Goal: Contribute content: Contribute content

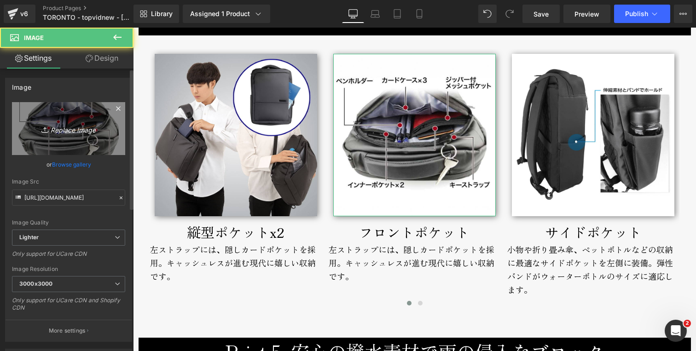
click at [73, 133] on icon "Replace Image" at bounding box center [69, 129] width 74 height 12
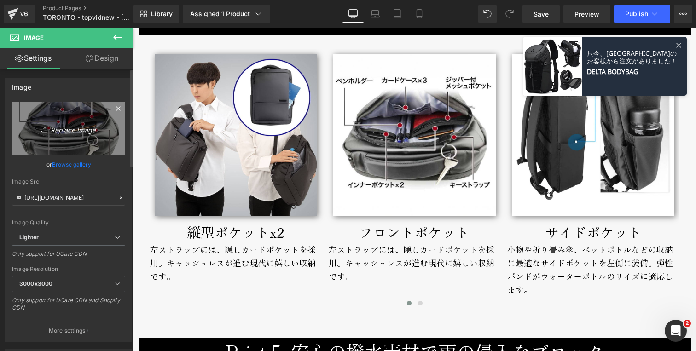
type input "C:\fakepath\toronto-backpack-toppocket.jpg"
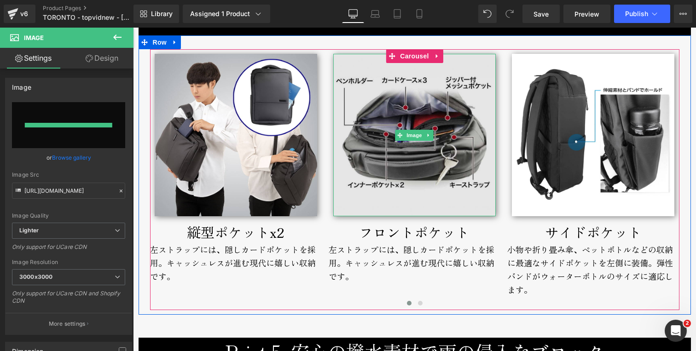
type input "[URL][DOMAIN_NAME]"
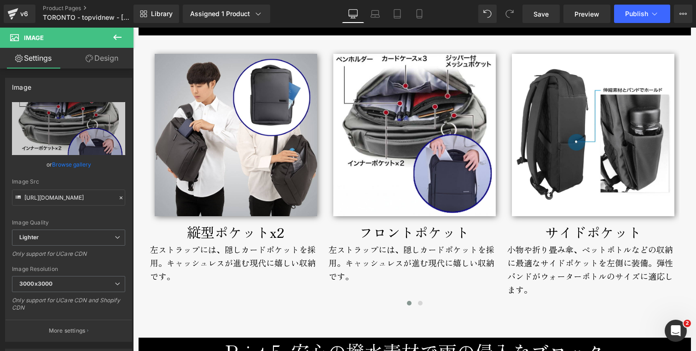
click at [199, 252] on div "左ストラップには、隠しカードポケットを採用。キャッシュレスが進む現代に嬉しい収納です。" at bounding box center [236, 269] width 172 height 53
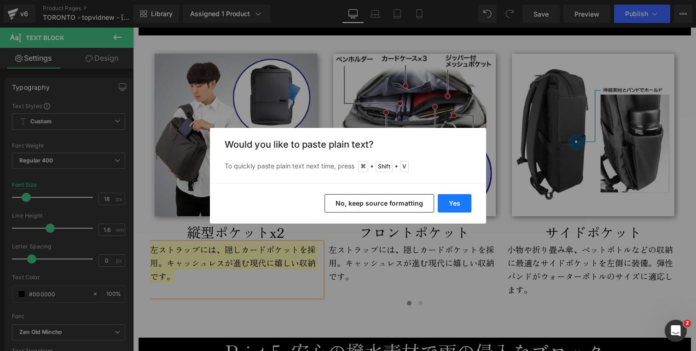
drag, startPoint x: 458, startPoint y: 199, endPoint x: 325, endPoint y: 172, distance: 135.9
click at [0, 0] on button "Yes" at bounding box center [0, 0] width 0 height 0
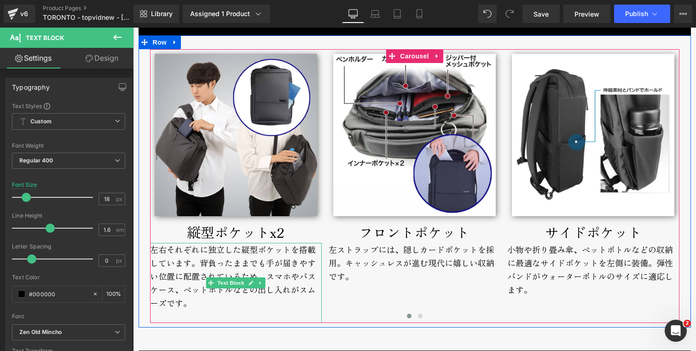
click at [186, 264] on div "左右それぞれに独立した縦型ポケットを搭載しています。背負ったままでも手が届きやすい位置に配置されているため、スマホやパスケース、ペットボトルなどの出し入れがス…" at bounding box center [236, 283] width 172 height 80
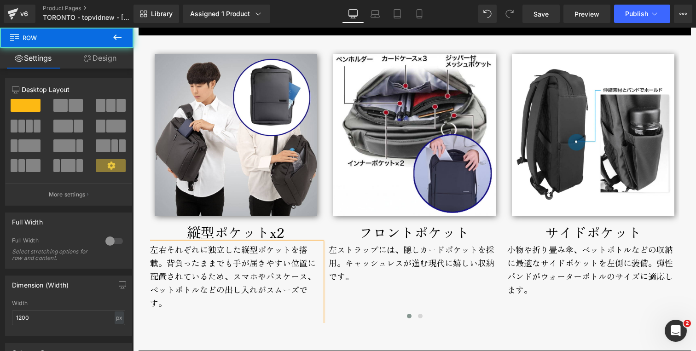
drag, startPoint x: 145, startPoint y: 291, endPoint x: 151, endPoint y: 293, distance: 6.0
click at [151, 293] on div "Image 縦型ポケットx2 Text Block 左右それぞれに独立した縦型ポケットを搭載。背負ったままでも手が届きやすい位置に配置されているため、スマホや…" at bounding box center [415, 186] width 553 height 274
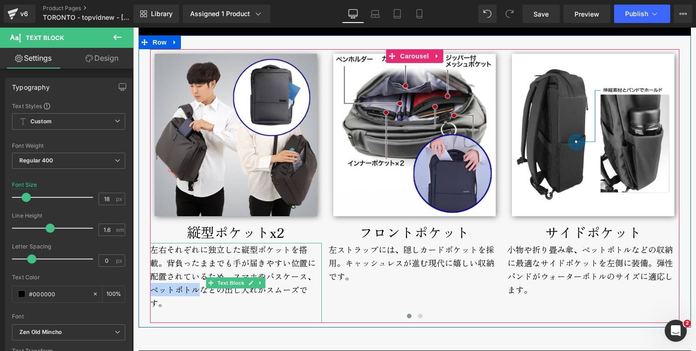
drag, startPoint x: 148, startPoint y: 291, endPoint x: 195, endPoint y: 292, distance: 47.0
click at [195, 292] on div "左右それぞれに独立した縦型ポケットを搭載。背負ったままでも手が届きやすい位置に配置されているため、スマホやパスケース、ペットボトルなどの出し入れがスムーズです。" at bounding box center [236, 283] width 172 height 80
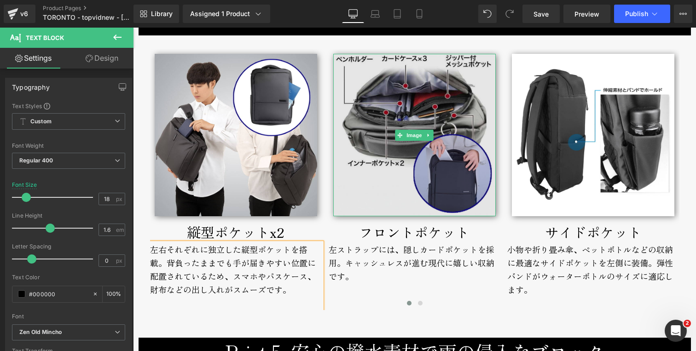
click at [419, 189] on img at bounding box center [414, 135] width 163 height 163
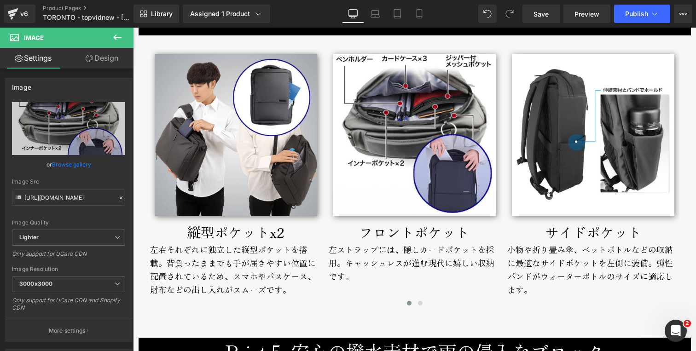
click at [195, 232] on div "縦型ポケットx2" at bounding box center [236, 232] width 172 height 22
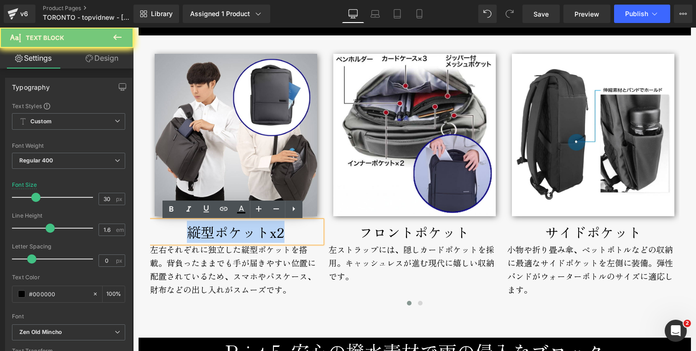
copy div "縦型ポケットx2"
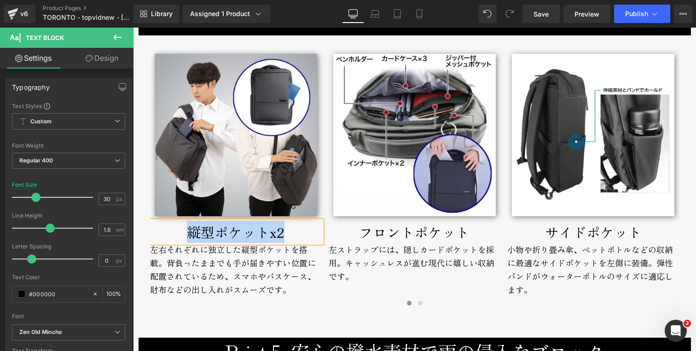
click at [350, 253] on div "左ストラップには、隠しカードポケットを採用。キャッシュレスが進む現代に嬉しい収納です。" at bounding box center [415, 269] width 172 height 53
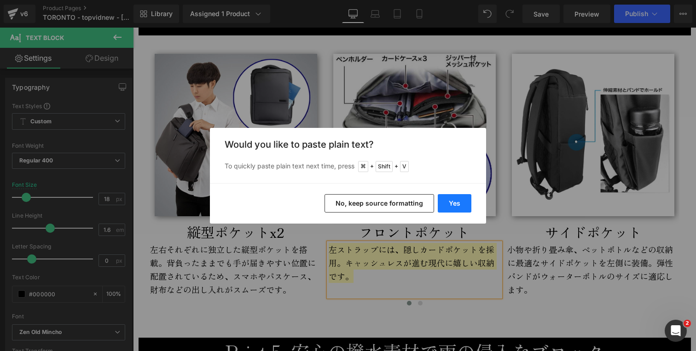
drag, startPoint x: 454, startPoint y: 206, endPoint x: 320, endPoint y: 180, distance: 136.4
click at [454, 206] on button "Yes" at bounding box center [455, 203] width 34 height 18
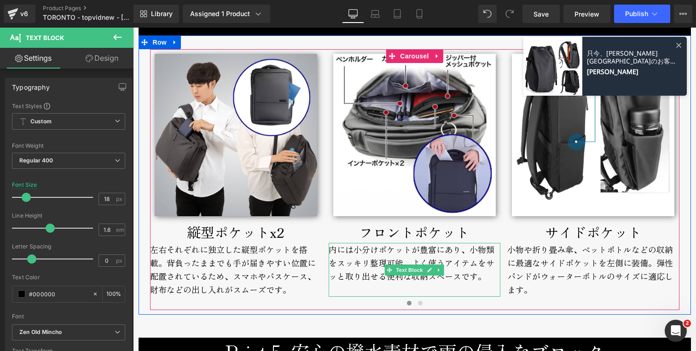
click at [334, 251] on div "内には小分けポケットが豊富にあり、小物類をスッキリ整理可能。よく使うアイテムをサッと取り出せる便利な収納スペースです。" at bounding box center [415, 269] width 172 height 53
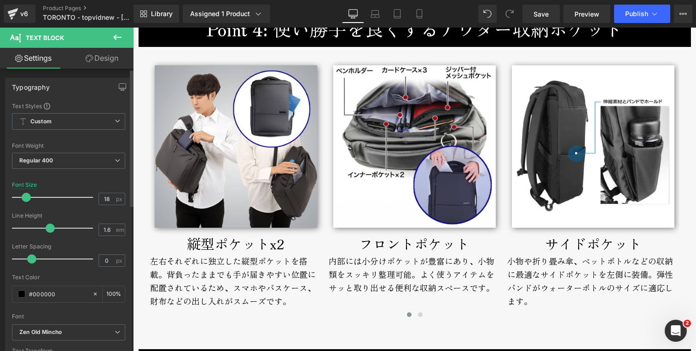
scroll to position [2831, 0]
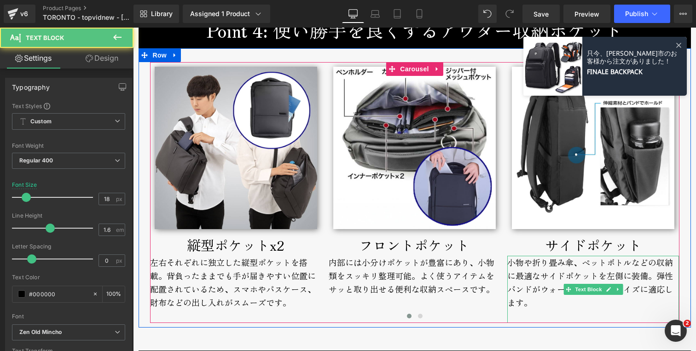
click at [531, 290] on div "小物や折り畳み傘、ペットボトルなどの収納に最適なサイドポケットを左側に装備。弾性バンドがウォーターボトルのサイズに適応します。" at bounding box center [593, 289] width 172 height 67
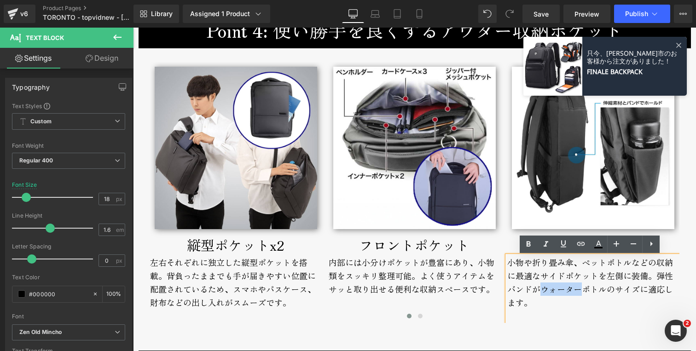
drag, startPoint x: 537, startPoint y: 291, endPoint x: 576, endPoint y: 292, distance: 38.7
click at [576, 292] on div "小物や折り畳み傘、ペットボトルなどの収納に最適なサイドポケットを左側に装備。弾性バンドがウォーターボトルのサイズに適応します。" at bounding box center [593, 289] width 172 height 67
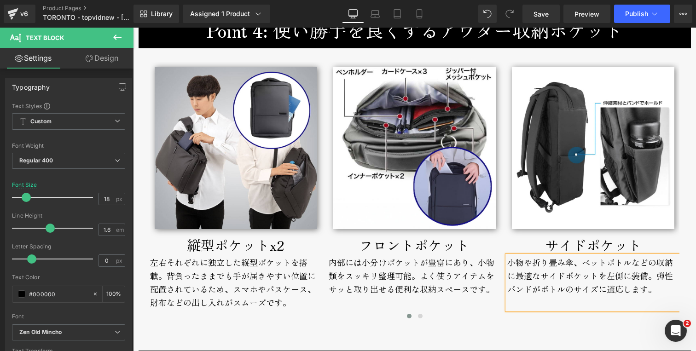
click at [545, 264] on div "小物や折り畳み傘、ペットボトルなどの収納に最適なサイドポケットを左側に装備。弾性バンドがボトルのサイズに適応します。" at bounding box center [593, 282] width 172 height 53
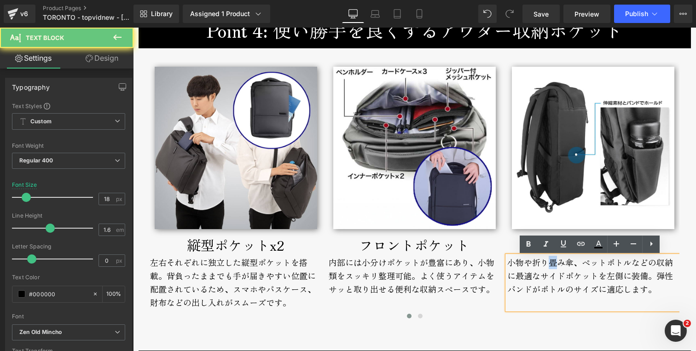
click at [551, 264] on div "小物や折り畳み傘、ペットボトルなどの収納に最適なサイドポケットを左側に装備。弾性バンドがボトルのサイズに適応します。" at bounding box center [593, 282] width 172 height 53
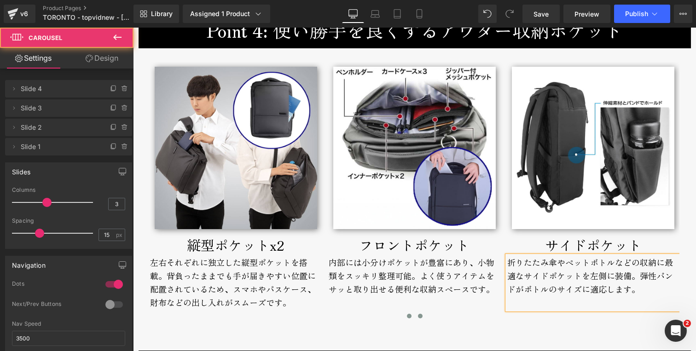
click at [418, 315] on span at bounding box center [420, 316] width 5 height 5
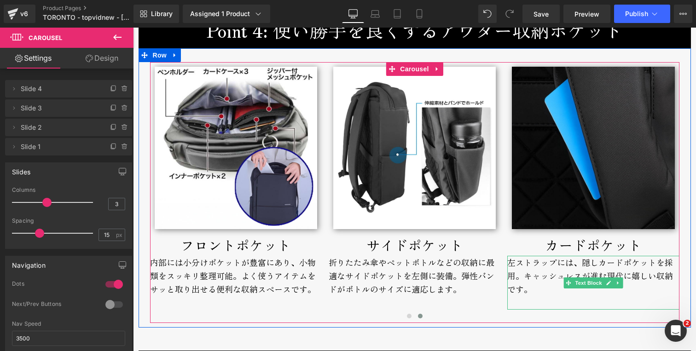
click at [577, 263] on div "左ストラップには、隠しカードポケットを採用。キャッシュレスが進む現代に嬉しい収納です。" at bounding box center [593, 282] width 172 height 53
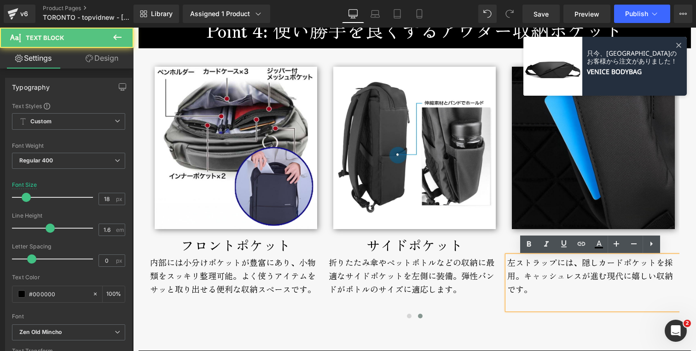
click at [552, 291] on div "左ストラップには、隠しカードポケットを採用。キャッシュレスが進む現代に嬉しい収納です。" at bounding box center [593, 282] width 172 height 53
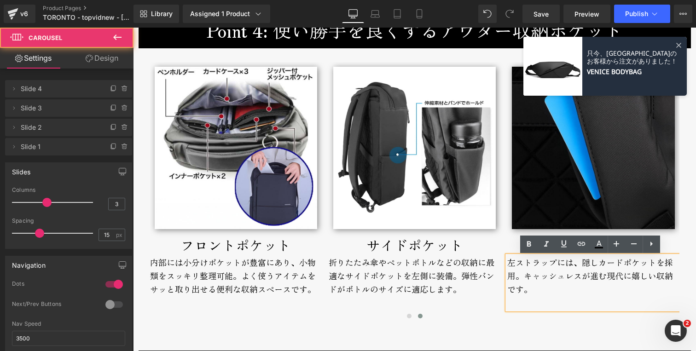
click at [489, 313] on div at bounding box center [415, 318] width 530 height 12
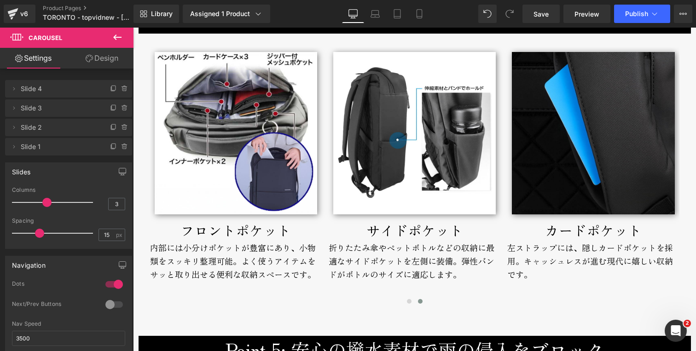
scroll to position [2840, 0]
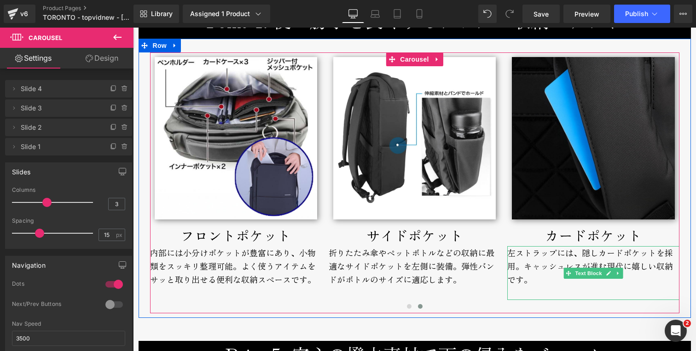
click at [531, 257] on div "左ストラップには、隠しカードポケットを採用。キャッシュレスが進む現代に嬉しい収納です。" at bounding box center [593, 272] width 172 height 53
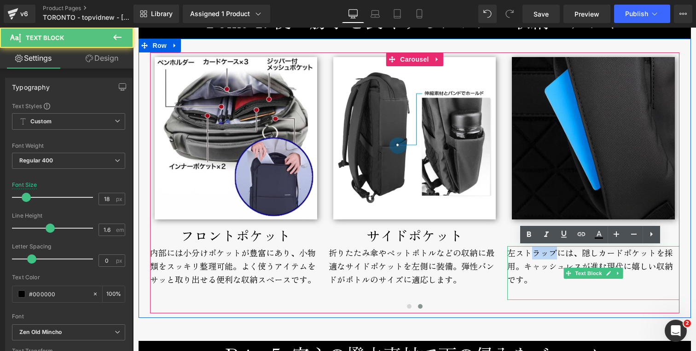
click at [531, 257] on div "左ストラップには、隠しカードポケットを採用。キャッシュレスが進む現代に嬉しい収納です。" at bounding box center [593, 272] width 172 height 53
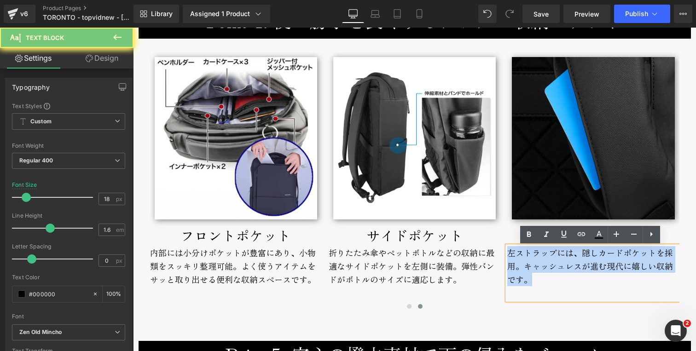
click at [531, 257] on div "左ストラップには、隠しカードポケットを採用。キャッシュレスが進む現代に嬉しい収納です。" at bounding box center [593, 272] width 172 height 53
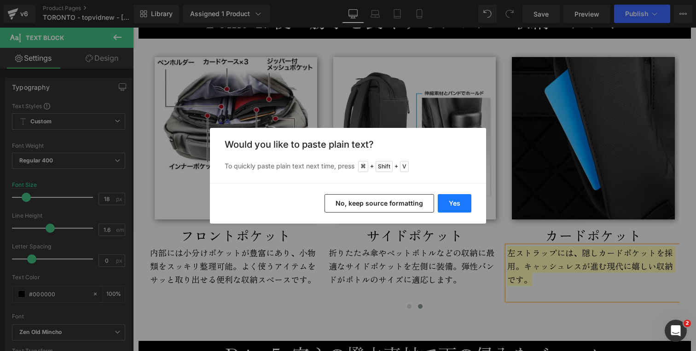
drag, startPoint x: 454, startPoint y: 204, endPoint x: 329, endPoint y: 215, distance: 125.3
click at [454, 204] on button "Yes" at bounding box center [455, 203] width 34 height 18
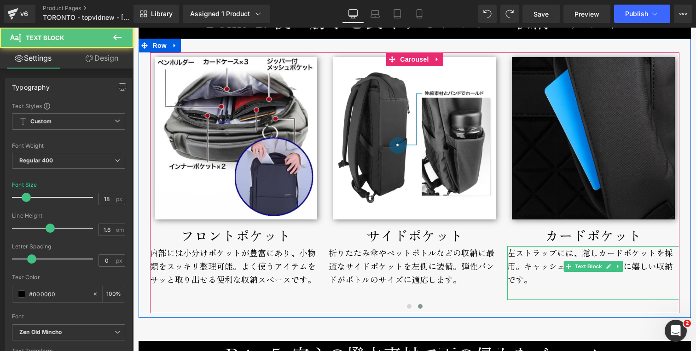
click at [529, 268] on div "左ストラップには、隠しカードポケットを採用。キャッシュレスが進む現代に嬉しい収納です。" at bounding box center [593, 272] width 172 height 53
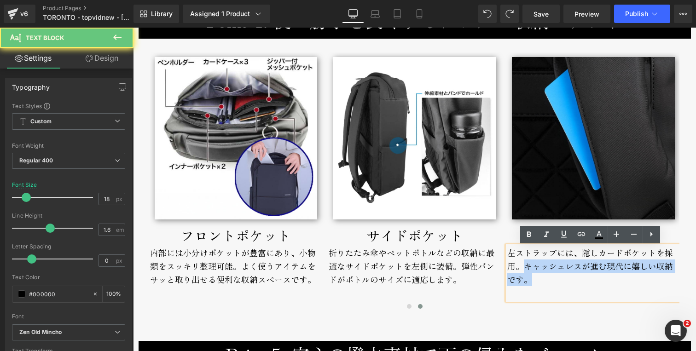
drag, startPoint x: 525, startPoint y: 274, endPoint x: 533, endPoint y: 281, distance: 10.7
click at [533, 281] on div "左ストラップには、隠しカードポケットを採用。キャッシュレスが進む現代に嬉しい収納です。" at bounding box center [593, 272] width 172 height 53
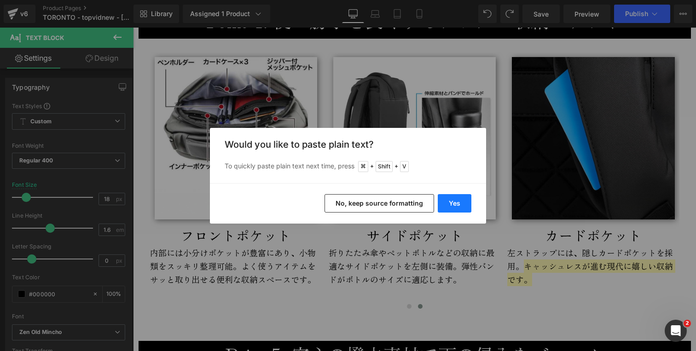
click at [457, 208] on button "Yes" at bounding box center [455, 203] width 34 height 18
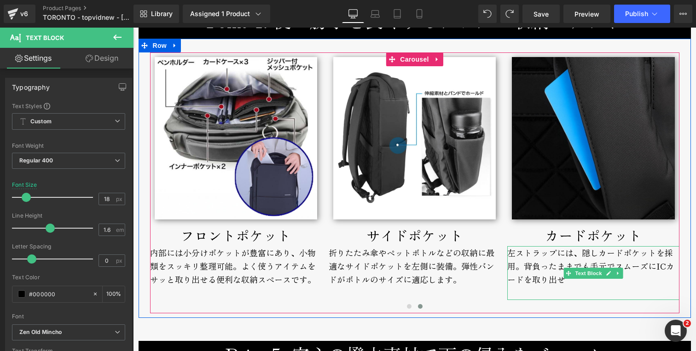
click at [640, 285] on div "左ストラップには、隠しカードポケットを採用。背負ったままでも手元でスムーズにICカードを取り出せ" at bounding box center [593, 272] width 172 height 53
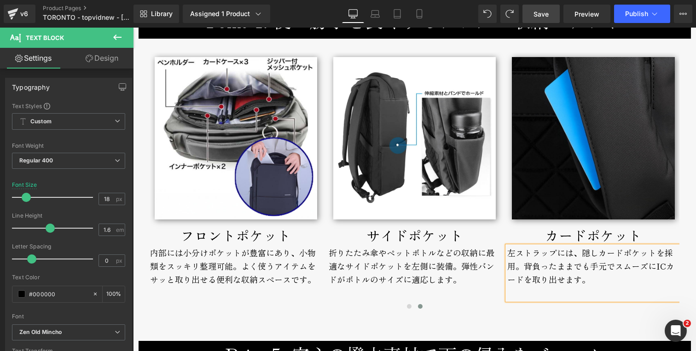
click at [545, 10] on span "Save" at bounding box center [541, 14] width 15 height 10
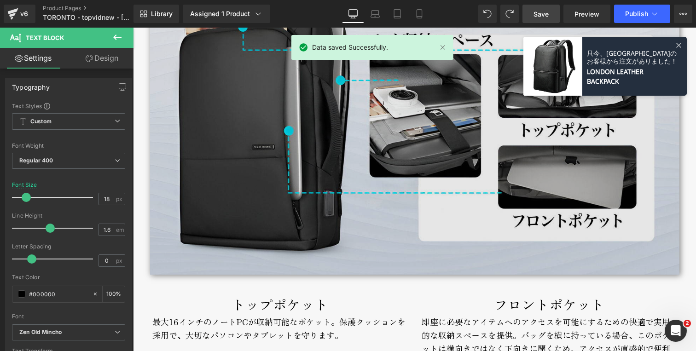
scroll to position [2019, 0]
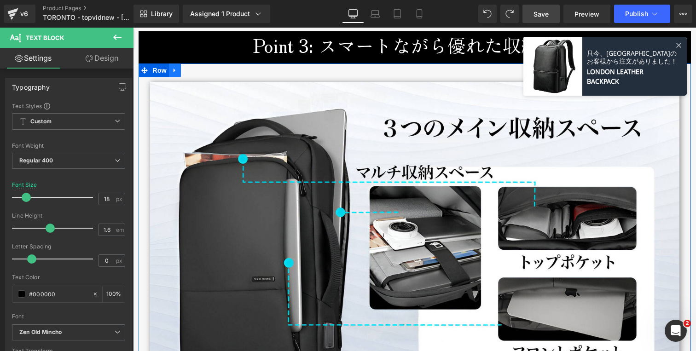
click at [173, 71] on icon at bounding box center [175, 70] width 6 height 7
click at [196, 72] on icon at bounding box center [199, 70] width 6 height 6
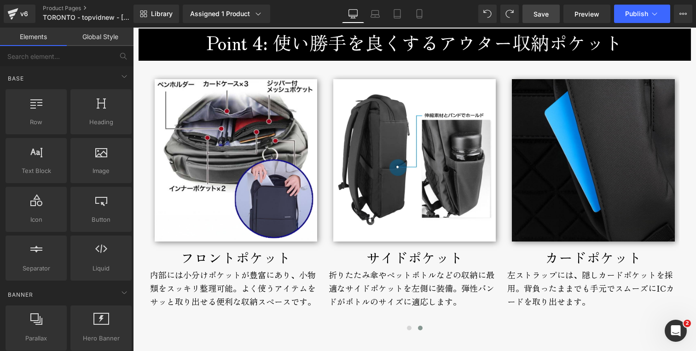
scroll to position [2359, 0]
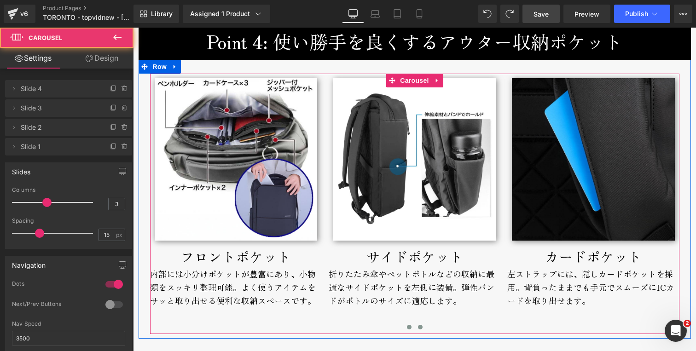
click at [407, 329] on span at bounding box center [409, 327] width 5 height 5
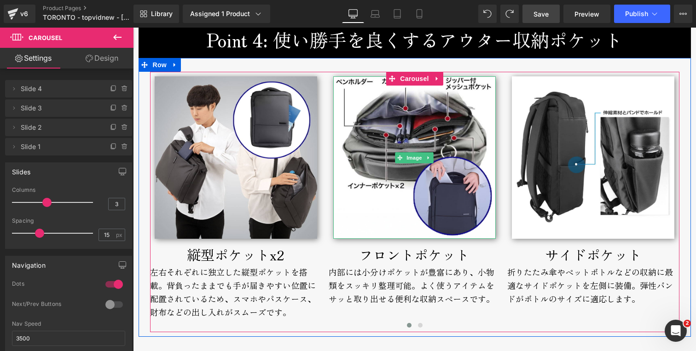
scroll to position [2370, 0]
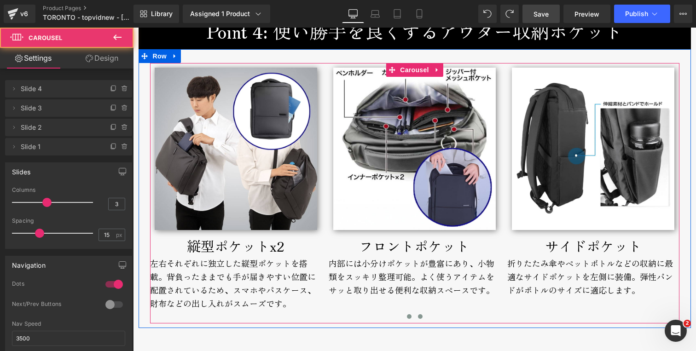
click at [418, 318] on span at bounding box center [420, 316] width 5 height 5
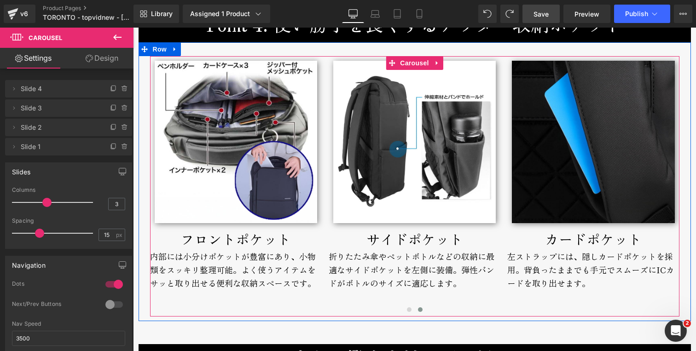
scroll to position [2491, 0]
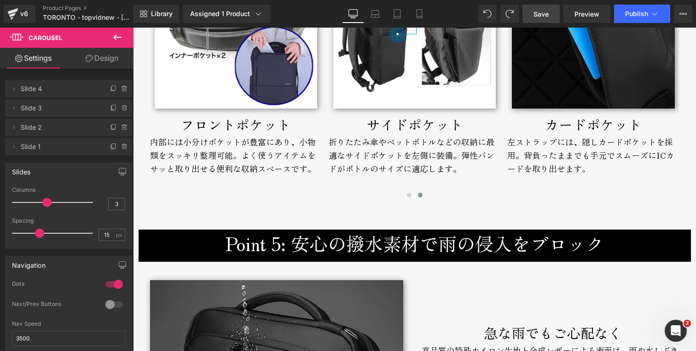
drag, startPoint x: 536, startPoint y: 10, endPoint x: 355, endPoint y: 63, distance: 188.5
click at [536, 10] on span "Save" at bounding box center [541, 14] width 15 height 10
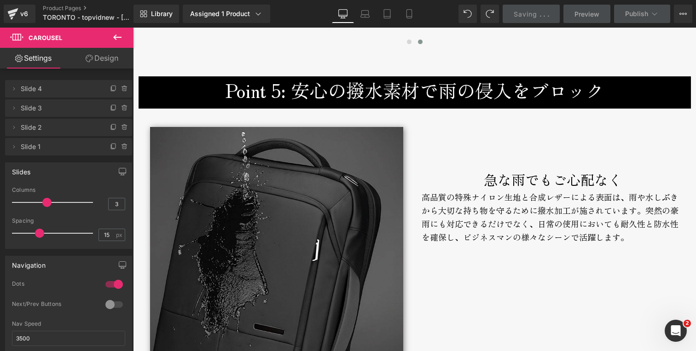
scroll to position [2668, 0]
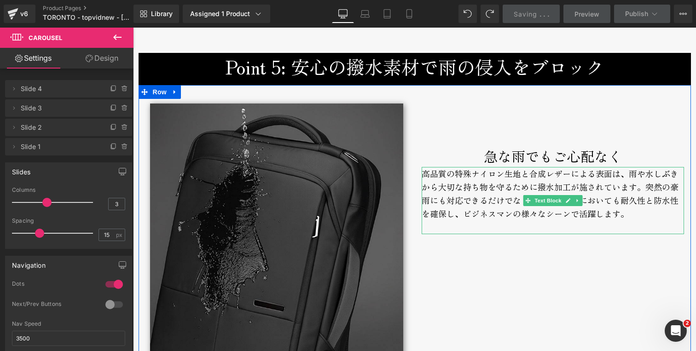
click at [466, 180] on div "高品質の特殊ナイロン生地と合成レザーによる表面は、雨や水しぶきから大切な持ち物を守るために撥水加工が施されています。突然の豪雨にも対応できるだけでなく、日常の…" at bounding box center [553, 200] width 262 height 67
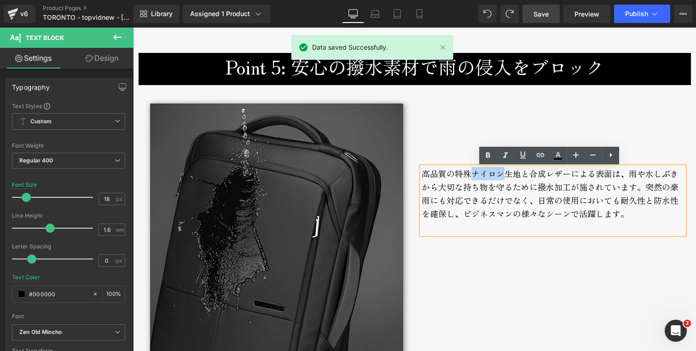
drag, startPoint x: 469, startPoint y: 174, endPoint x: 497, endPoint y: 174, distance: 28.1
click at [497, 174] on div "高品質の特殊ナイロン生地と合成レザーによる表面は、雨や水しぶきから大切な持ち物を守るために撥水加工が施されています。突然の豪雨にも対応できるだけでなく、日常の…" at bounding box center [553, 200] width 262 height 67
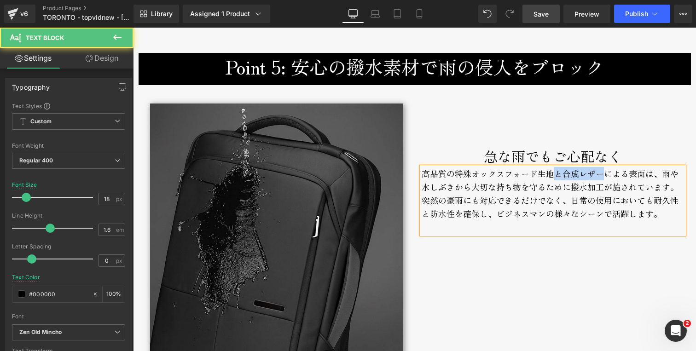
drag, startPoint x: 550, startPoint y: 176, endPoint x: 602, endPoint y: 175, distance: 51.6
click at [602, 175] on div "高品質の特殊オックスフォード生地と合成レザーによる表面は、雨や水しぶきから大切な持ち物を守るために撥水加工が施されています。突然の豪雨にも対応できるだけでなく…" at bounding box center [553, 200] width 262 height 67
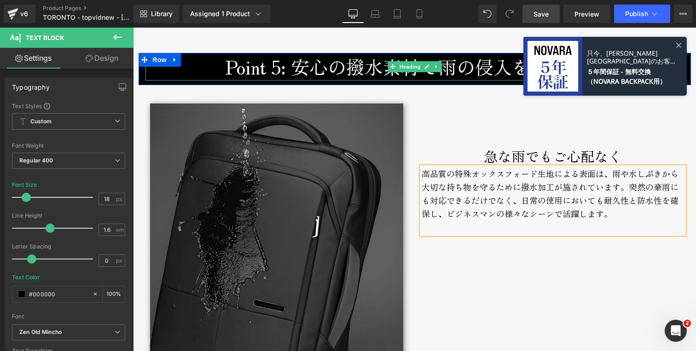
click at [367, 71] on h3 "Point 5: 安心の撥水素材で雨の侵入をブロック" at bounding box center [414, 67] width 539 height 28
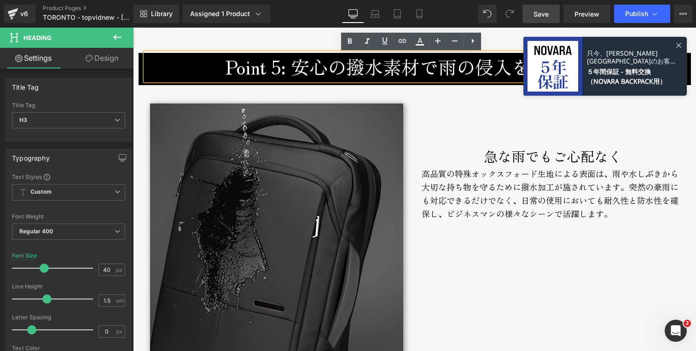
click at [378, 69] on h3 "Point 5: 安心の撥水素材で雨の侵入をブロック" at bounding box center [414, 67] width 539 height 28
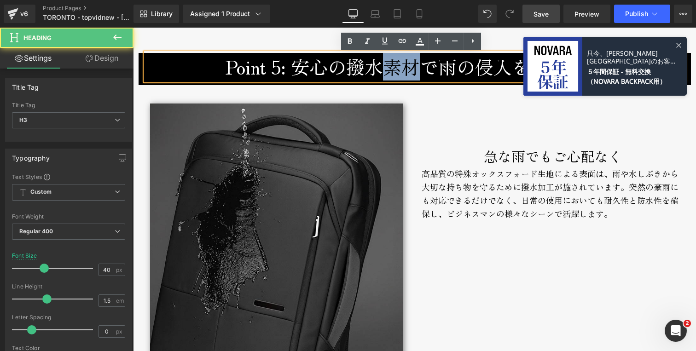
drag, startPoint x: 378, startPoint y: 69, endPoint x: 415, endPoint y: 68, distance: 36.9
click at [415, 68] on h3 "Point 5: 安心の撥水素材で雨の侵入をブロック" at bounding box center [414, 67] width 539 height 28
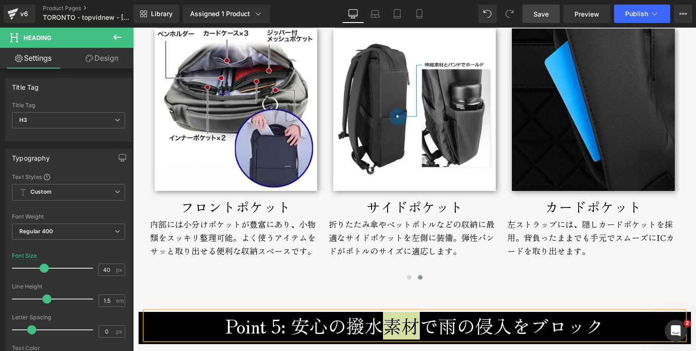
scroll to position [2307, 0]
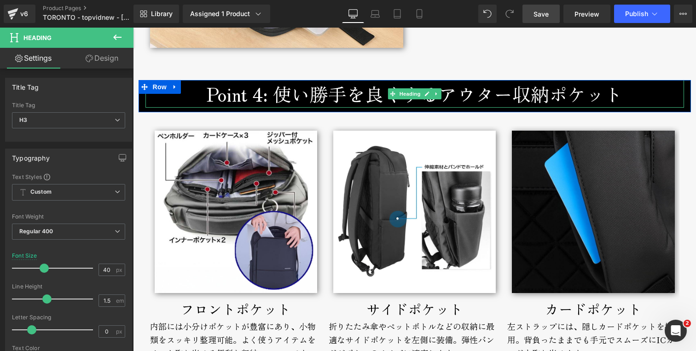
click at [284, 95] on h3 "Point 4: 使い勝手を良くするアウター収納ポケット" at bounding box center [414, 94] width 539 height 28
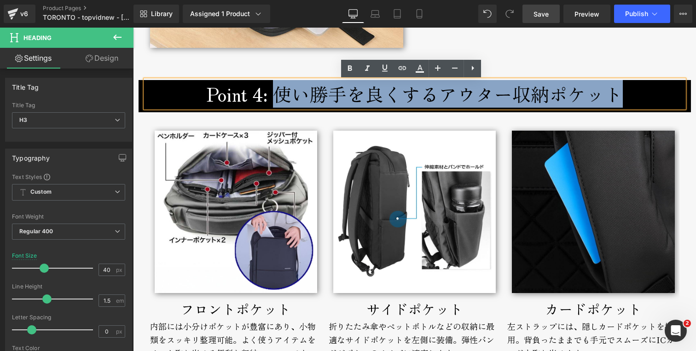
drag, startPoint x: 272, startPoint y: 95, endPoint x: 630, endPoint y: 95, distance: 358.7
click at [630, 95] on h3 "Point 4: 使い勝手を良くするアウター収納ポケット" at bounding box center [414, 94] width 539 height 28
paste div
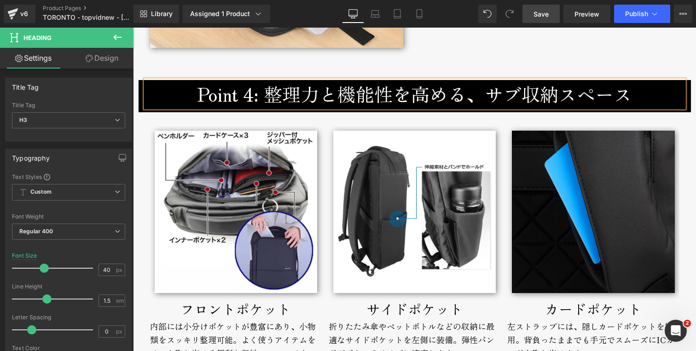
click at [409, 58] on div "[GEOGRAPHIC_DATA] Text Block 通勤ラッシュでも邪魔にならない 薄くて軽い、万能ビジネスリュック Text Block 通勤ラッシュ…" at bounding box center [415, 9] width 562 height 4460
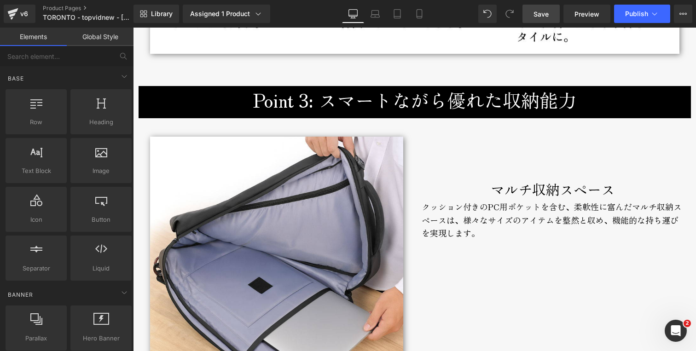
scroll to position [1961, 0]
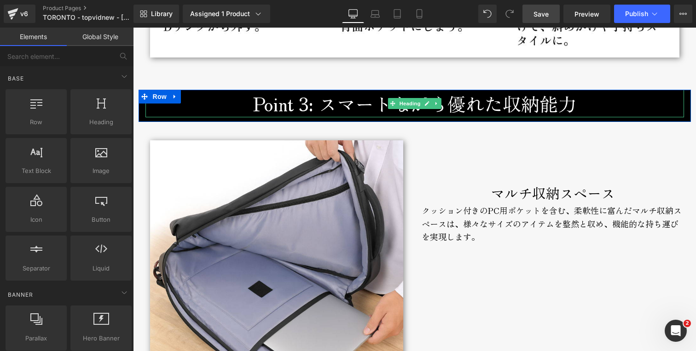
click at [320, 106] on h3 "Point 3: スマートながら優れた収納能力" at bounding box center [414, 104] width 539 height 28
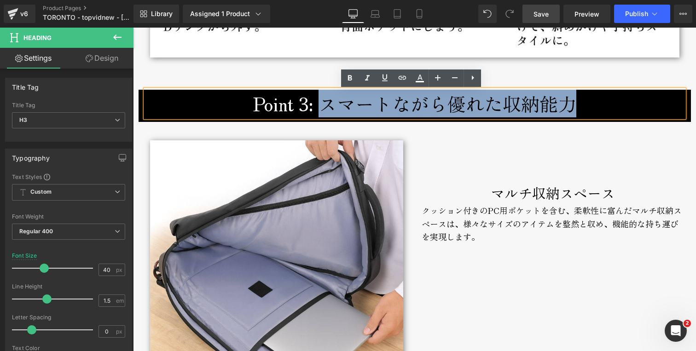
drag, startPoint x: 358, startPoint y: 108, endPoint x: 589, endPoint y: 108, distance: 230.7
click at [589, 108] on h3 "Point 3: スマートながら優れた収納能力" at bounding box center [414, 104] width 539 height 28
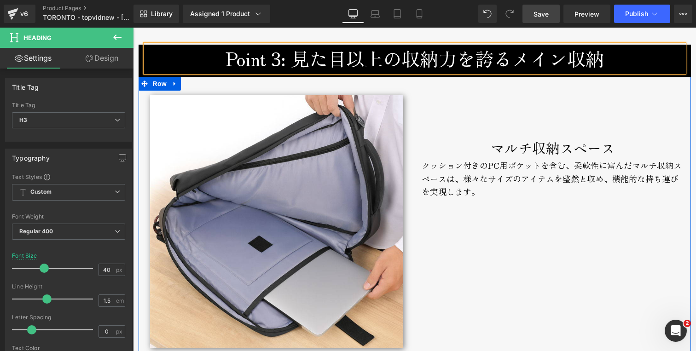
scroll to position [1957, 0]
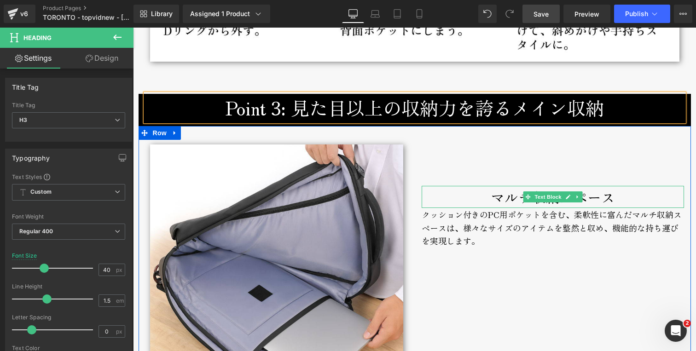
click at [465, 204] on div "マルチ収納スペース" at bounding box center [553, 197] width 262 height 22
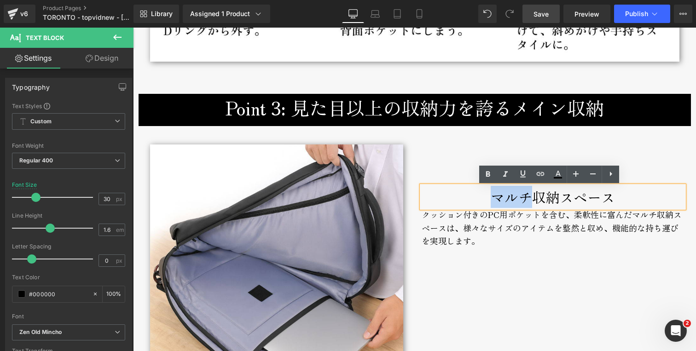
drag, startPoint x: 474, startPoint y: 198, endPoint x: 524, endPoint y: 201, distance: 50.3
click at [524, 201] on div "マルチ収納スペース" at bounding box center [553, 197] width 262 height 22
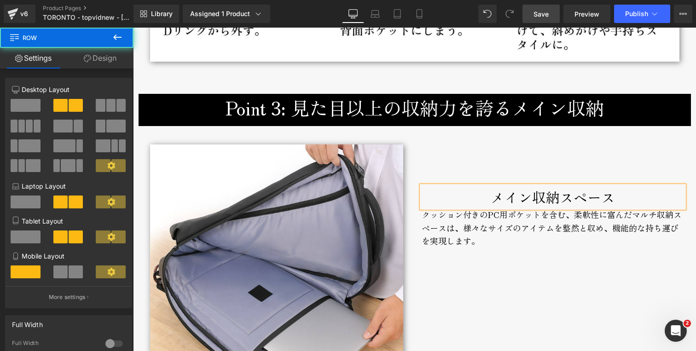
click at [532, 156] on div "メイン収納スペース Text Block クッション付きのPC用ポケットを含む、柔軟性に富んだマルチ収納スペースは、様々なサイズのアイテムを整然と収め、機能的…" at bounding box center [553, 201] width 276 height 122
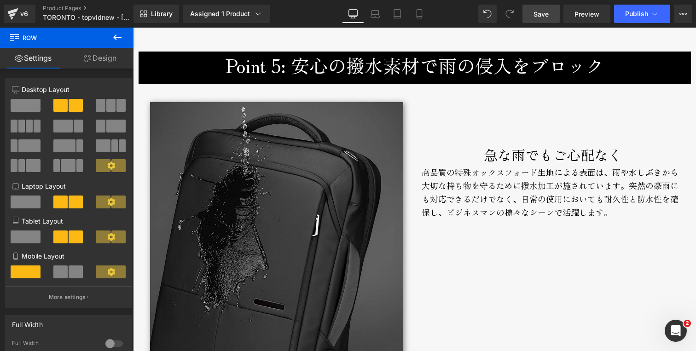
scroll to position [2701, 0]
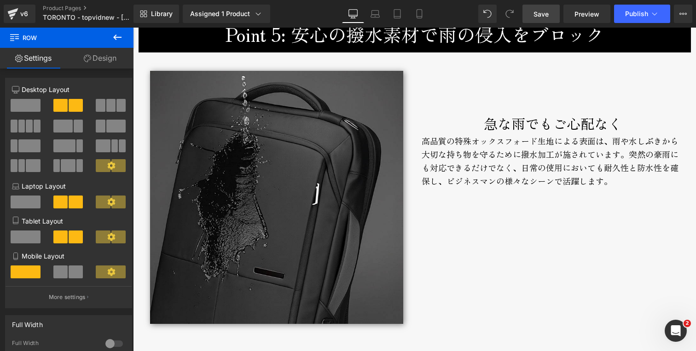
click at [339, 37] on h3 "Point 5: 安心の撥水素材で雨の侵入をブロック" at bounding box center [414, 34] width 539 height 28
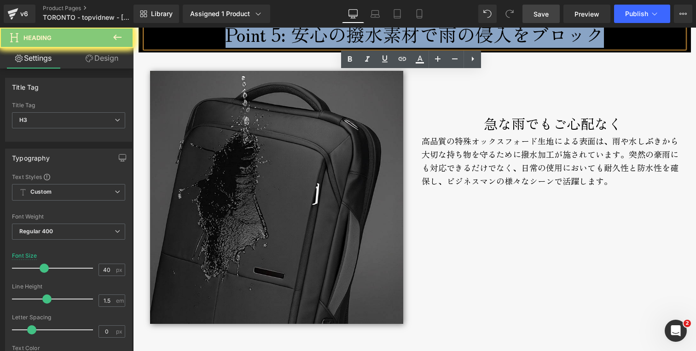
click at [339, 37] on h3 "Point 5: 安心の撥水素材で雨の侵入をブロック" at bounding box center [414, 34] width 539 height 28
paste div
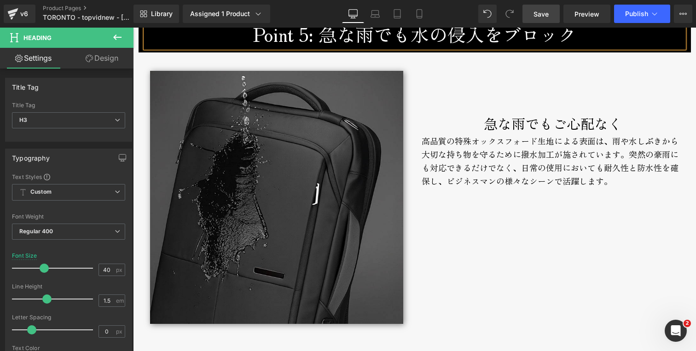
click at [483, 122] on div "急な雨でもご心配なく" at bounding box center [553, 123] width 262 height 22
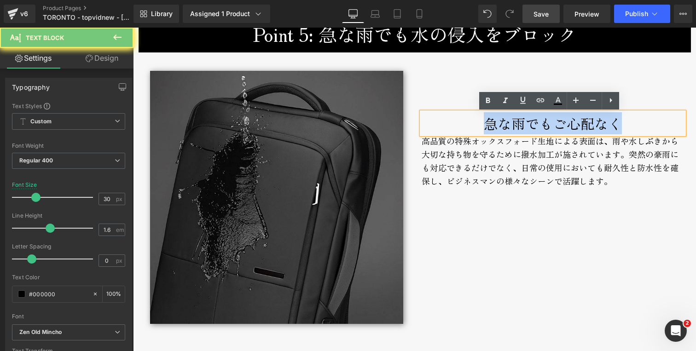
click at [483, 122] on div "急な雨でもご心配なく" at bounding box center [553, 123] width 262 height 22
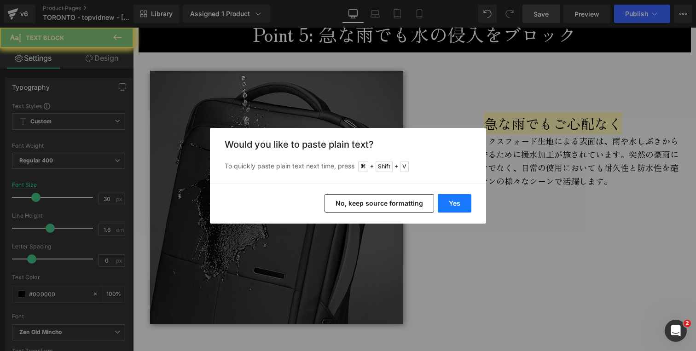
click at [451, 197] on button "Yes" at bounding box center [455, 203] width 34 height 18
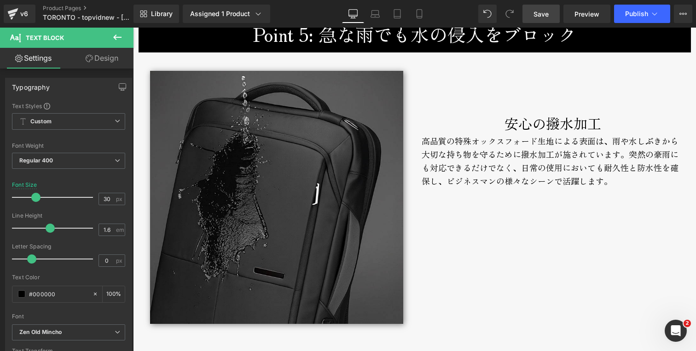
click at [468, 157] on div "高品質の特殊オックスフォード生地による表面は、雨や水しぶきから大切な持ち物を守るために撥水加工が施されています。突然の豪雨にも対応できるだけでなく、日常の使用…" at bounding box center [553, 167] width 262 height 67
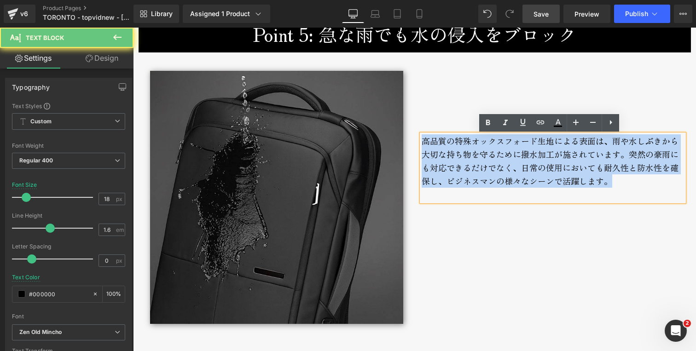
click at [468, 157] on div "高品質の特殊オックスフォード生地による表面は、雨や水しぶきから大切な持ち物を守るために撥水加工が施されています。突然の豪雨にも対応できるだけでなく、日常の使用…" at bounding box center [553, 167] width 262 height 67
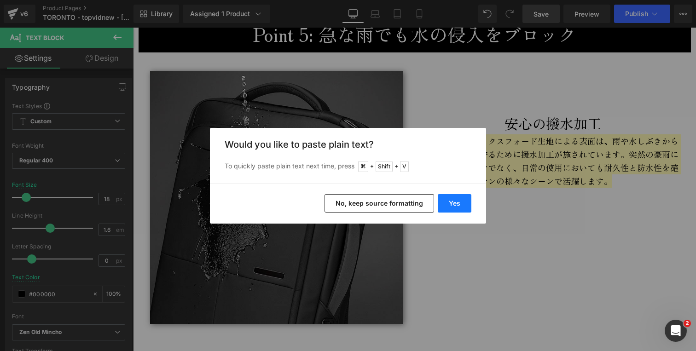
click at [456, 198] on button "Yes" at bounding box center [455, 203] width 34 height 18
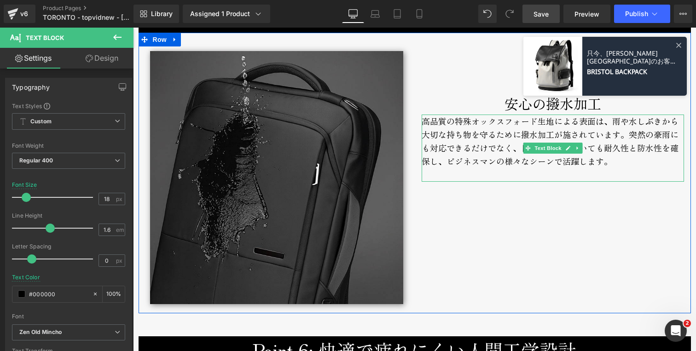
scroll to position [2724, 0]
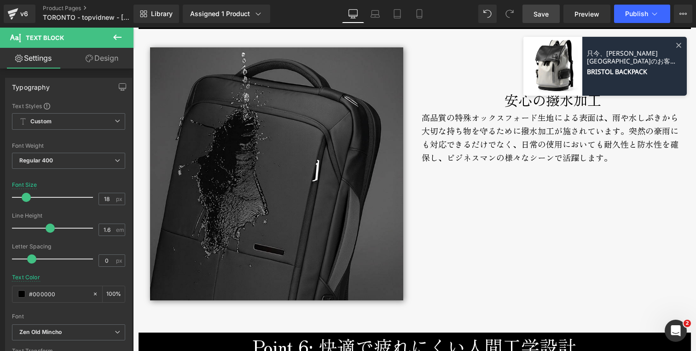
click at [542, 11] on span "Save" at bounding box center [541, 14] width 15 height 10
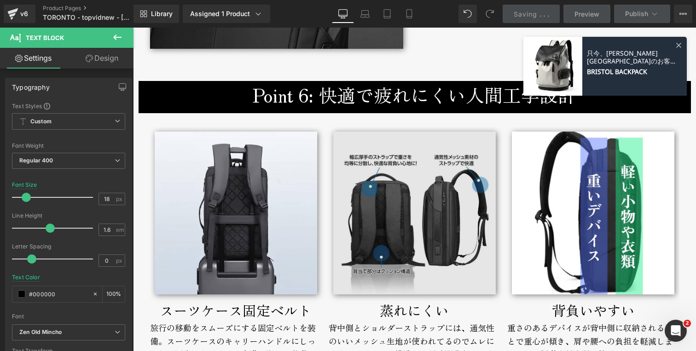
scroll to position [2977, 0]
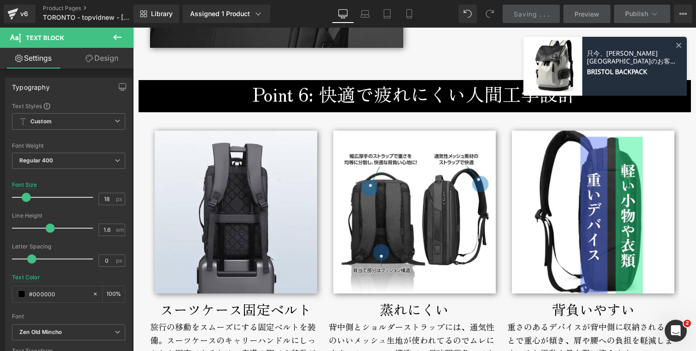
click at [673, 42] on span at bounding box center [678, 45] width 17 height 17
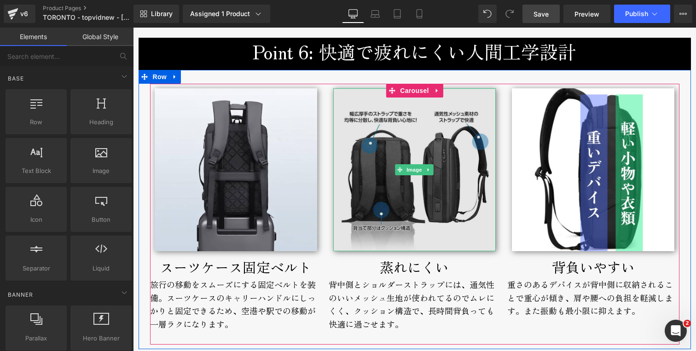
scroll to position [3034, 0]
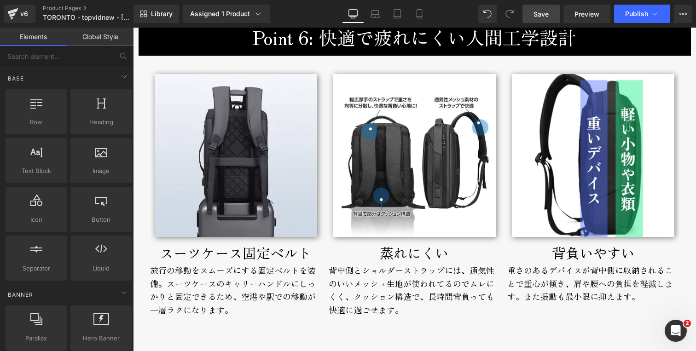
click at [187, 273] on div "旅行の移動をスムーズにする固定ベルトを装備。スーツケースのキャリーハンドルにしっかりと固定できるため、空港や駅での移動が一層ラクになります。" at bounding box center [236, 297] width 172 height 67
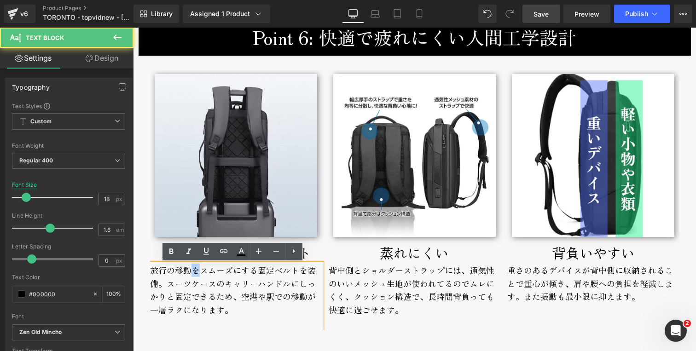
click at [187, 273] on div "旅行の移動をスムーズにする固定ベルトを装備。スーツケースのキャリーハンドルにしっかりと固定できるため、空港や駅での移動が一層ラクになります。" at bounding box center [236, 297] width 172 height 67
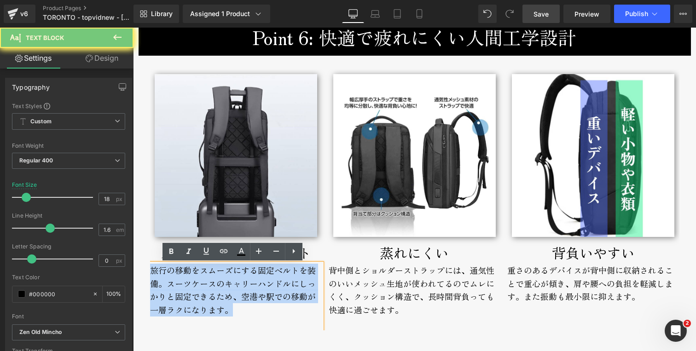
click at [187, 273] on div "旅行の移動をスムーズにする固定ベルトを装備。スーツケースのキャリーハンドルにしっかりと固定できるため、空港や駅での移動が一層ラクになります。" at bounding box center [236, 297] width 172 height 67
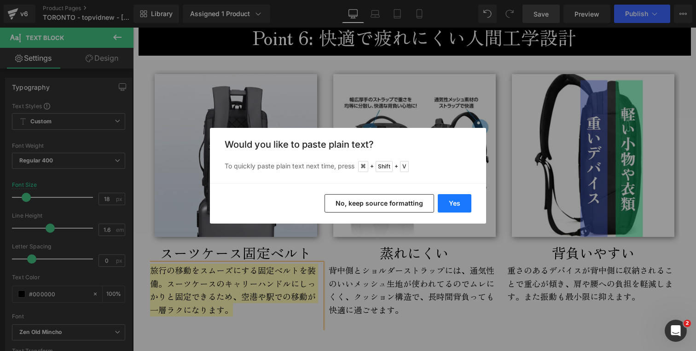
click at [454, 200] on button "Yes" at bounding box center [455, 203] width 34 height 18
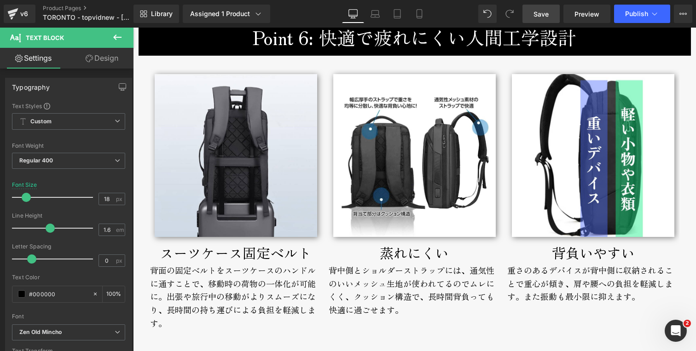
click at [361, 273] on div "背中側とショルダーストラップには、通気性のいいメッシュ生地が使われてるのでムレにくく、クッション構造で、長時間背負っても快適に過ごせます。" at bounding box center [415, 297] width 172 height 67
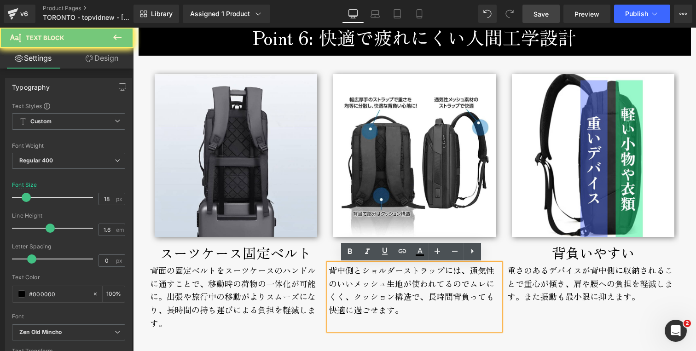
click at [361, 273] on div "背中側とショルダーストラップには、通気性のいいメッシュ生地が使われてるのでムレにくく、クッション構造で、長時間背負っても快適に過ごせます。" at bounding box center [415, 297] width 172 height 67
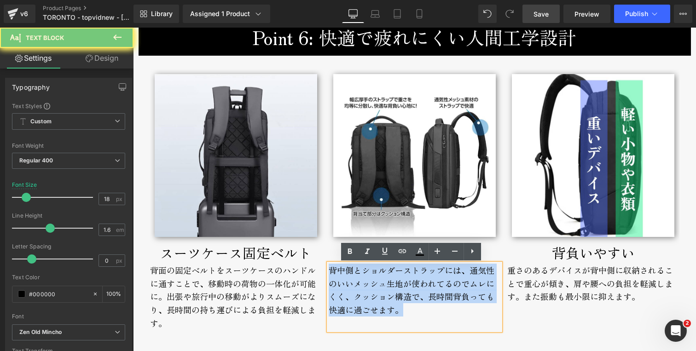
click at [361, 273] on div "背中側とショルダーストラップには、通気性のいいメッシュ生地が使われてるのでムレにくく、クッション構造で、長時間背負っても快適に過ごせます。" at bounding box center [415, 297] width 172 height 67
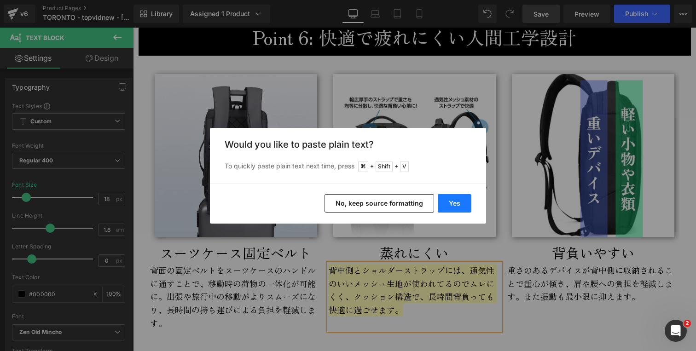
drag, startPoint x: 455, startPoint y: 203, endPoint x: 321, endPoint y: 175, distance: 136.4
click at [455, 203] on button "Yes" at bounding box center [455, 203] width 34 height 18
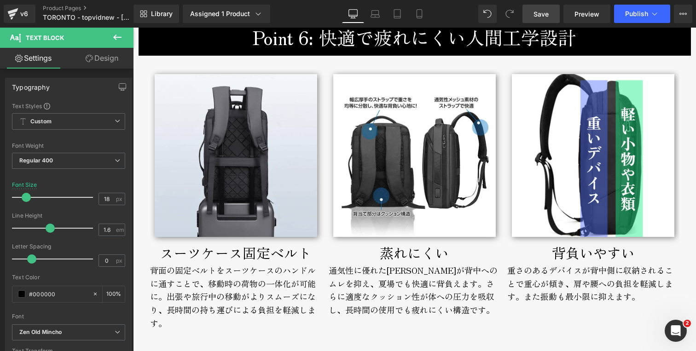
click at [379, 253] on p "蒸れにくい" at bounding box center [415, 253] width 172 height 22
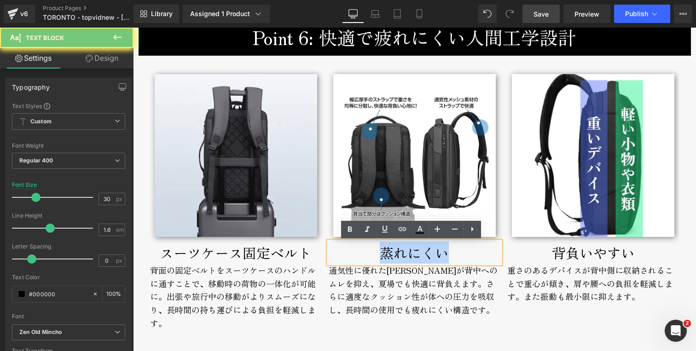
click at [379, 253] on p "蒸れにくい" at bounding box center [415, 253] width 172 height 22
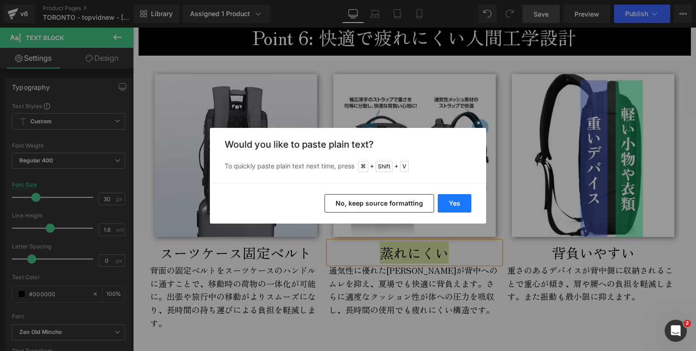
drag, startPoint x: 453, startPoint y: 201, endPoint x: 291, endPoint y: 206, distance: 162.1
click at [453, 201] on button "Yes" at bounding box center [455, 203] width 34 height 18
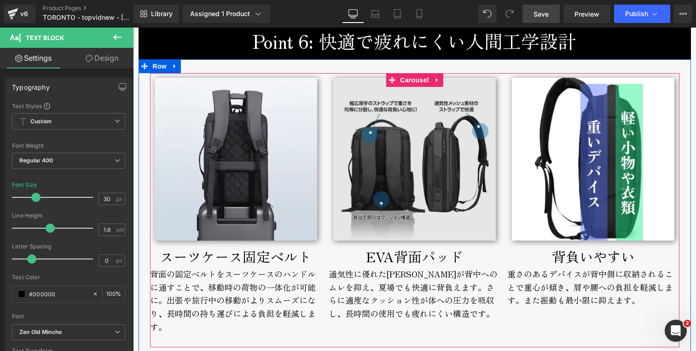
scroll to position [3015, 0]
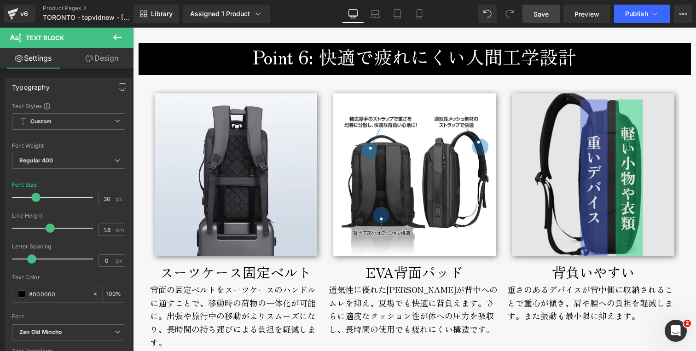
click at [133, 28] on div at bounding box center [133, 28] width 0 height 0
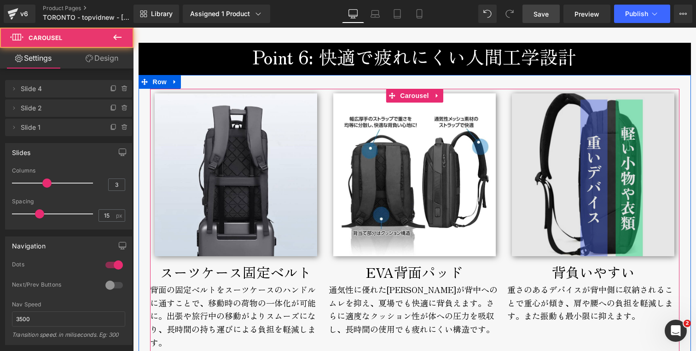
click at [634, 221] on img at bounding box center [593, 174] width 163 height 163
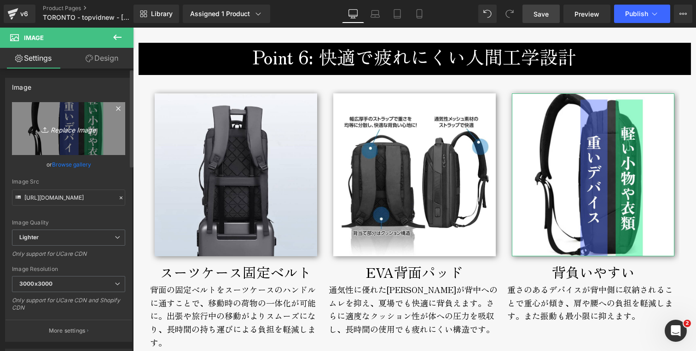
click at [70, 127] on icon "Replace Image" at bounding box center [69, 129] width 74 height 12
type input "C:\fakepath\toronto-backpack-broderik-ergo-800px1.jpg"
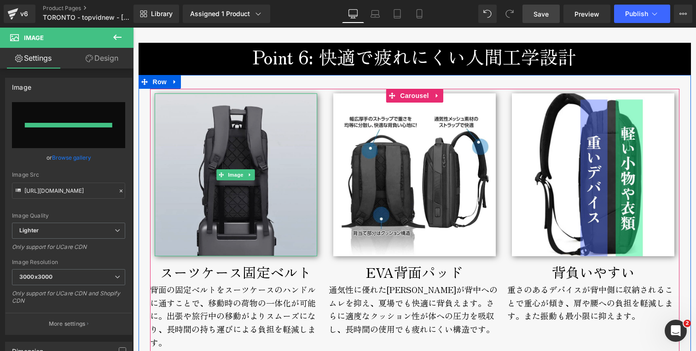
type input "[URL][DOMAIN_NAME]"
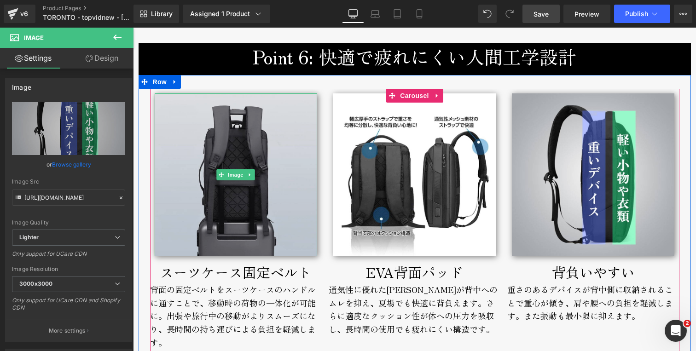
click at [173, 193] on img at bounding box center [236, 174] width 163 height 163
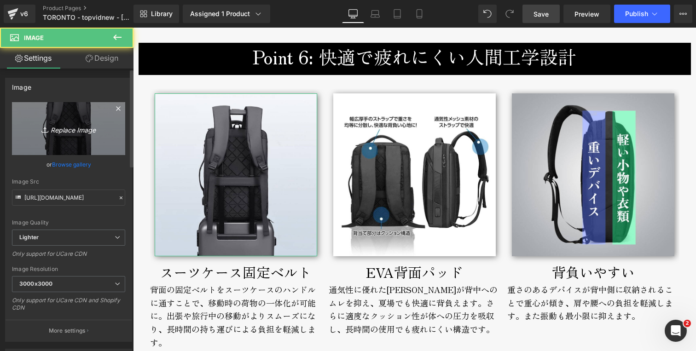
click at [79, 130] on icon "Replace Image" at bounding box center [69, 129] width 74 height 12
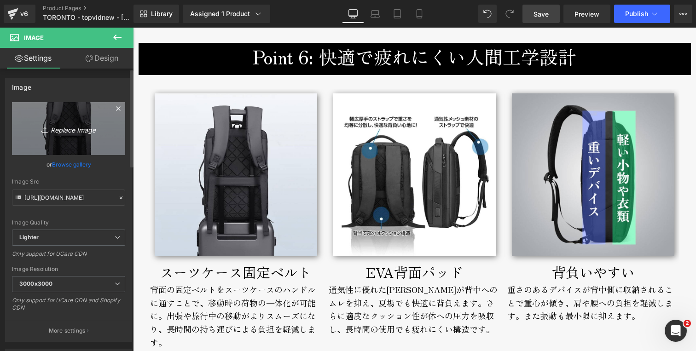
type input "C:\fakepath\toronto-backpack-broderik-suitcase-800px.jpg"
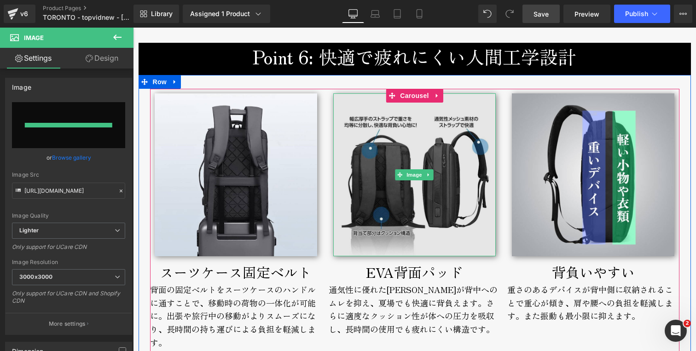
type input "[URL][DOMAIN_NAME]"
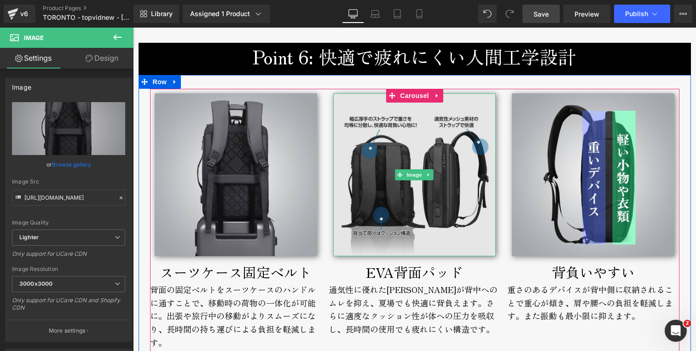
click at [381, 127] on img at bounding box center [414, 174] width 163 height 163
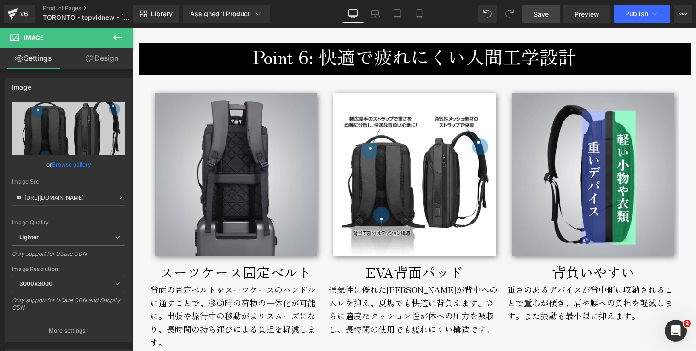
drag, startPoint x: 541, startPoint y: 12, endPoint x: 250, endPoint y: 121, distance: 310.5
click at [541, 12] on span "Save" at bounding box center [541, 14] width 15 height 10
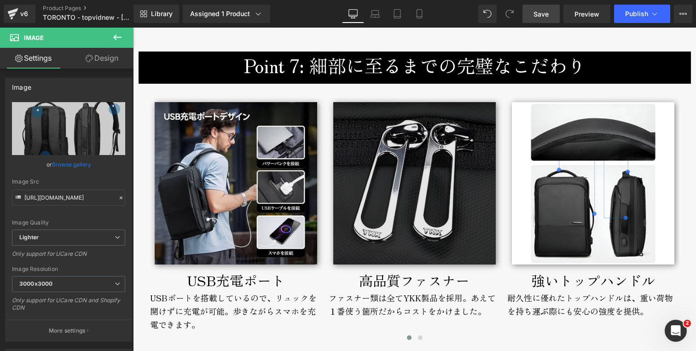
scroll to position [3366, 0]
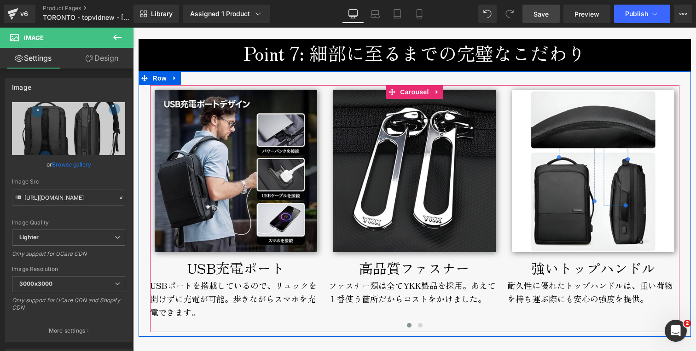
click at [524, 268] on div "強いトップハンドル" at bounding box center [593, 268] width 172 height 22
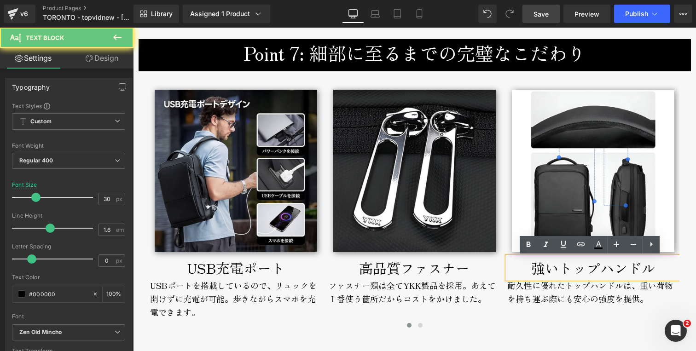
click at [527, 268] on div "強いトップハンドル" at bounding box center [593, 268] width 172 height 22
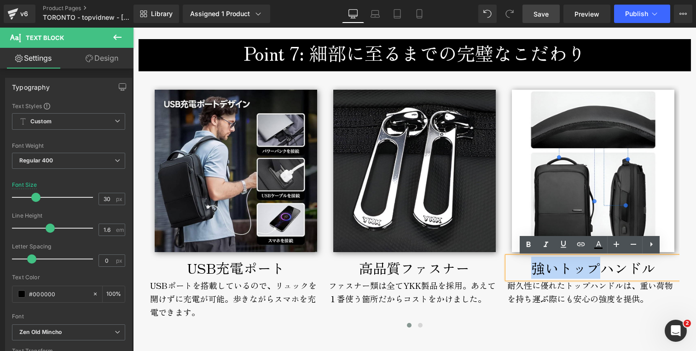
drag, startPoint x: 525, startPoint y: 269, endPoint x: 598, endPoint y: 267, distance: 72.3
click at [598, 267] on div "強いトップハンドル" at bounding box center [593, 268] width 172 height 22
click at [418, 327] on span at bounding box center [420, 325] width 5 height 5
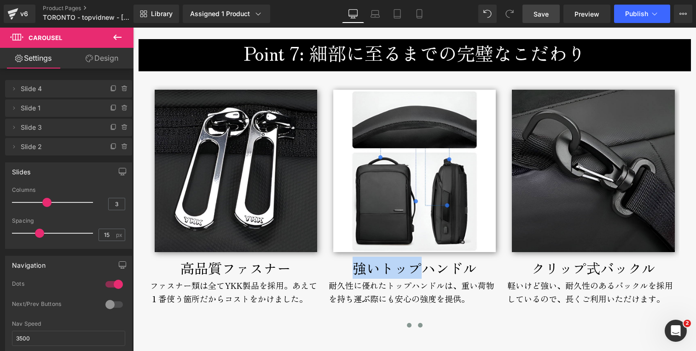
click at [407, 327] on span at bounding box center [409, 325] width 5 height 5
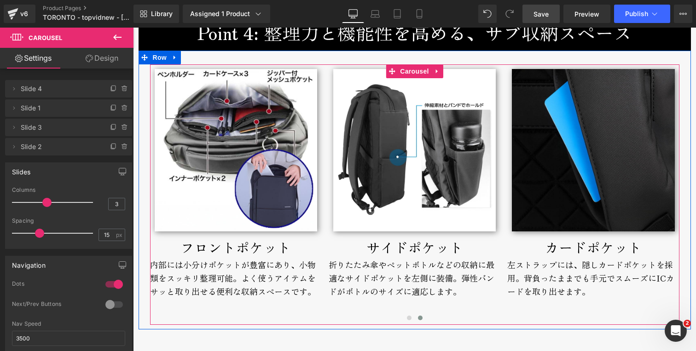
scroll to position [2421, 0]
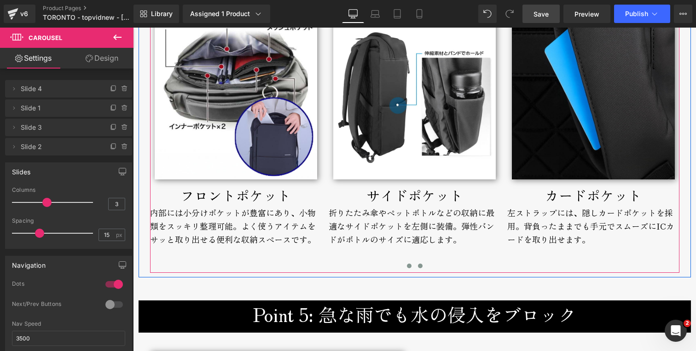
click at [407, 267] on span at bounding box center [409, 266] width 5 height 5
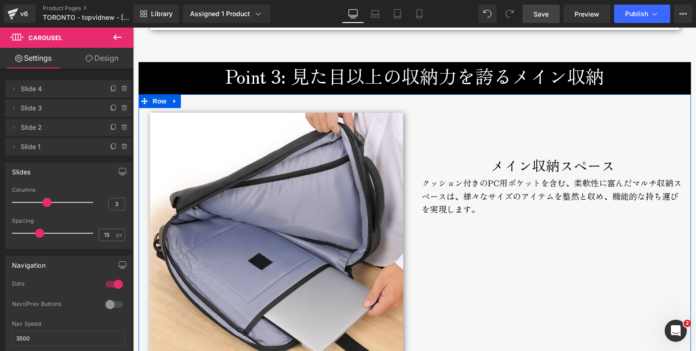
scroll to position [2015, 0]
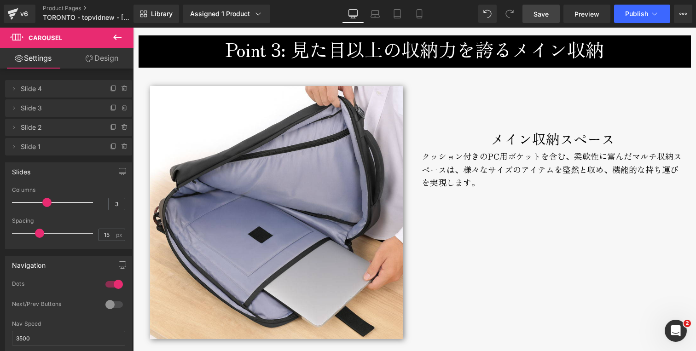
click at [471, 159] on div "クッション付きのPC用ポケットを含む、柔軟性に富んだマルチ収納スペースは、様々なサイズのアイテムを整然と収め、機能的な持ち運びを実現します。" at bounding box center [553, 176] width 262 height 53
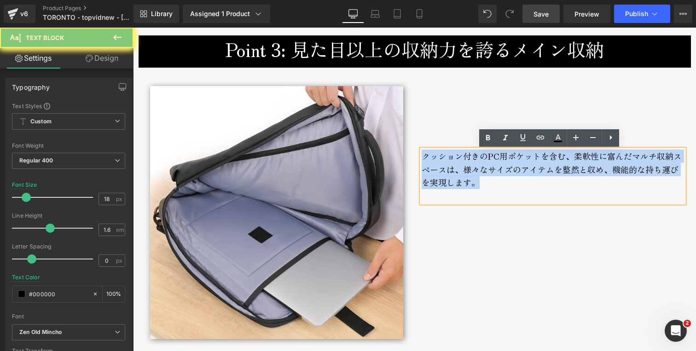
click at [471, 159] on div "クッション付きのPC用ポケットを含む、柔軟性に富んだマルチ収納スペースは、様々なサイズのアイテムを整然と収め、機能的な持ち運びを実現します。" at bounding box center [553, 176] width 262 height 53
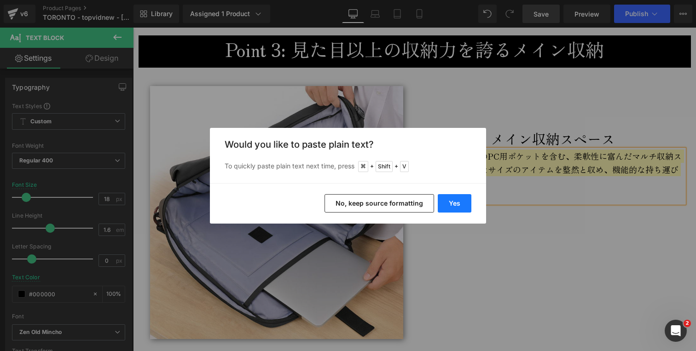
click at [462, 203] on button "Yes" at bounding box center [455, 203] width 34 height 18
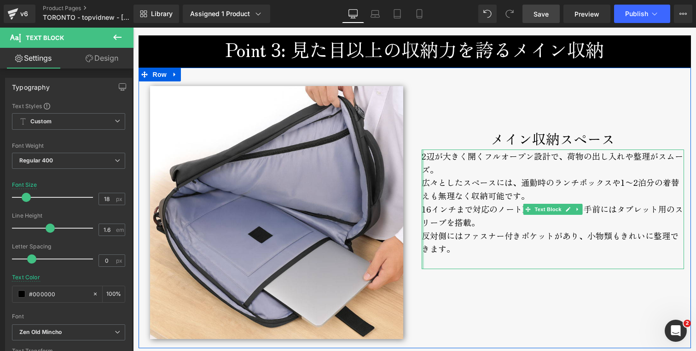
click at [422, 184] on div at bounding box center [423, 210] width 2 height 120
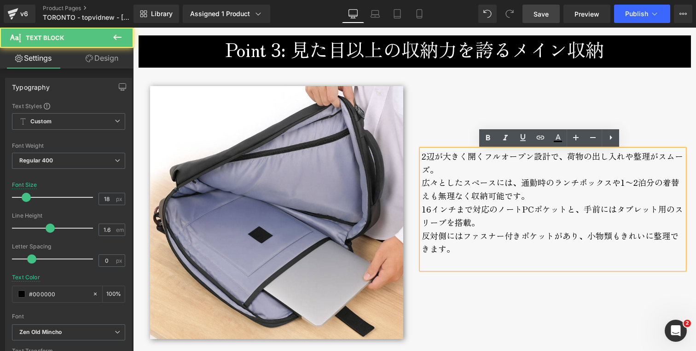
click at [422, 184] on div "広々としたスペースには、通勤時のランチボックスや1〜2泊分の着替えも無理なく収納可能です。" at bounding box center [553, 189] width 262 height 27
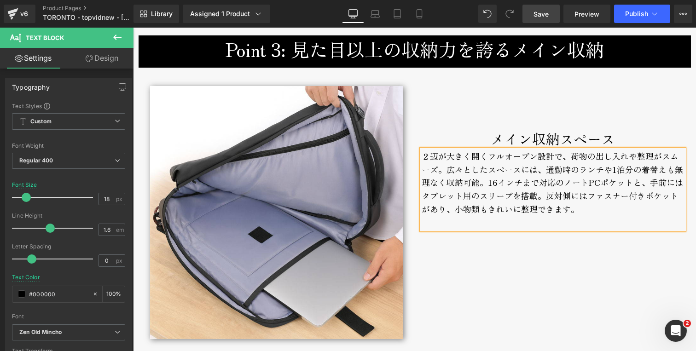
drag, startPoint x: 541, startPoint y: 12, endPoint x: 439, endPoint y: 113, distance: 143.9
click at [541, 12] on span "Save" at bounding box center [541, 14] width 15 height 10
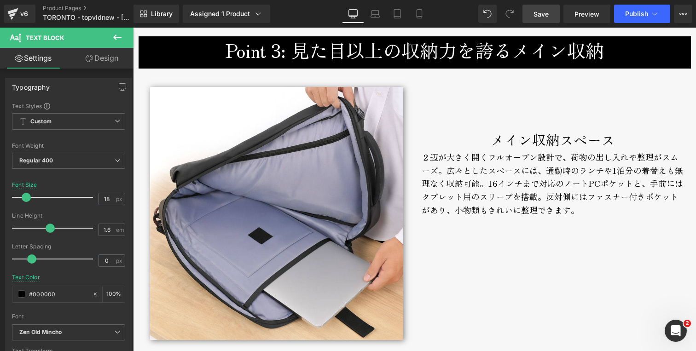
scroll to position [2019, 0]
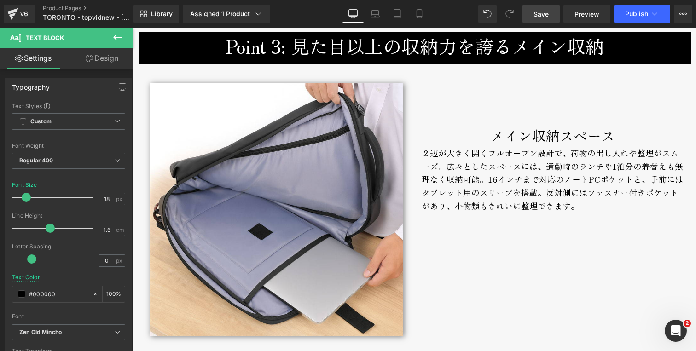
click at [302, 48] on h3 "Point 3: 見た目以上の収納力を誇るメイン収納" at bounding box center [414, 46] width 539 height 28
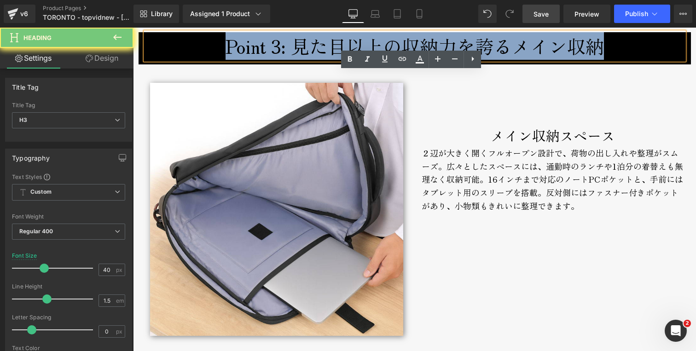
click at [302, 48] on h3 "Point 3: 見た目以上の収納力を誇るメイン収納" at bounding box center [414, 46] width 539 height 28
copy h3 "Point 3: 見た目以上の収納力を誇るメイン収納"
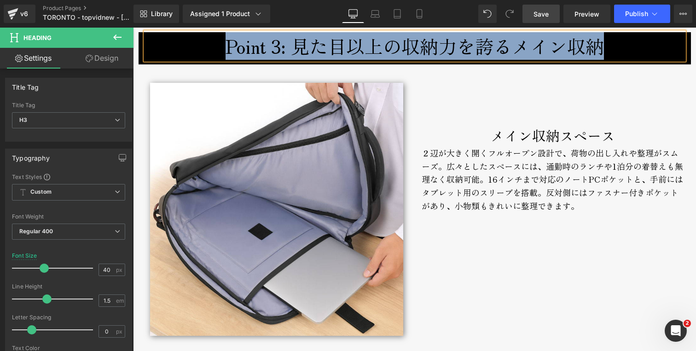
click at [303, 45] on h3 "Point 3: 見た目以上の収納力を誇るメイン収納" at bounding box center [414, 46] width 539 height 28
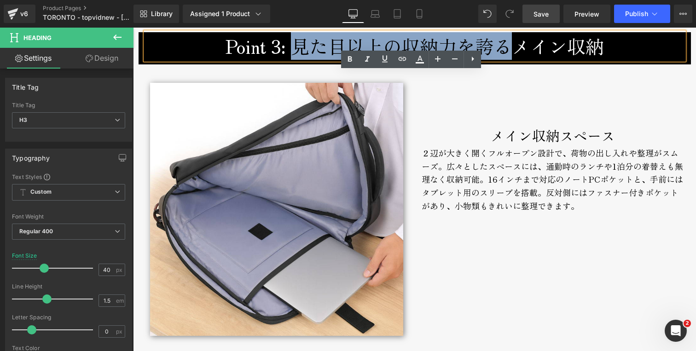
drag, startPoint x: 293, startPoint y: 46, endPoint x: 507, endPoint y: 47, distance: 213.6
click at [507, 47] on h3 "Point 3: 見た目以上の収納力を誇るメイン収納" at bounding box center [414, 46] width 539 height 28
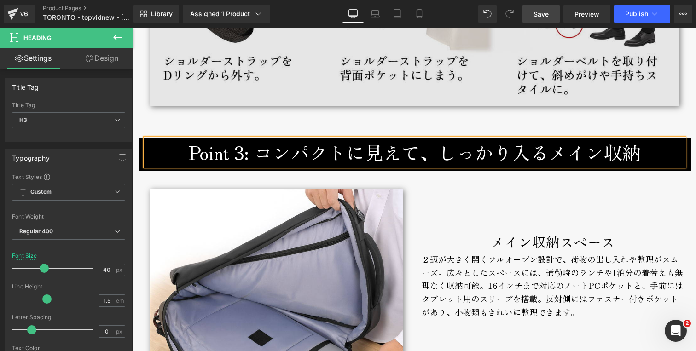
scroll to position [1911, 0]
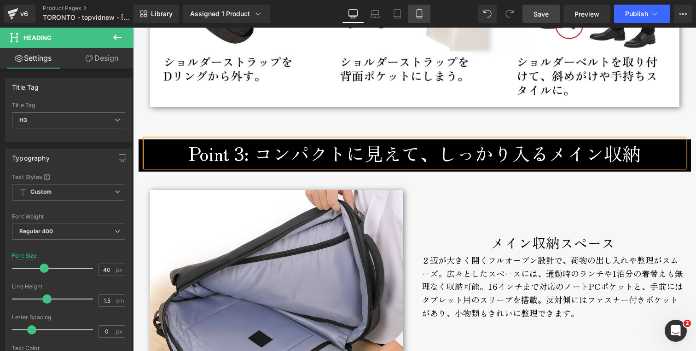
click at [416, 16] on icon at bounding box center [419, 13] width 9 height 9
type input "20"
type input "100"
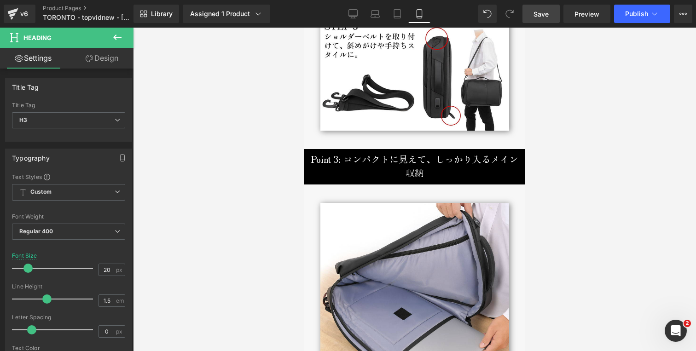
scroll to position [1838, 0]
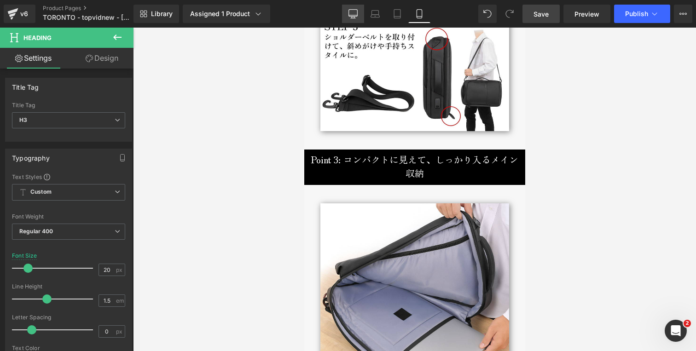
click at [351, 15] on icon at bounding box center [353, 13] width 9 height 9
type input "40"
type input "100"
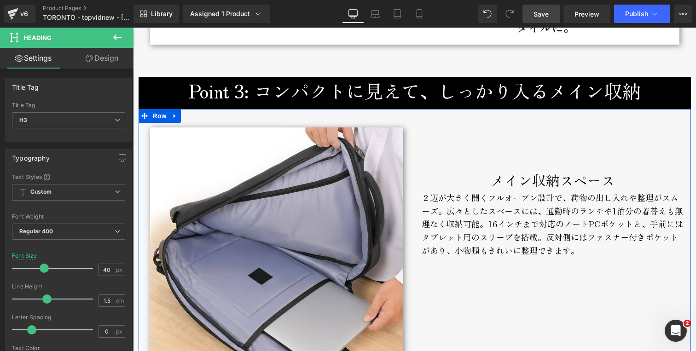
scroll to position [1945, 0]
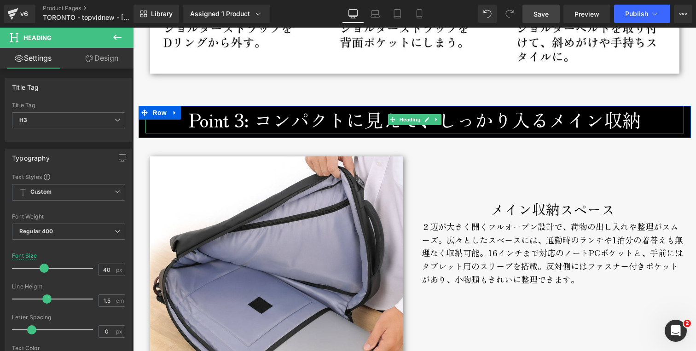
click at [541, 124] on h3 "Point 3: コンパクトに見えて、しっかり入るメイン収納" at bounding box center [414, 120] width 539 height 28
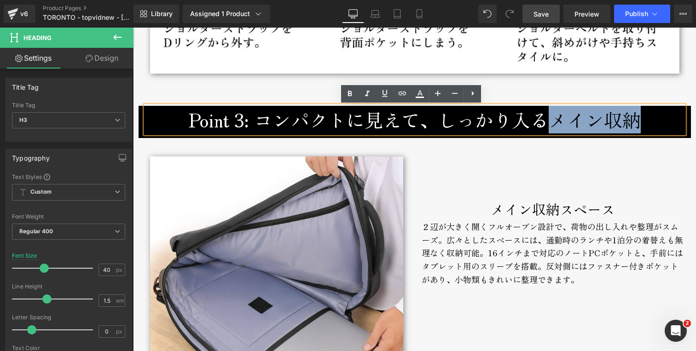
drag, startPoint x: 543, startPoint y: 124, endPoint x: 636, endPoint y: 122, distance: 92.6
click at [634, 122] on h3 "Point 3: コンパクトに見えて、しっかり入るメイン収納" at bounding box center [414, 120] width 539 height 28
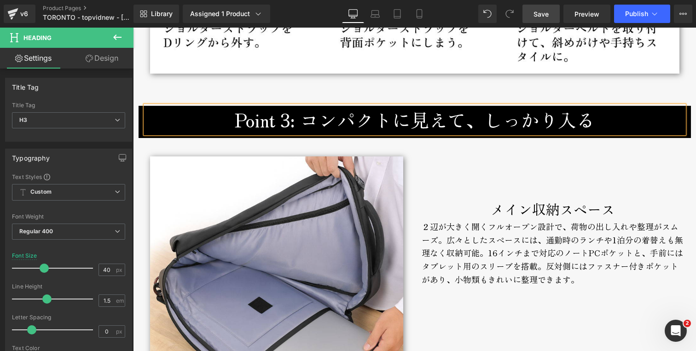
click at [541, 11] on span "Save" at bounding box center [541, 14] width 15 height 10
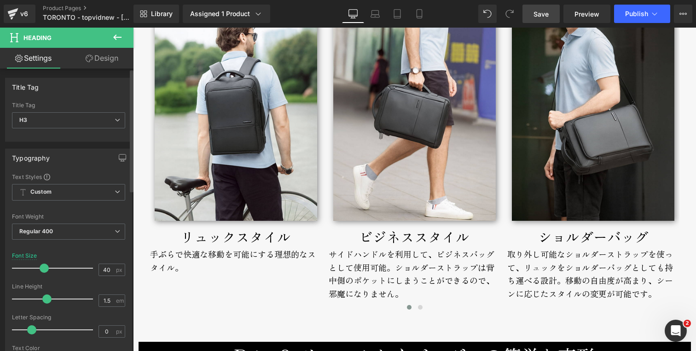
scroll to position [1353, 0]
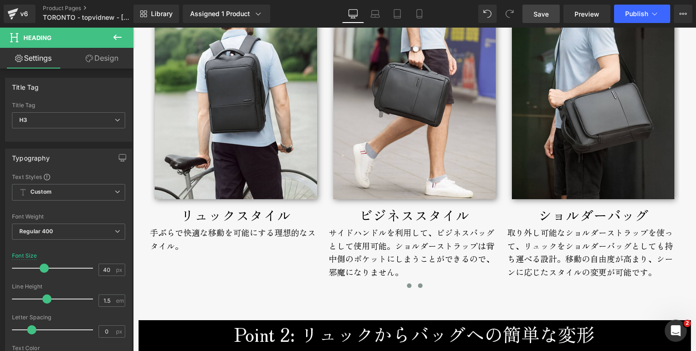
click at [418, 286] on span at bounding box center [420, 286] width 5 height 5
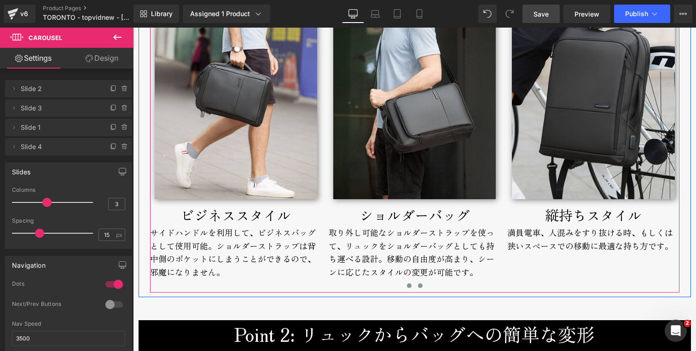
click at [407, 285] on span at bounding box center [409, 286] width 5 height 5
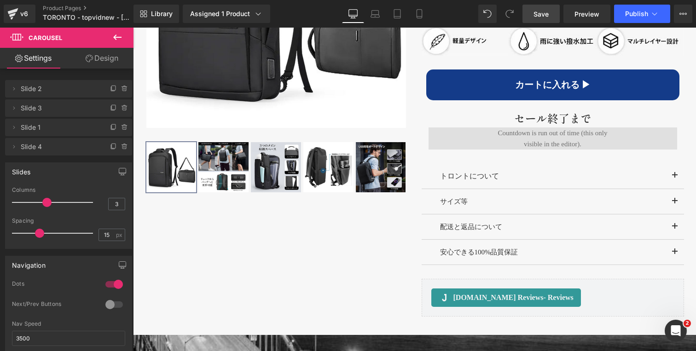
scroll to position [620, 0]
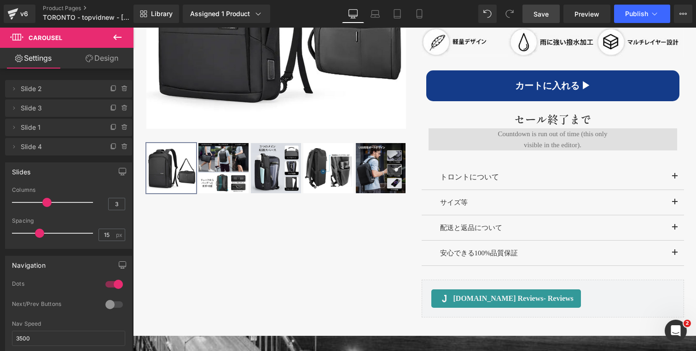
click at [675, 205] on span "button" at bounding box center [675, 205] width 0 height 0
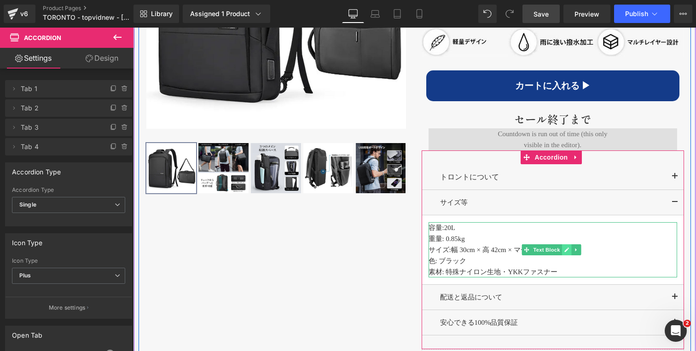
click at [565, 252] on icon at bounding box center [567, 250] width 5 height 5
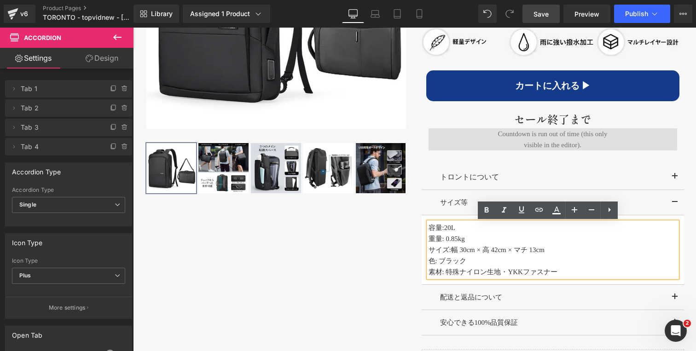
click at [594, 249] on p "サイズ: 幅 30cm × 高 42cm × マチ 13cm" at bounding box center [553, 249] width 249 height 11
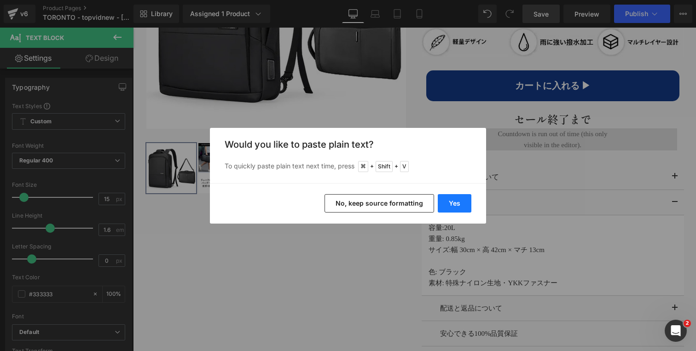
click at [448, 204] on button "Yes" at bounding box center [455, 203] width 34 height 18
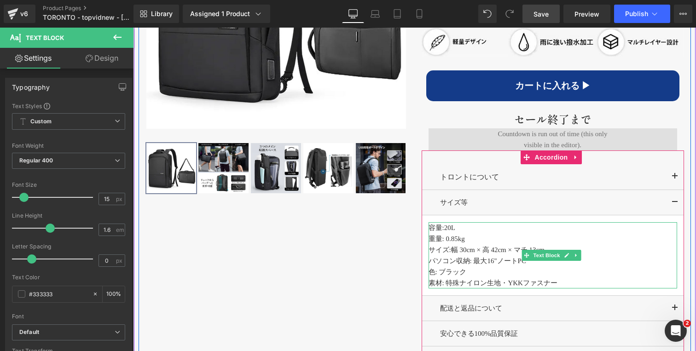
click at [482, 276] on p "色: ブラック" at bounding box center [553, 272] width 249 height 11
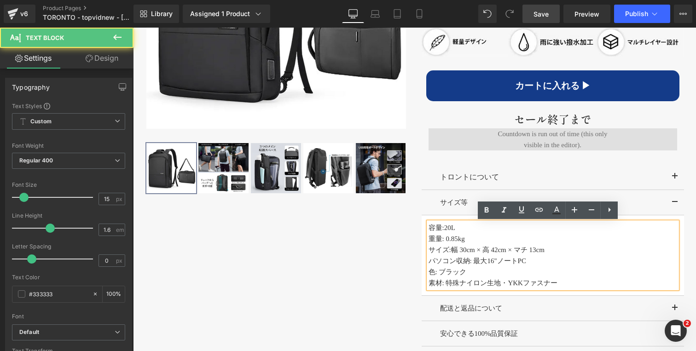
click at [449, 229] on span "20L" at bounding box center [449, 227] width 11 height 7
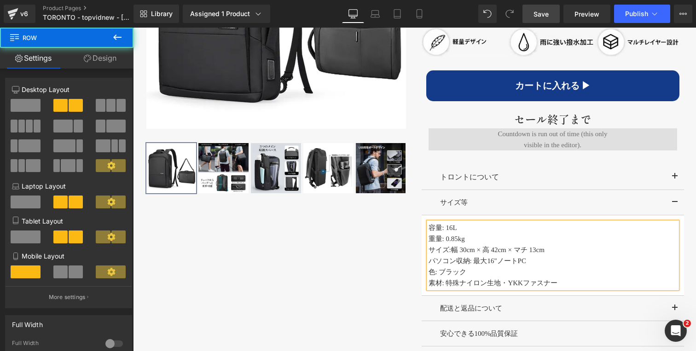
click at [314, 259] on div "‹" at bounding box center [415, 125] width 553 height 555
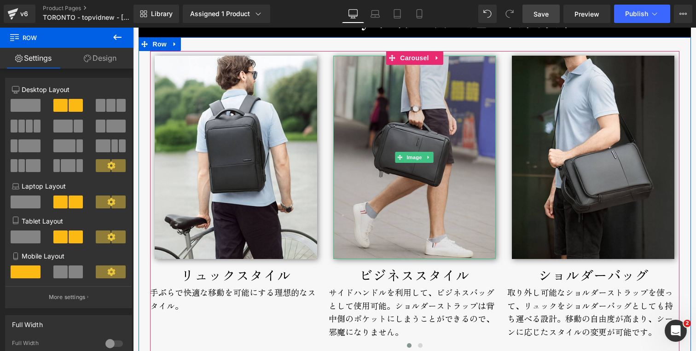
scroll to position [1370, 0]
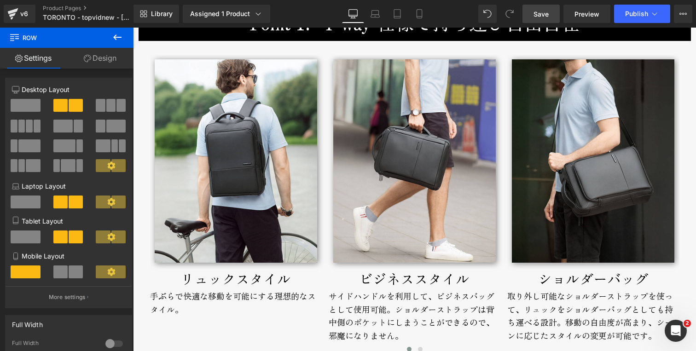
click at [174, 295] on div "手ぶらで快適な移動を可能にする理想的なスタイル。" at bounding box center [236, 310] width 172 height 41
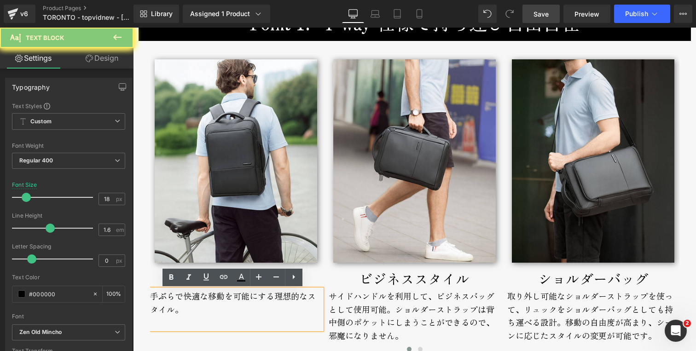
click at [174, 295] on div "手ぶらで快適な移動を可能にする理想的なスタイル。" at bounding box center [236, 310] width 172 height 41
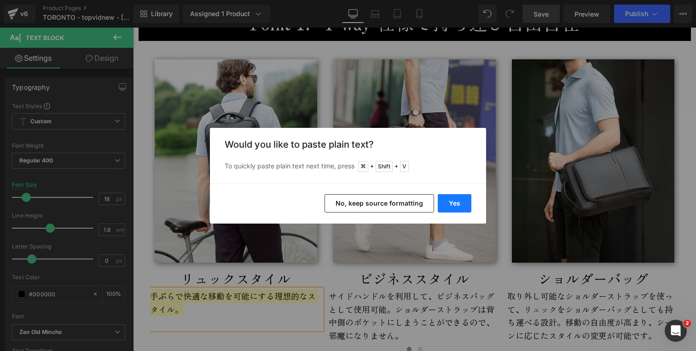
click at [448, 200] on button "Yes" at bounding box center [455, 203] width 34 height 18
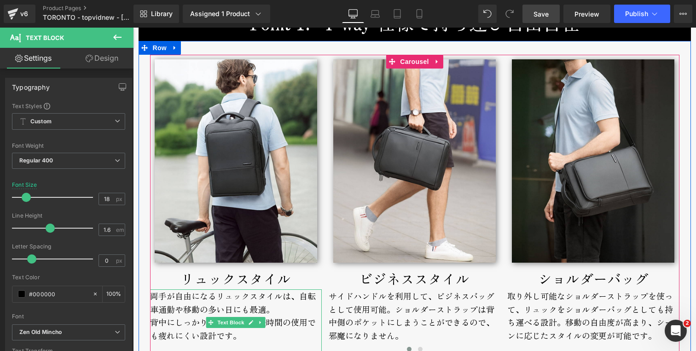
click at [282, 309] on div "両手が自由になるリュックスタイルは、自転車通勤や移動の多い日にも最適。 背中にしっかりフィットし、長時間の使用でも疲れにくい設計です。" at bounding box center [236, 323] width 172 height 67
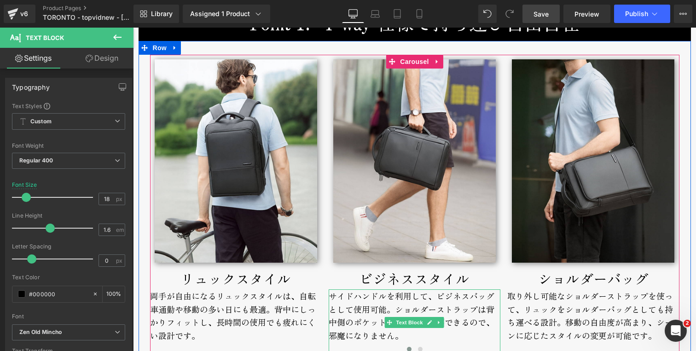
click at [373, 301] on div "サイドハンドルを利用して、ビジネスバッグとして使用可能。ショルダーストラップは背中側のポケットにしまうことができるので、邪魔になりません。" at bounding box center [415, 323] width 172 height 67
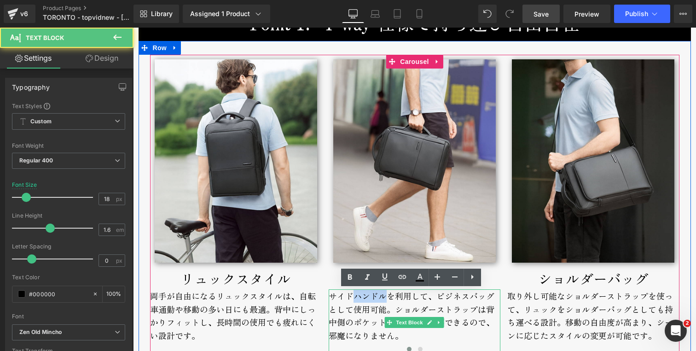
click at [373, 301] on div "サイドハンドルを利用して、ビジネスバッグとして使用可能。ショルダーストラップは背中側のポケットにしまうことができるので、邪魔になりません。" at bounding box center [415, 323] width 172 height 67
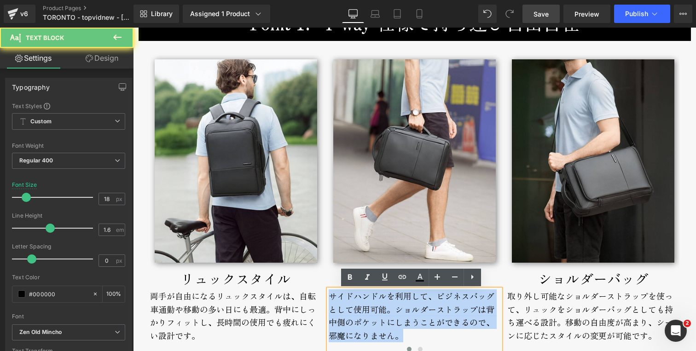
click at [373, 301] on div "サイドハンドルを利用して、ビジネスバッグとして使用可能。ショルダーストラップは背中側のポケットにしまうことができるので、邪魔になりません。" at bounding box center [415, 323] width 172 height 67
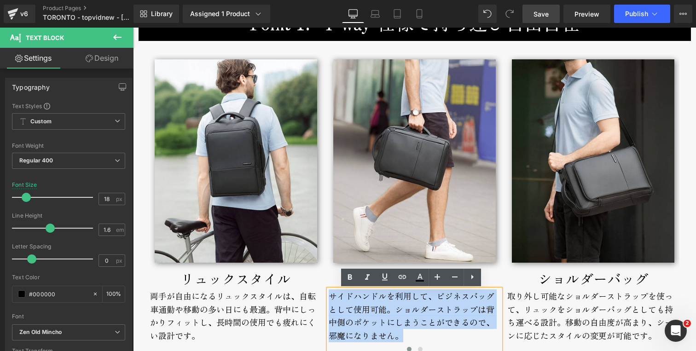
paste div
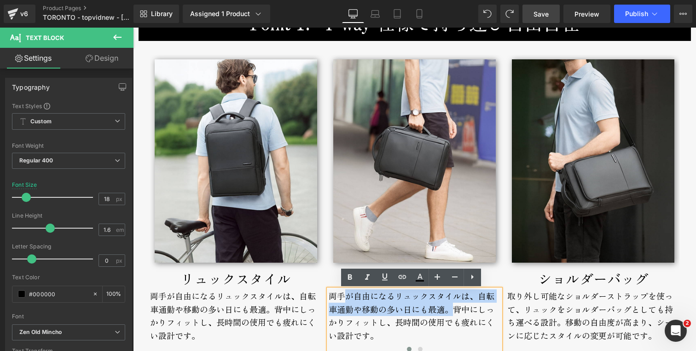
drag, startPoint x: 451, startPoint y: 311, endPoint x: 340, endPoint y: 303, distance: 110.8
click at [340, 303] on div "両手が自由になるリュックスタイルは、自転車通勤や移動の多い日にも最適。 背中にしっかりフィットし、長時間の使用でも疲れにくい設計です。" at bounding box center [415, 323] width 172 height 67
drag, startPoint x: 386, startPoint y: 311, endPoint x: 511, endPoint y: 338, distance: 127.6
click at [386, 311] on div "両手が自由になるリュックスタイルは、自転車通勤や移動の多い日にも最適。 背中にしっかりフィットし、長時間の使用でも疲れにくい設計です。" at bounding box center [415, 323] width 172 height 67
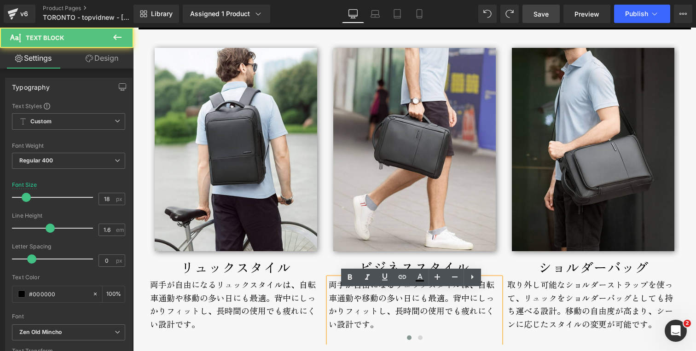
scroll to position [1404, 0]
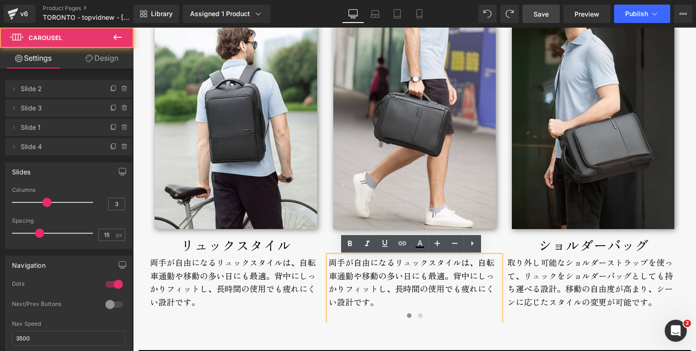
click at [304, 320] on div at bounding box center [415, 317] width 530 height 12
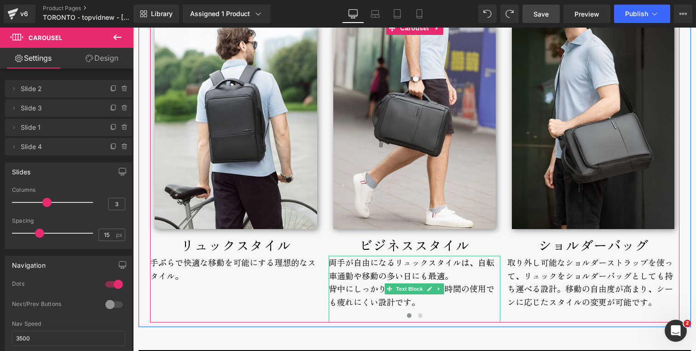
click at [329, 291] on div at bounding box center [330, 289] width 2 height 67
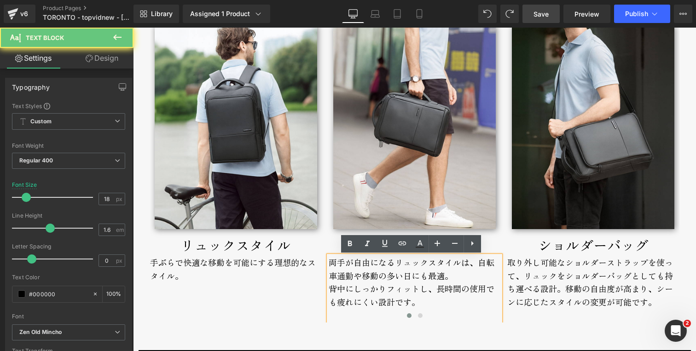
click at [329, 290] on div "背中にしっかりフィットし、長時間の使用でも疲れにくい設計です。" at bounding box center [415, 295] width 172 height 27
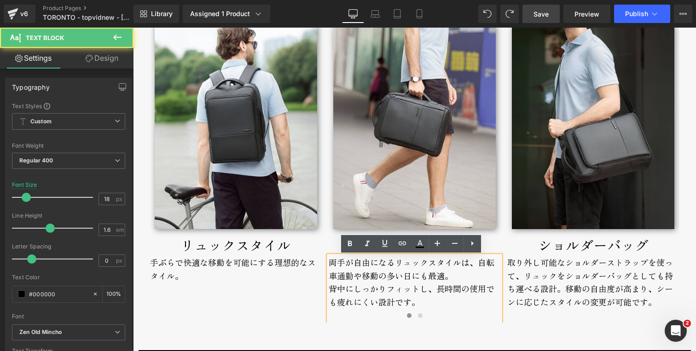
click at [402, 285] on div "背中にしっかりフィットし、長時間の使用でも疲れにくい設計です。" at bounding box center [415, 295] width 172 height 27
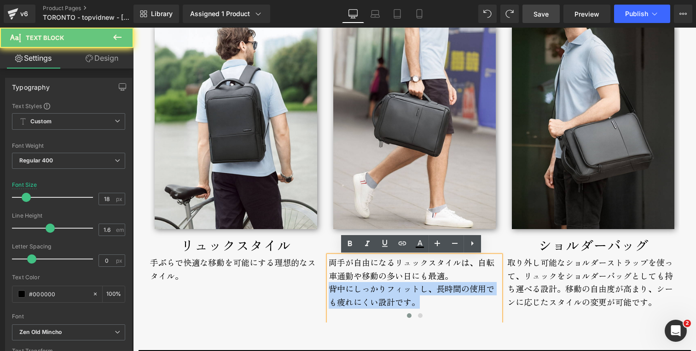
click at [402, 285] on div "背中にしっかりフィットし、長時間の使用でも疲れにくい設計です。" at bounding box center [415, 295] width 172 height 27
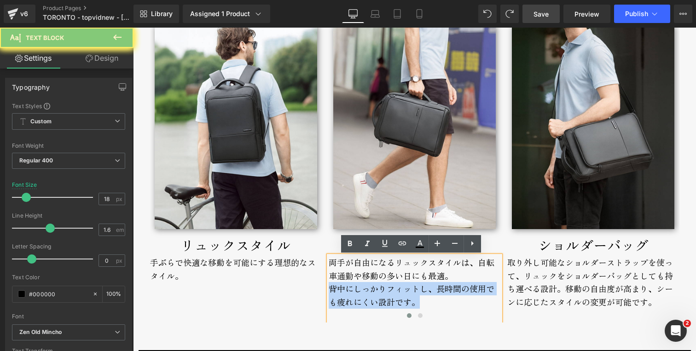
click at [402, 285] on div "背中にしっかりフィットし、長時間の使用でも疲れにくい設計です。" at bounding box center [415, 295] width 172 height 27
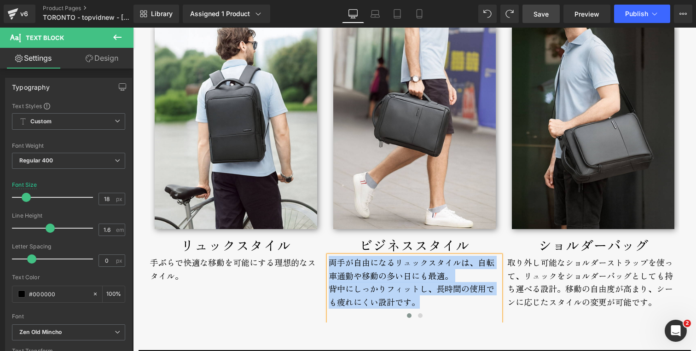
copy div "両手が自由になるリュックスタイルは、自転車通勤や移動の多い日にも最適。 背中にしっかりフィットし、長時間の使用でも疲れにくい設計です。"
click at [207, 262] on div "手ぶらで快適な移動を可能にする理想的なスタイル。" at bounding box center [236, 276] width 172 height 41
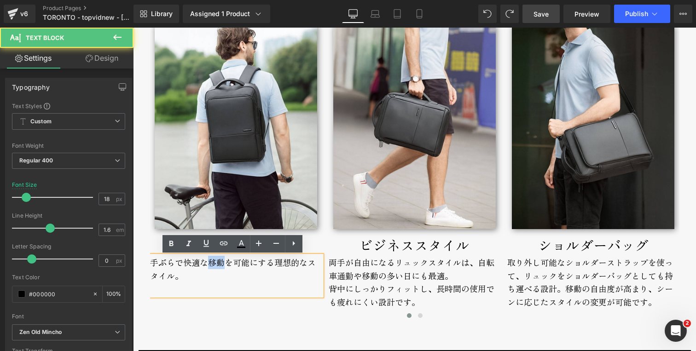
click at [207, 262] on div "手ぶらで快適な移動を可能にする理想的なスタイル。" at bounding box center [236, 276] width 172 height 41
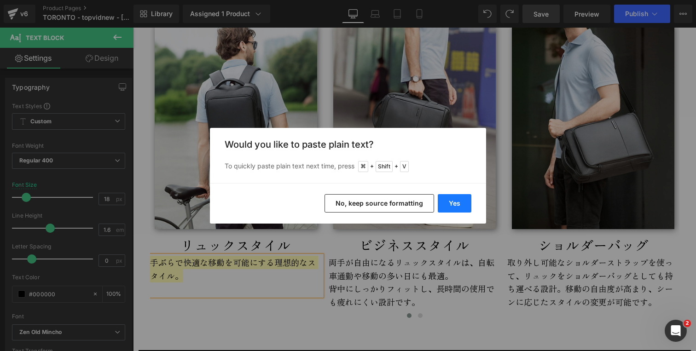
drag, startPoint x: 456, startPoint y: 205, endPoint x: 322, endPoint y: 177, distance: 136.8
click at [456, 205] on button "Yes" at bounding box center [455, 203] width 34 height 18
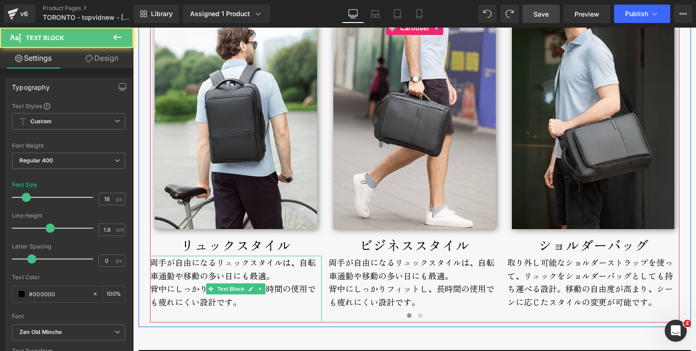
click at [295, 276] on div "両手が自由になるリュックスタイルは、自転車通勤や移動の多い日にも最適。 背中にしっかりフィットし、長時間の使用でも疲れにくい設計です。" at bounding box center [236, 289] width 172 height 67
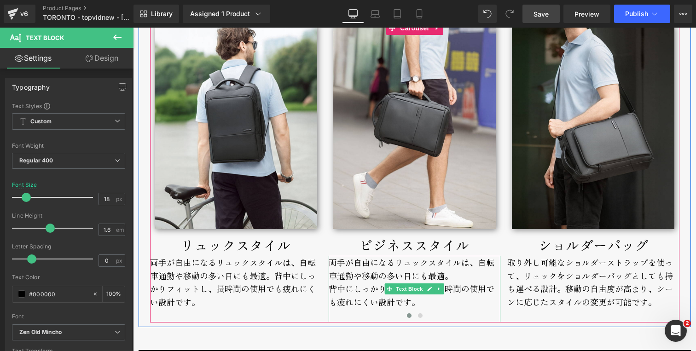
click at [360, 274] on div "両手が自由になるリュックスタイルは、自転車通勤や移動の多い日にも最適。 背中にしっかりフィットし、長時間の使用でも疲れにくい設計です。" at bounding box center [415, 289] width 172 height 67
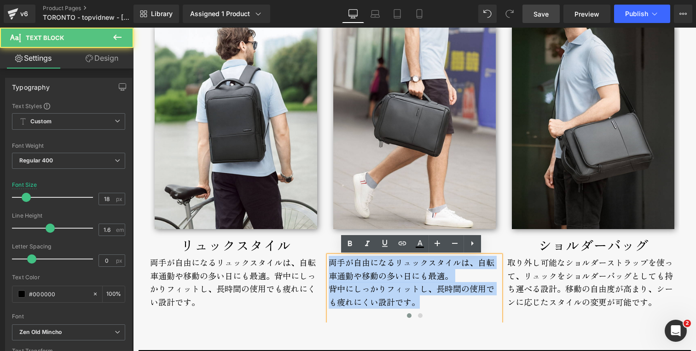
drag, startPoint x: 439, startPoint y: 302, endPoint x: 327, endPoint y: 264, distance: 117.9
click at [329, 264] on div "両手が自由になるリュックスタイルは、自転車通勤や移動の多い日にも最適。 背中にしっかりフィットし、長時間の使用でも疲れにくい設計です。" at bounding box center [415, 289] width 172 height 67
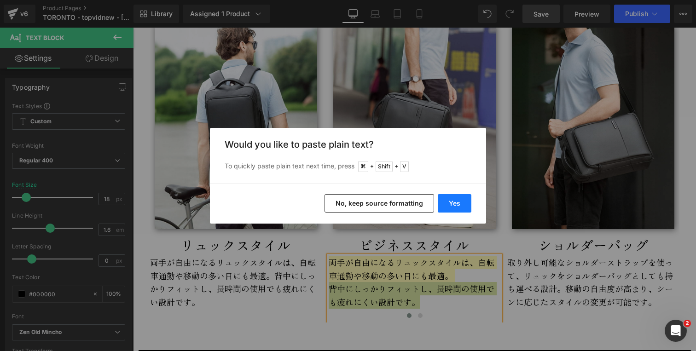
drag, startPoint x: 452, startPoint y: 204, endPoint x: 317, endPoint y: 177, distance: 137.5
click at [452, 204] on button "Yes" at bounding box center [455, 203] width 34 height 18
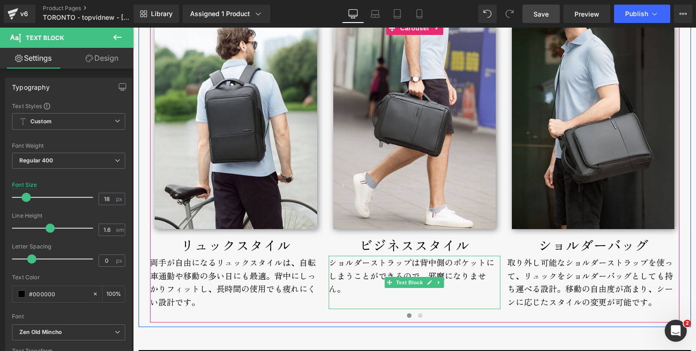
click at [415, 263] on div "ショルダーストラップは背中側のポケットにしまうことができるので、邪魔になりません。" at bounding box center [415, 282] width 172 height 53
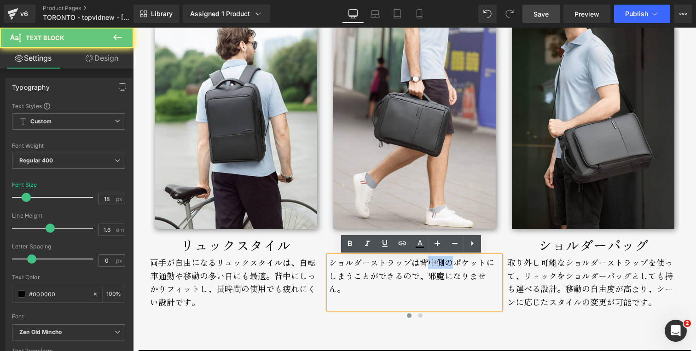
drag, startPoint x: 425, startPoint y: 263, endPoint x: 448, endPoint y: 262, distance: 22.1
click at [448, 262] on div "ショルダーストラップは背中側のポケットにしまうことができるので、邪魔になりません。" at bounding box center [415, 282] width 172 height 53
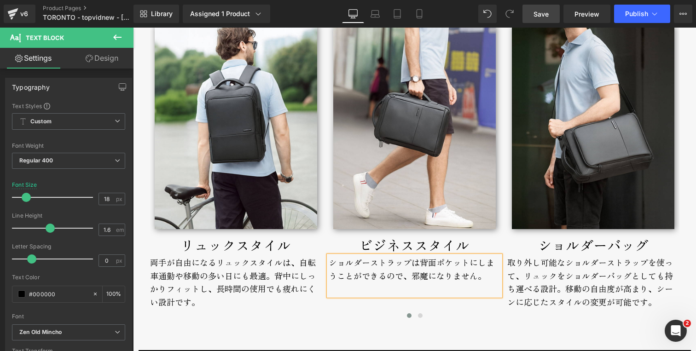
click at [329, 264] on div "ショルダーストラップは背面ポケットにしまうことができるので、邪魔になりません。" at bounding box center [415, 276] width 172 height 41
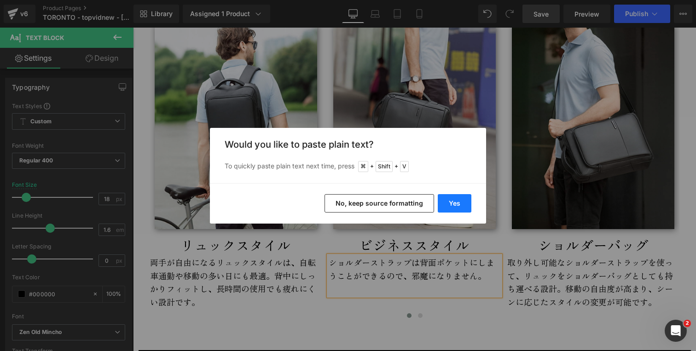
click at [460, 198] on button "Yes" at bounding box center [455, 203] width 34 height 18
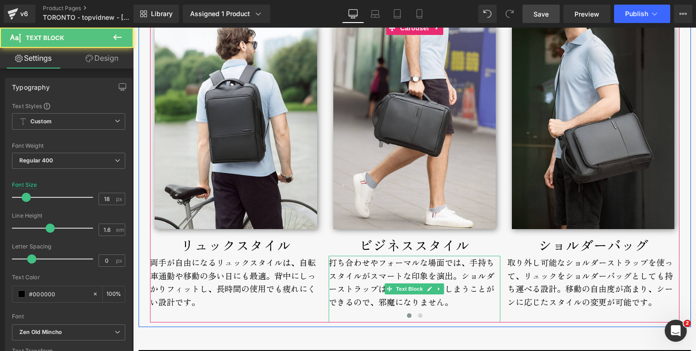
click at [456, 276] on div "打ち合わせやフォーマルな場面では、手持ちスタイルがスマートな印象を演出。ショルダーストラップは背面ポケットにしまうことができるので、邪魔になりません。" at bounding box center [415, 289] width 172 height 67
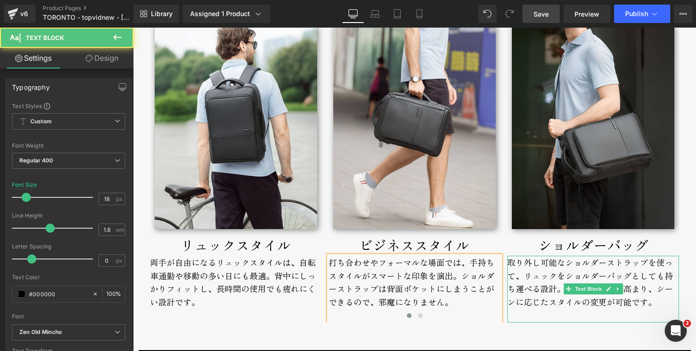
click at [520, 284] on div "取り外し可能なショルダーストラップを使って、リュックをショルダーバッグとしても持ち運べる設計。移動の自由度が高まり、シーンに応じたスタイルの変更が可能です。" at bounding box center [593, 289] width 172 height 67
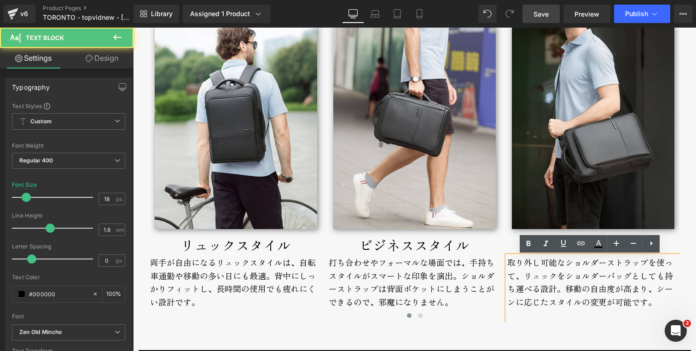
click at [521, 278] on div "取り外し可能なショルダーストラップを使って、リュックをショルダーバッグとしても持ち運べる設計。移動の自由度が高まり、シーンに応じたスタイルの変更が可能です。" at bounding box center [593, 289] width 172 height 67
drag, startPoint x: 605, startPoint y: 265, endPoint x: 643, endPoint y: 266, distance: 37.8
click at [643, 266] on div "取り外し可能なショルダーストラップを使って、リュックをショルダーバッグとしても持ち運べる設計。移動の自由度が高まり、シーンに応じたスタイルの変更が可能です。" at bounding box center [593, 289] width 172 height 67
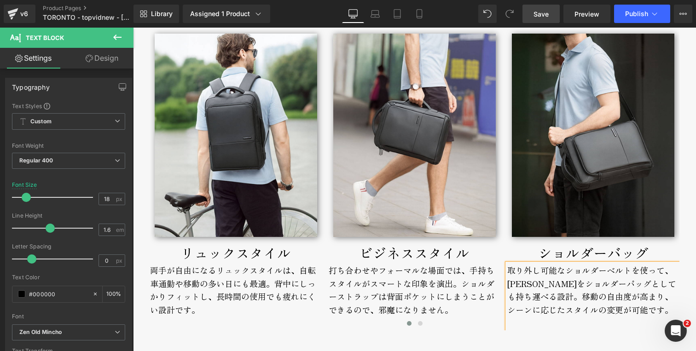
scroll to position [1413, 0]
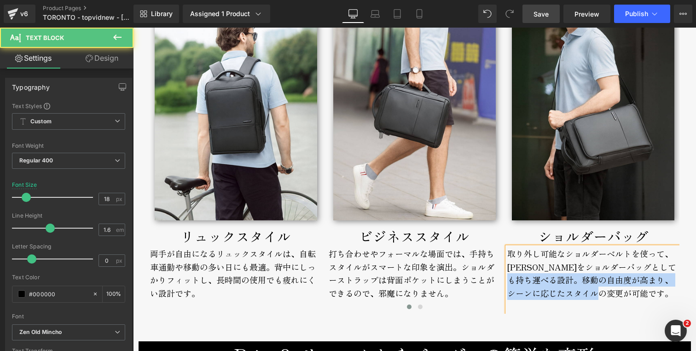
drag, startPoint x: 546, startPoint y: 281, endPoint x: 647, endPoint y: 293, distance: 102.1
click at [647, 293] on div "取り外し可能なショルダーベルトを使って、[PERSON_NAME]をショルダーバッグとしても持ち運べる設計。移動の自由度が高まり、シーンに応じたスタイルの変更…" at bounding box center [593, 280] width 172 height 67
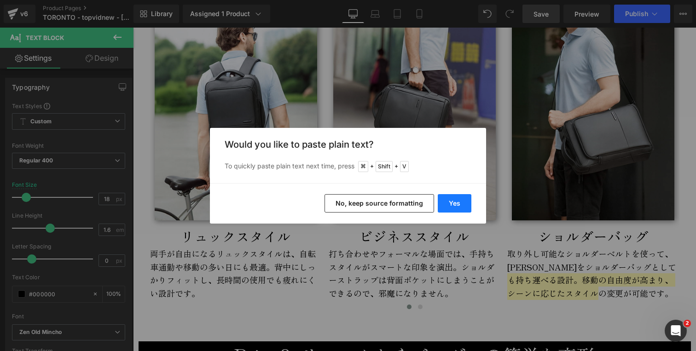
click at [461, 197] on button "Yes" at bounding box center [455, 203] width 34 height 18
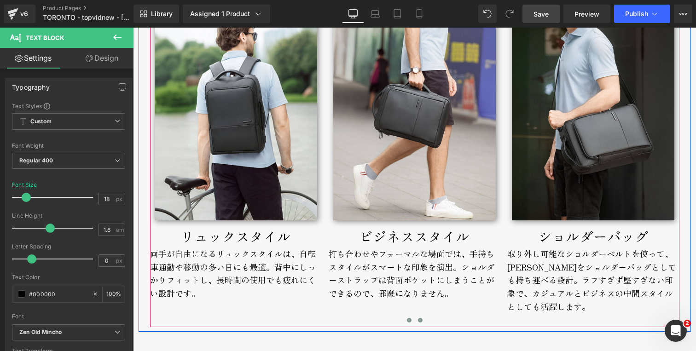
click at [418, 319] on span at bounding box center [420, 320] width 5 height 5
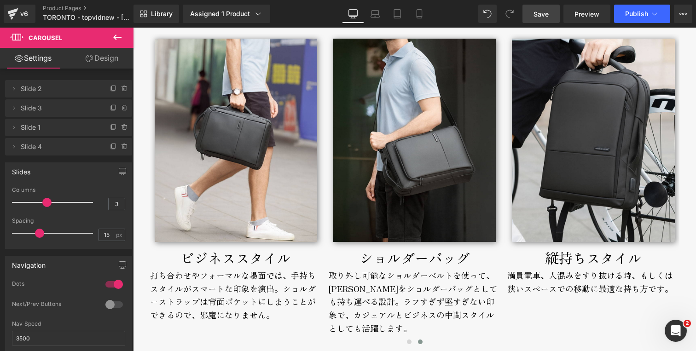
scroll to position [1432, 0]
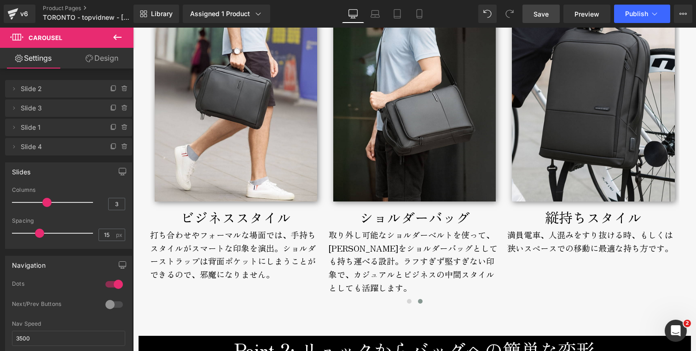
click at [541, 15] on span "Save" at bounding box center [541, 14] width 15 height 10
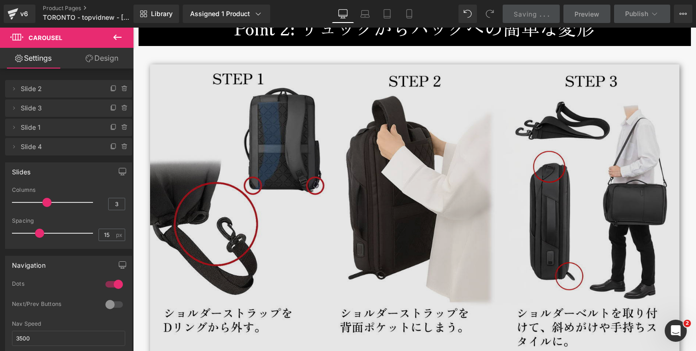
scroll to position [1714, 0]
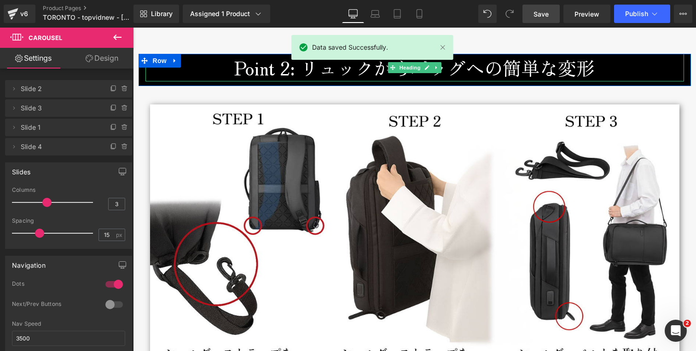
click at [298, 70] on h3 "Point 2: リュックからバッグへの簡単な変形" at bounding box center [414, 68] width 539 height 28
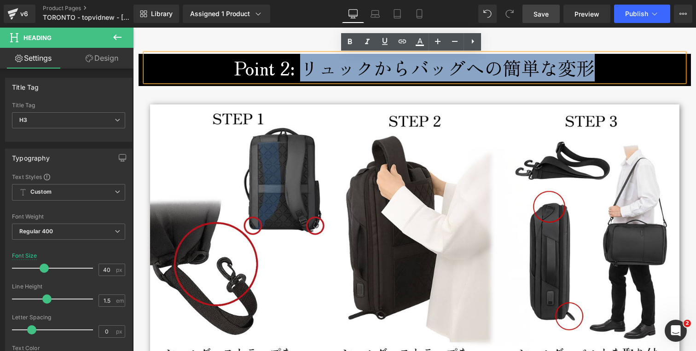
drag, startPoint x: 301, startPoint y: 71, endPoint x: 604, endPoint y: 70, distance: 302.5
click at [604, 70] on h3 "Point 2: リュックからバッグへの簡単な変形" at bounding box center [414, 68] width 539 height 28
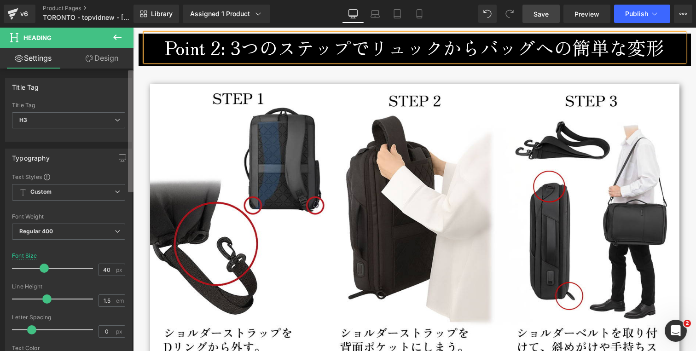
scroll to position [1734, 0]
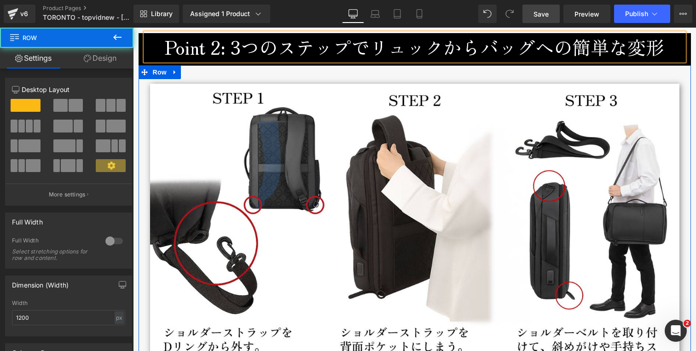
click at [139, 147] on div "Image" at bounding box center [415, 230] width 553 height 303
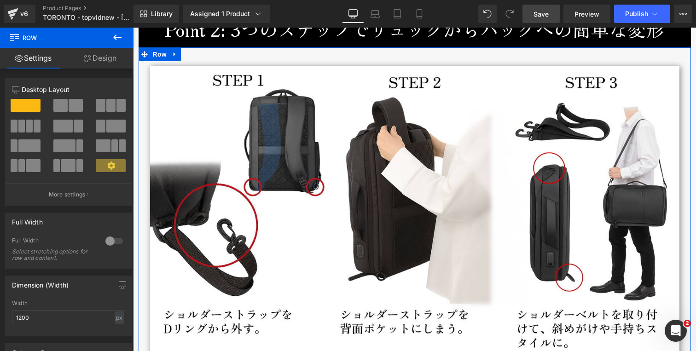
scroll to position [1751, 0]
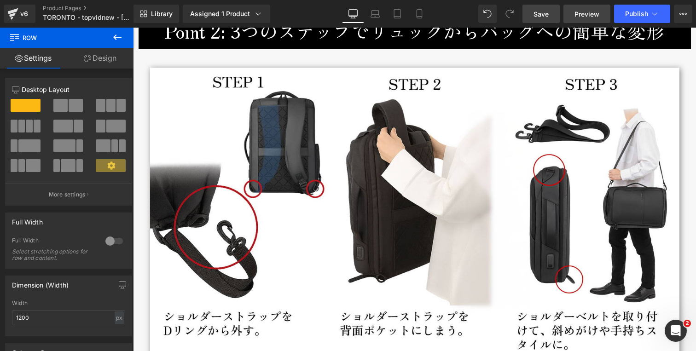
click at [596, 13] on span "Preview" at bounding box center [587, 14] width 25 height 10
click at [535, 12] on span "Save" at bounding box center [541, 14] width 15 height 10
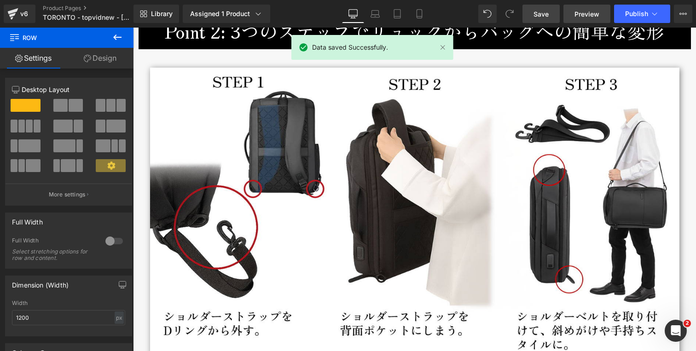
click at [587, 13] on span "Preview" at bounding box center [587, 14] width 25 height 10
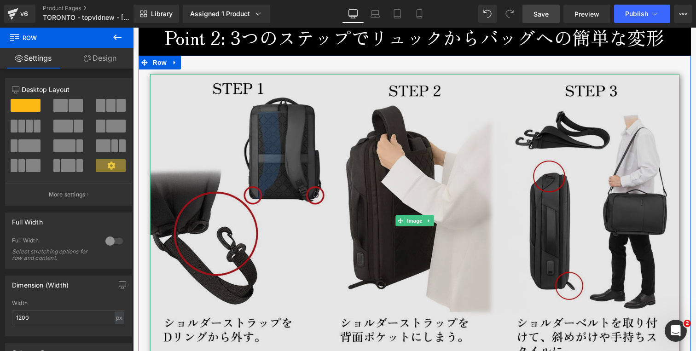
scroll to position [1734, 0]
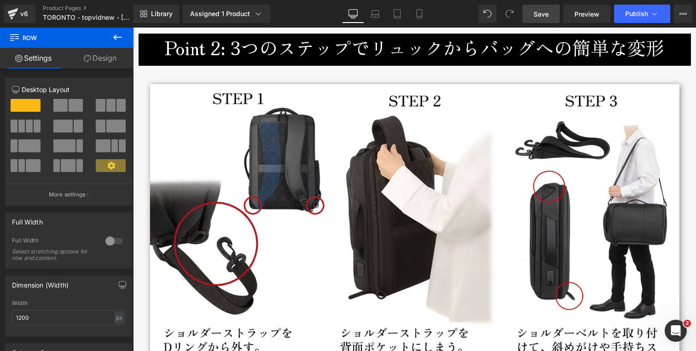
click at [233, 51] on h3 "Point 2: 3つのステップでリュックからバッグへの簡単な変形" at bounding box center [414, 48] width 539 height 28
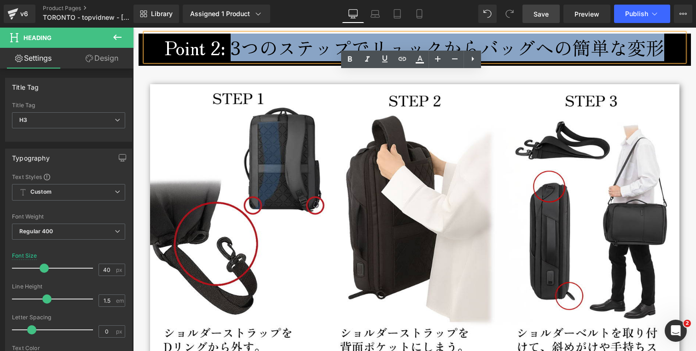
drag, startPoint x: 229, startPoint y: 48, endPoint x: 661, endPoint y: 52, distance: 432.4
click at [661, 52] on h3 "Point 2: 3つのステップでリュックからバッグへの簡単な変形" at bounding box center [414, 48] width 539 height 28
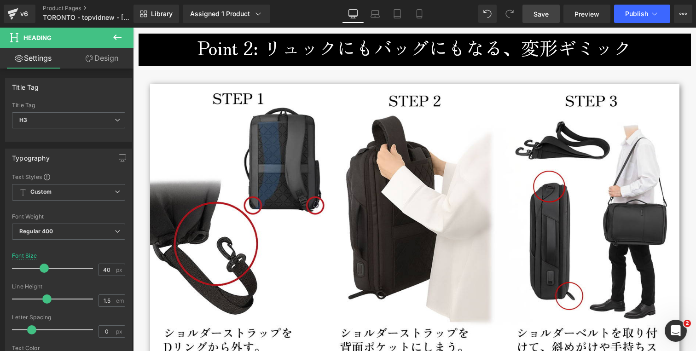
click at [543, 15] on span "Save" at bounding box center [541, 14] width 15 height 10
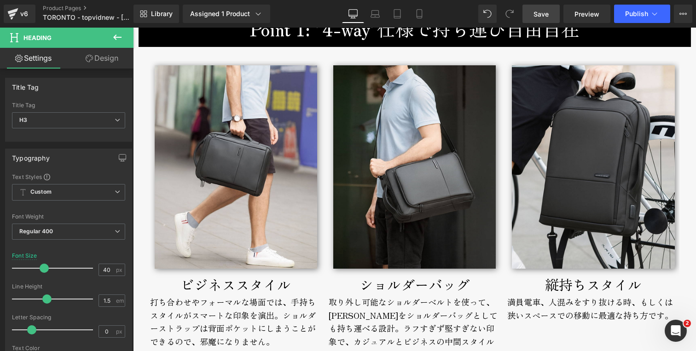
scroll to position [1420, 0]
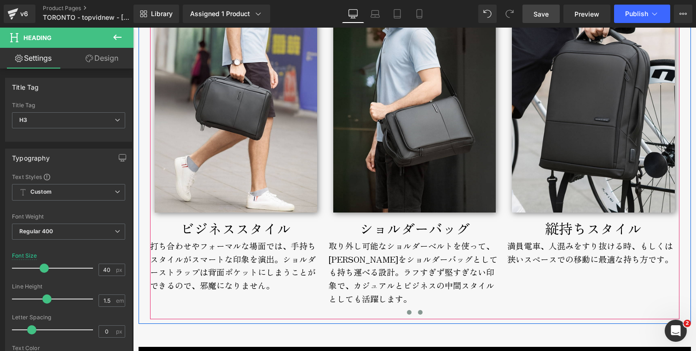
click at [407, 314] on span at bounding box center [409, 312] width 5 height 5
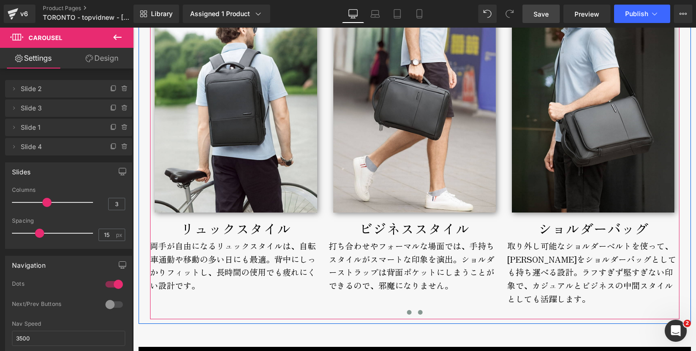
click at [418, 313] on span at bounding box center [420, 312] width 5 height 5
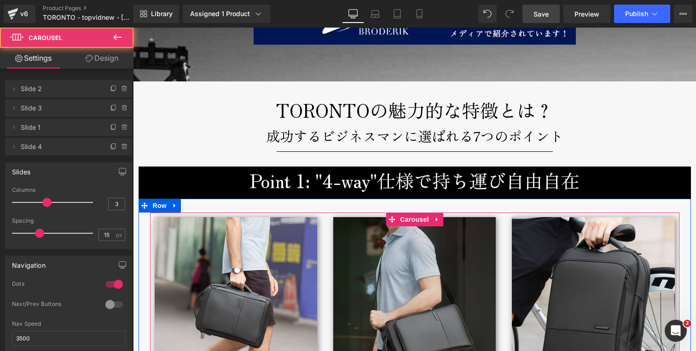
scroll to position [1200, 0]
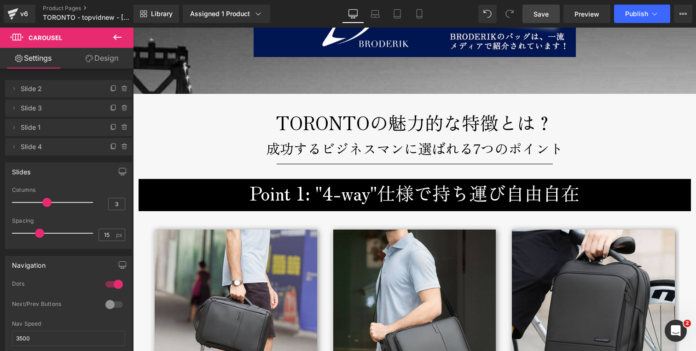
click at [313, 197] on h3 "Point 1: "4-way"仕様で持ち運び自由自在" at bounding box center [414, 193] width 539 height 28
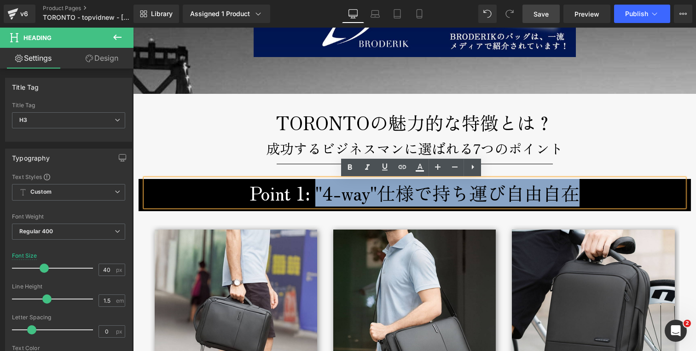
drag, startPoint x: 317, startPoint y: 193, endPoint x: 590, endPoint y: 194, distance: 273.0
click at [590, 194] on h3 "Point 1: "4-way"仕様で持ち運び自由自在" at bounding box center [414, 193] width 539 height 28
paste div
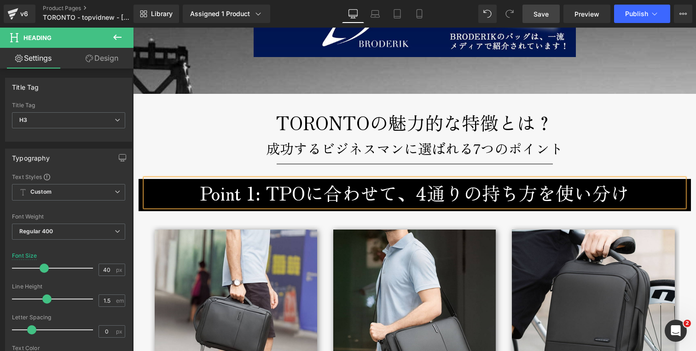
click at [537, 13] on span "Save" at bounding box center [541, 14] width 15 height 10
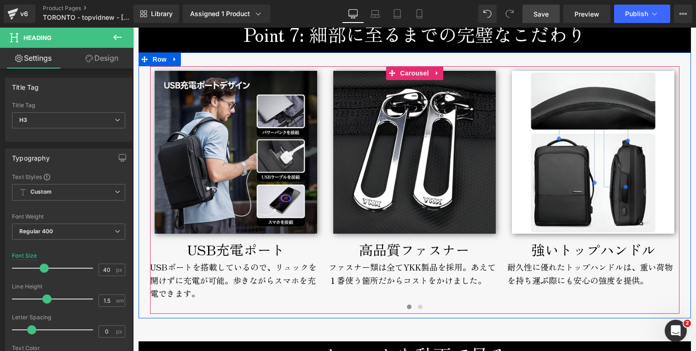
scroll to position [3482, 0]
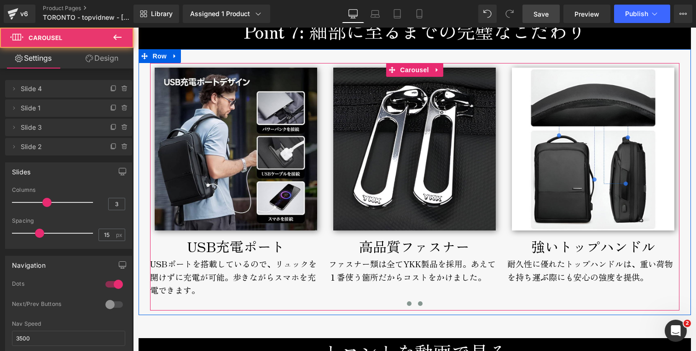
click at [418, 303] on span at bounding box center [420, 304] width 5 height 5
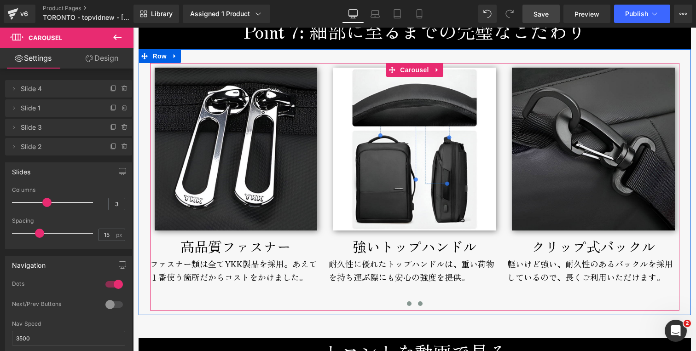
click at [407, 304] on span at bounding box center [409, 304] width 5 height 5
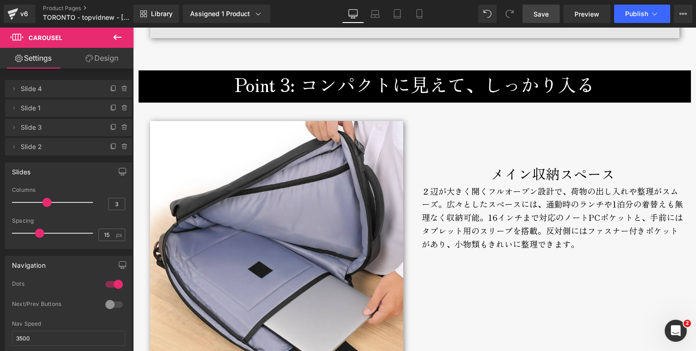
scroll to position [1803, 0]
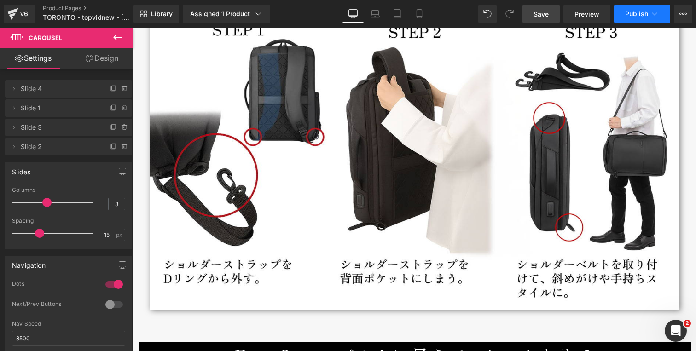
click at [642, 12] on span "Publish" at bounding box center [636, 13] width 23 height 7
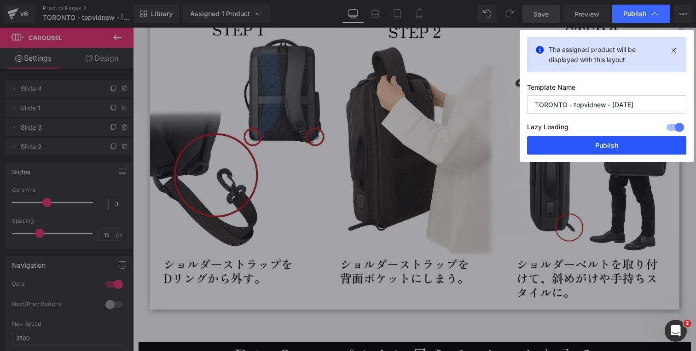
click at [593, 140] on button "Publish" at bounding box center [606, 145] width 159 height 18
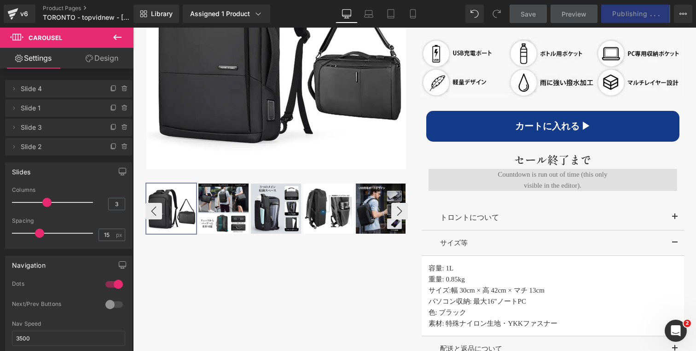
scroll to position [601, 0]
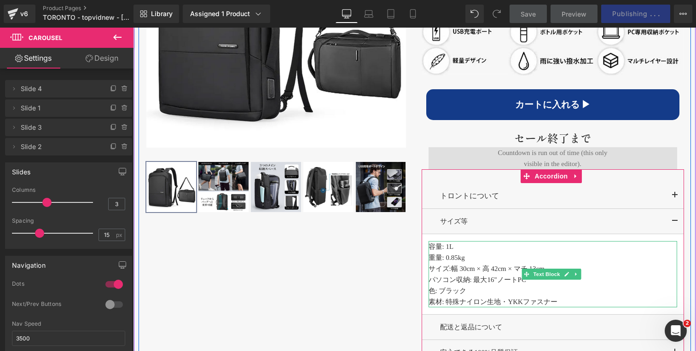
click at [449, 250] on span "L" at bounding box center [451, 246] width 4 height 7
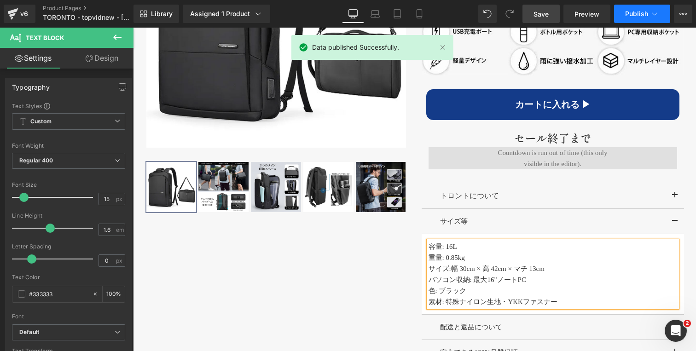
click at [640, 8] on button "Publish" at bounding box center [642, 14] width 56 height 18
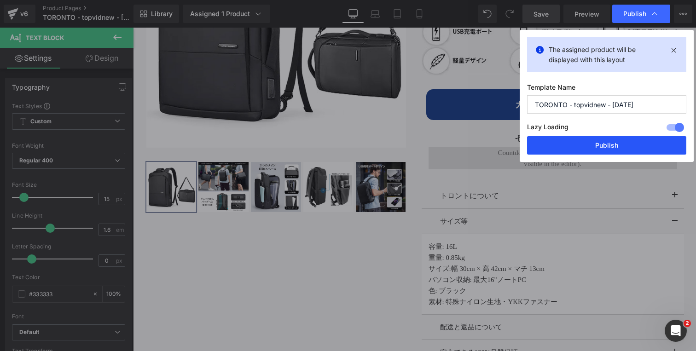
drag, startPoint x: 585, startPoint y: 147, endPoint x: 319, endPoint y: 163, distance: 266.7
click at [585, 147] on button "Publish" at bounding box center [606, 145] width 159 height 18
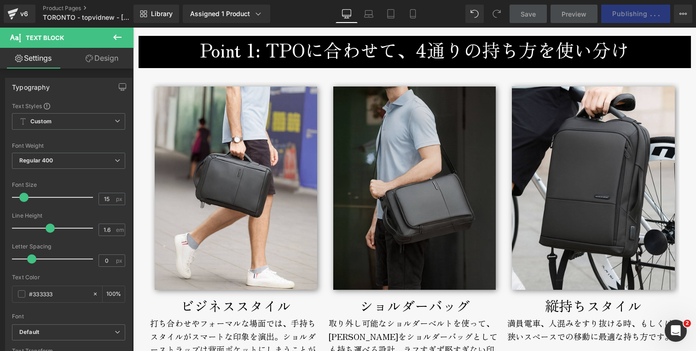
scroll to position [1208, 0]
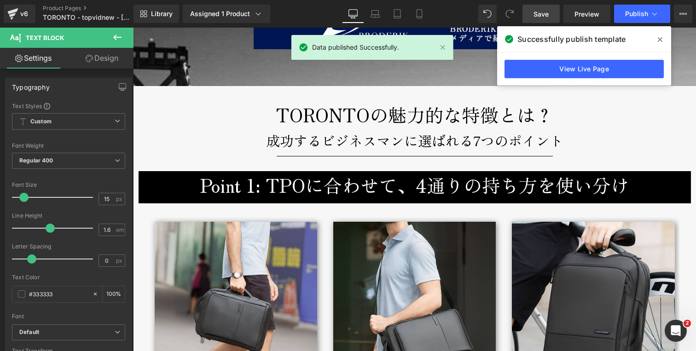
drag, startPoint x: 659, startPoint y: 36, endPoint x: 482, endPoint y: 51, distance: 177.4
click at [659, 36] on icon at bounding box center [660, 39] width 5 height 7
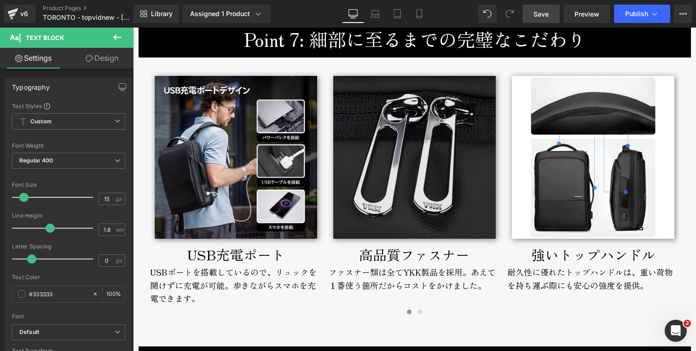
scroll to position [3517, 0]
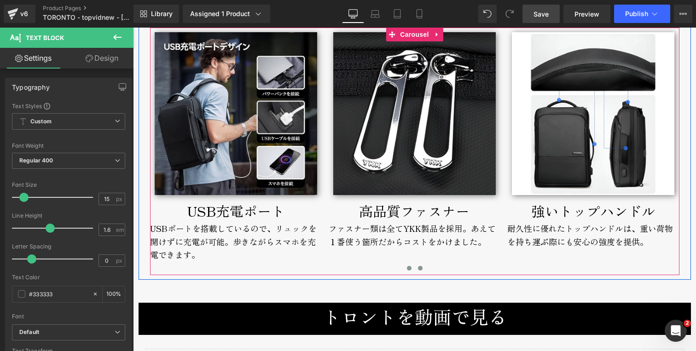
click at [418, 269] on span at bounding box center [420, 268] width 5 height 5
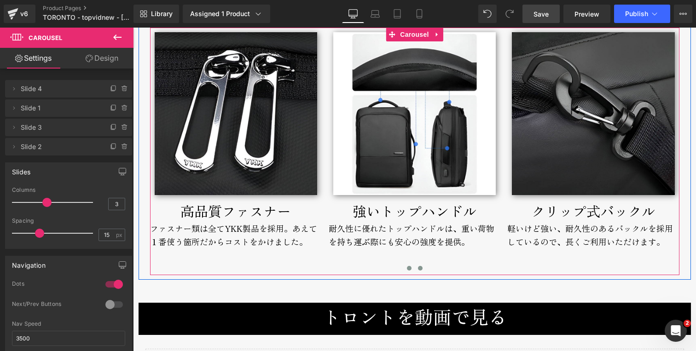
click at [407, 268] on span at bounding box center [409, 268] width 5 height 5
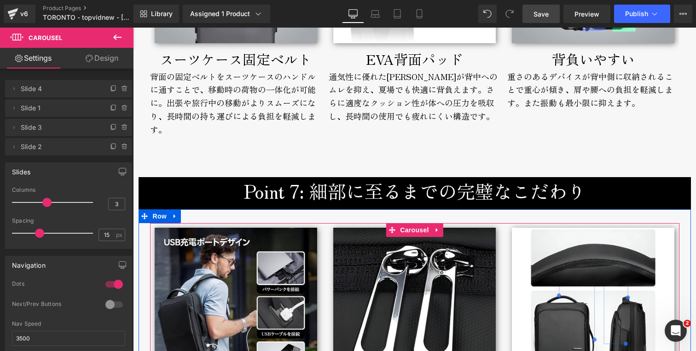
scroll to position [3321, 0]
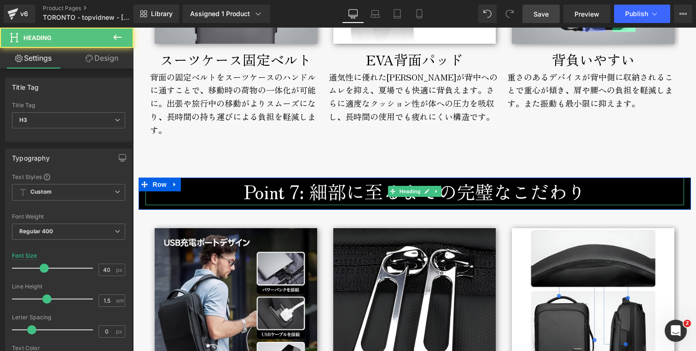
click at [294, 194] on h3 "Point 7: 細部に至るまでの完璧なこだわり" at bounding box center [414, 192] width 539 height 28
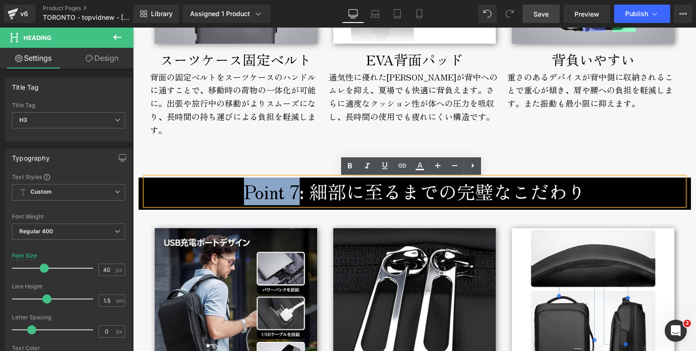
drag, startPoint x: 294, startPoint y: 193, endPoint x: 238, endPoint y: 194, distance: 55.7
click at [238, 194] on h3 "Point 7: 細部に至るまでの完璧なこだわり" at bounding box center [414, 192] width 539 height 28
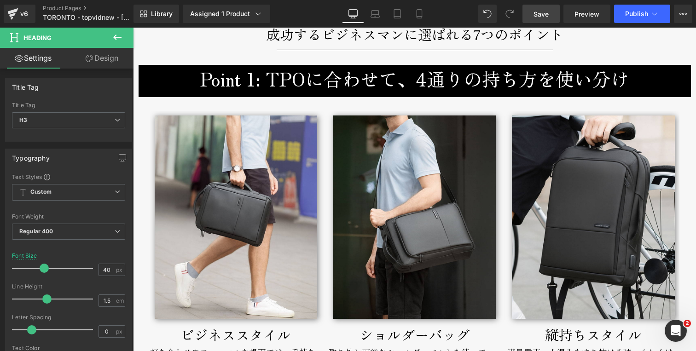
scroll to position [1195, 0]
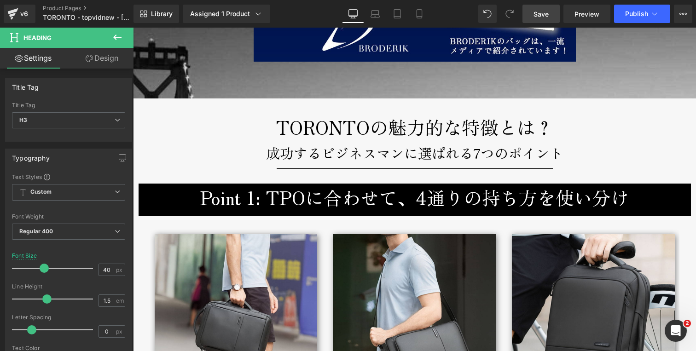
click at [164, 198] on h3 "Point 1: TPOに合わせて、4通りの持ち方を使い分け" at bounding box center [414, 198] width 539 height 28
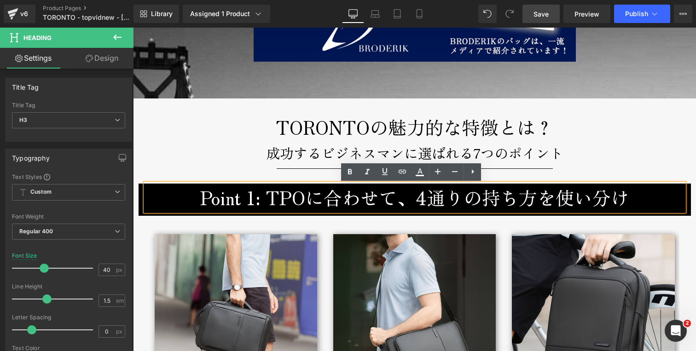
click at [165, 162] on p "成功するビジネスマンに選ばれる7つのポイント" at bounding box center [414, 153] width 539 height 22
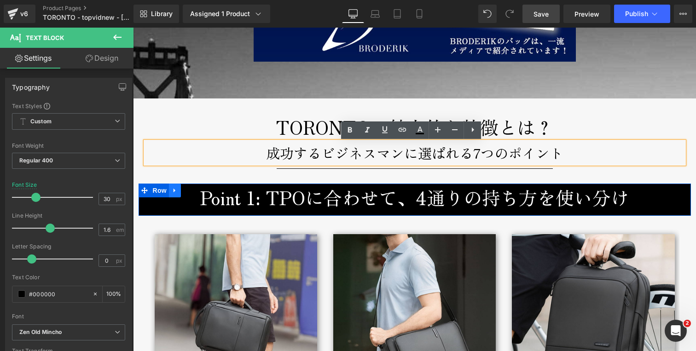
click at [172, 191] on icon at bounding box center [175, 190] width 6 height 7
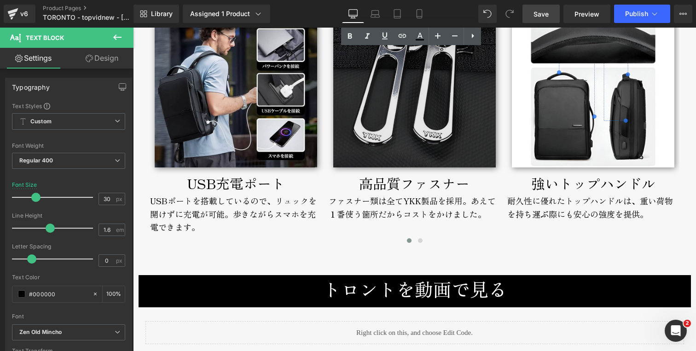
scroll to position [3573, 0]
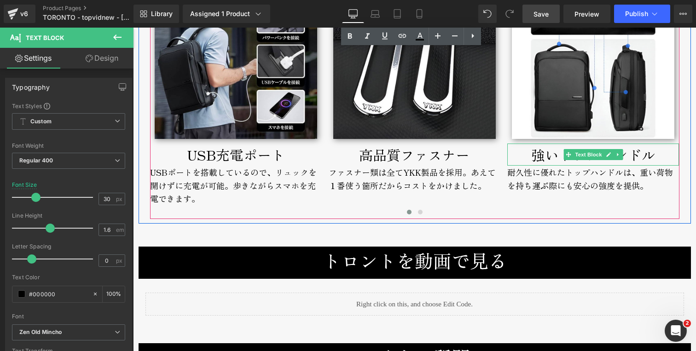
click at [521, 157] on div "強いトップハンドル" at bounding box center [593, 155] width 172 height 22
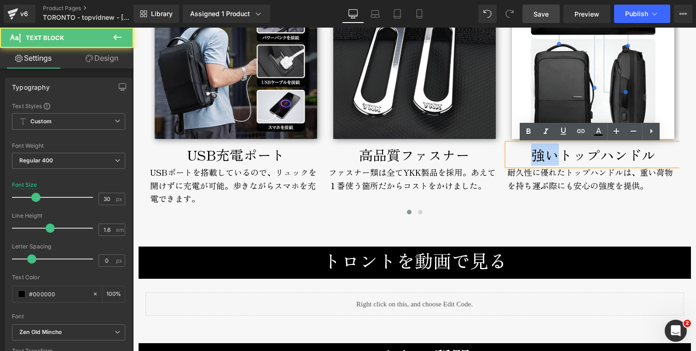
drag, startPoint x: 523, startPoint y: 158, endPoint x: 553, endPoint y: 156, distance: 29.5
click at [553, 156] on div "強いトップハンドル" at bounding box center [593, 155] width 172 height 22
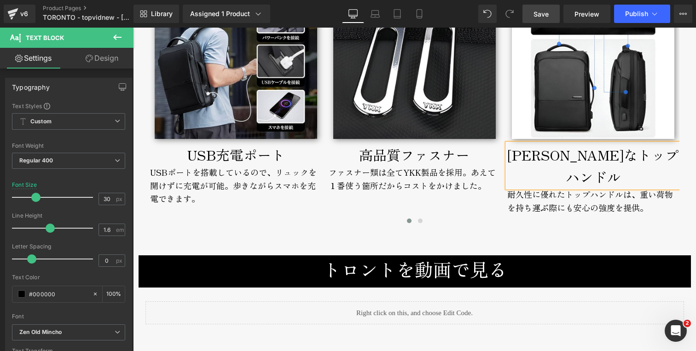
click at [544, 3] on div "Library Assigned 1 Product Product Preview TORONTO BACKPACK Manage assigned pro…" at bounding box center [415, 14] width 563 height 28
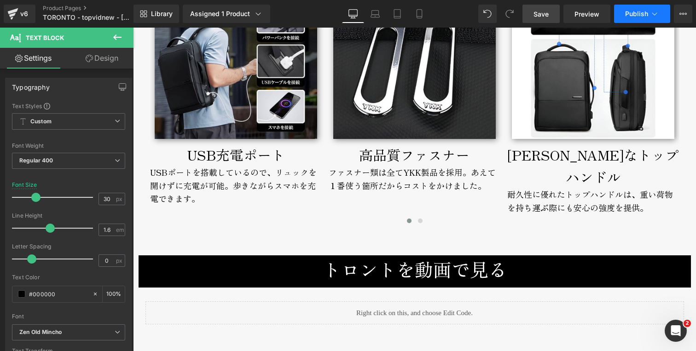
click at [634, 15] on span "Publish" at bounding box center [636, 13] width 23 height 7
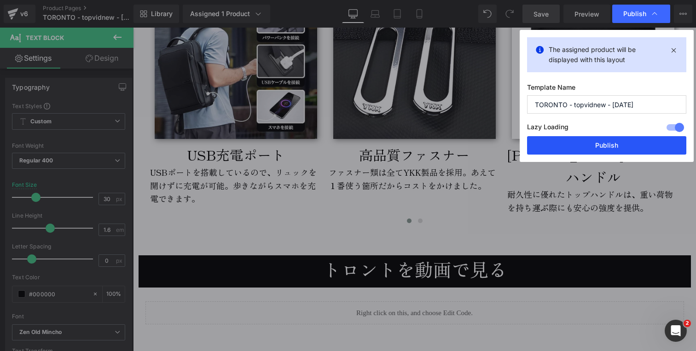
click at [585, 148] on button "Publish" at bounding box center [606, 145] width 159 height 18
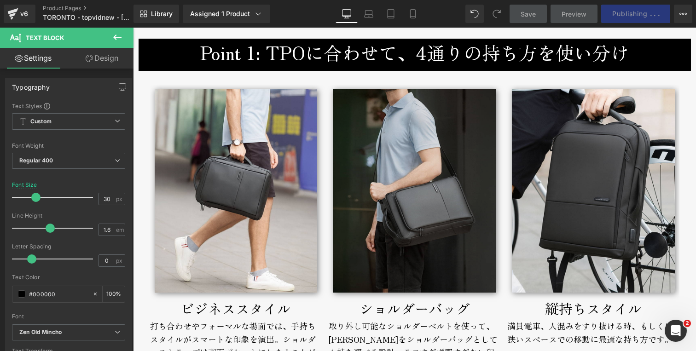
scroll to position [1341, 0]
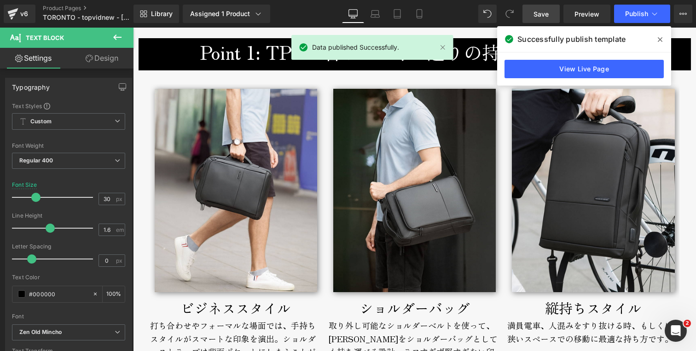
click at [660, 36] on icon at bounding box center [660, 39] width 5 height 7
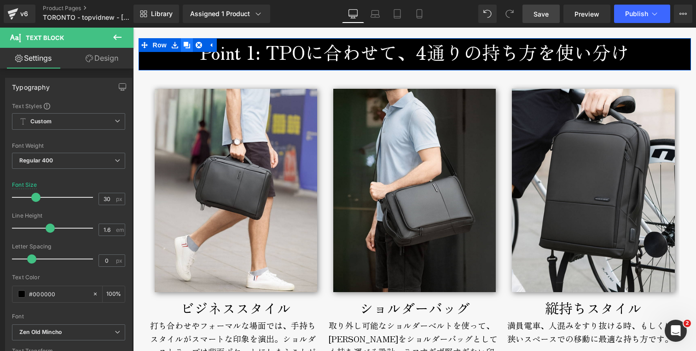
click at [187, 46] on link at bounding box center [187, 45] width 12 height 14
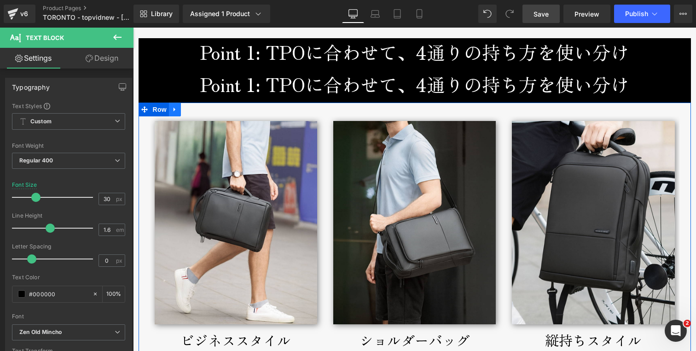
click at [173, 111] on icon at bounding box center [175, 109] width 6 height 7
click at [184, 111] on icon at bounding box center [187, 109] width 6 height 6
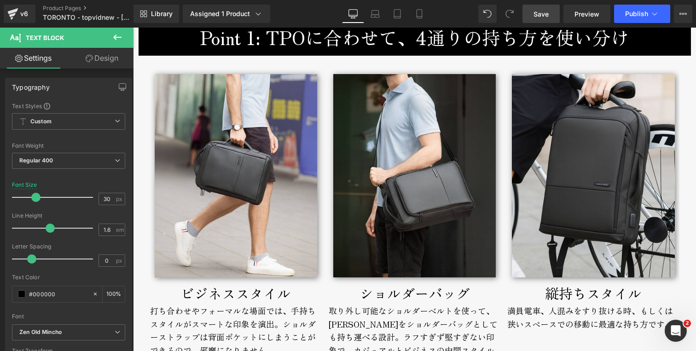
scroll to position [1236, 0]
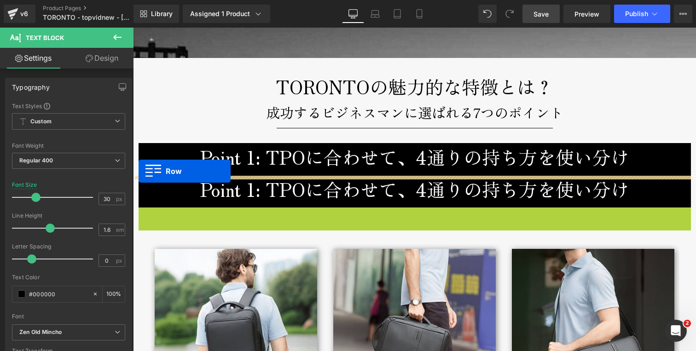
drag, startPoint x: 140, startPoint y: 218, endPoint x: 139, endPoint y: 171, distance: 46.5
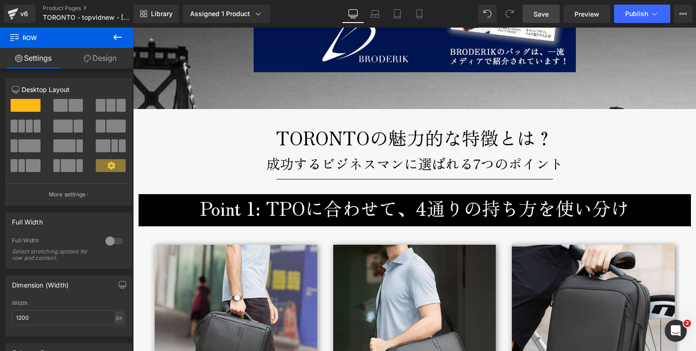
scroll to position [1184, 0]
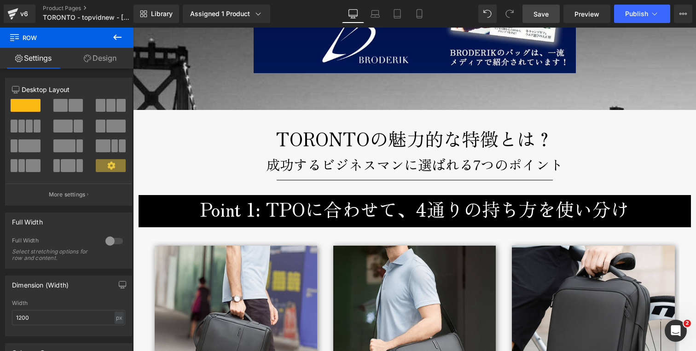
click at [271, 212] on h3 "Point 1: TPOに合わせて、4通りの持ち方を使い分け" at bounding box center [414, 209] width 539 height 28
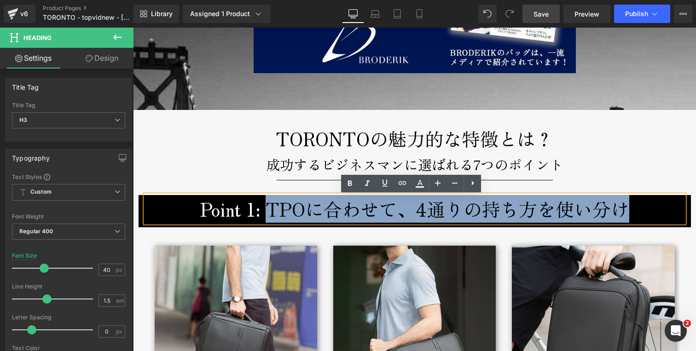
drag, startPoint x: 261, startPoint y: 210, endPoint x: 630, endPoint y: 212, distance: 369.7
click at [630, 212] on h3 "Point 1: TPOに合わせて、4通りの持ち方を使い分け" at bounding box center [414, 209] width 539 height 28
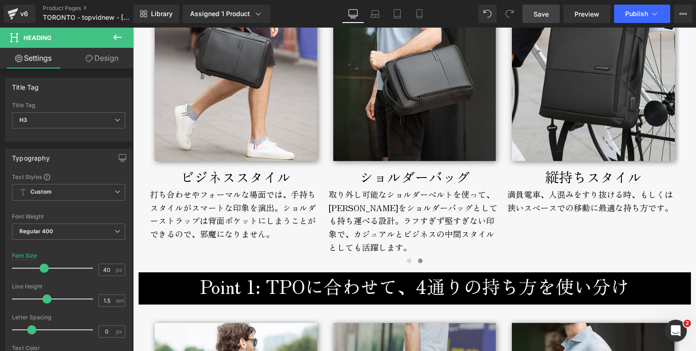
scroll to position [1610, 0]
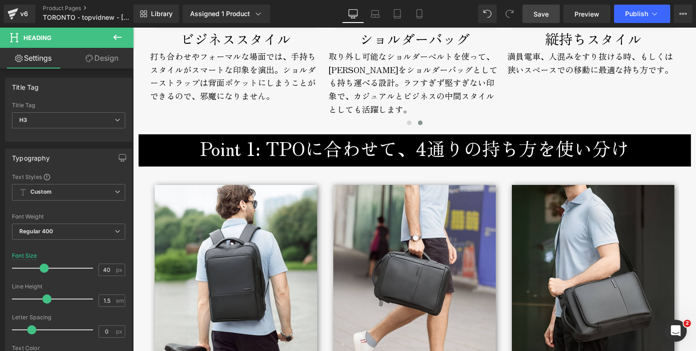
click at [248, 152] on h3 "Point 1: TPOに合わせて、4通りの持ち方を使い分け" at bounding box center [414, 148] width 539 height 28
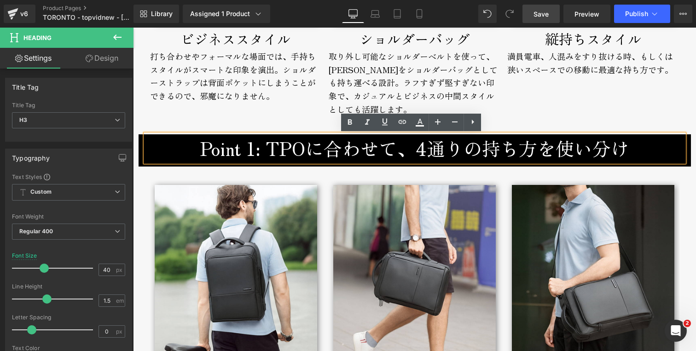
click at [249, 101] on div "打ち合わせやフォーマルな場面では、手持ちスタイルがスマートな印象を演出。ショルダーストラップは背面ポケットにしまうことができるので、邪魔になりません。" at bounding box center [236, 83] width 172 height 67
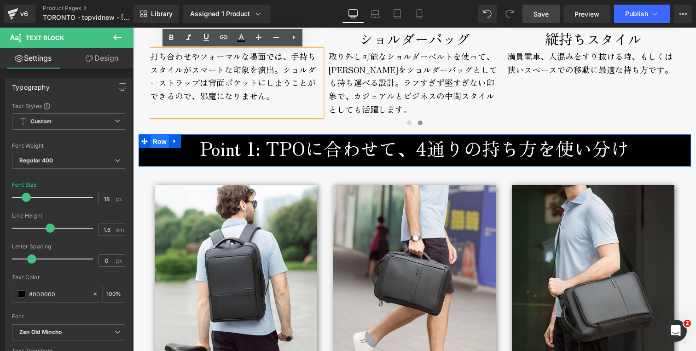
click at [152, 141] on span "Row" at bounding box center [160, 142] width 18 height 14
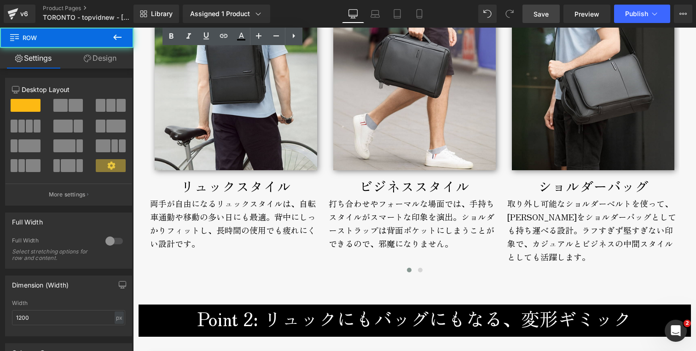
scroll to position [1976, 0]
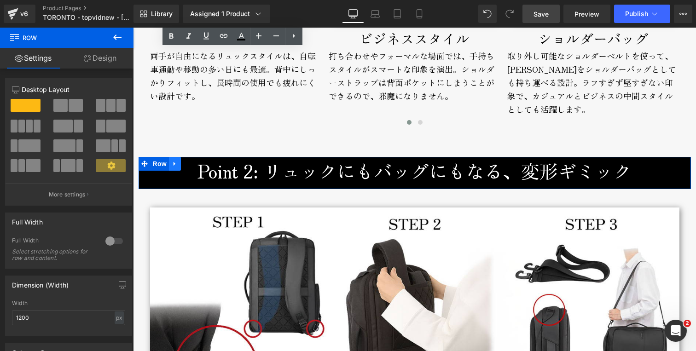
click at [174, 165] on icon at bounding box center [175, 164] width 6 height 7
click at [184, 164] on icon at bounding box center [187, 164] width 6 height 6
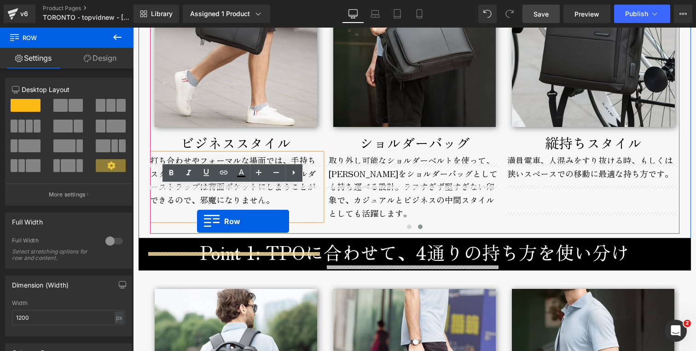
scroll to position [1528, 0]
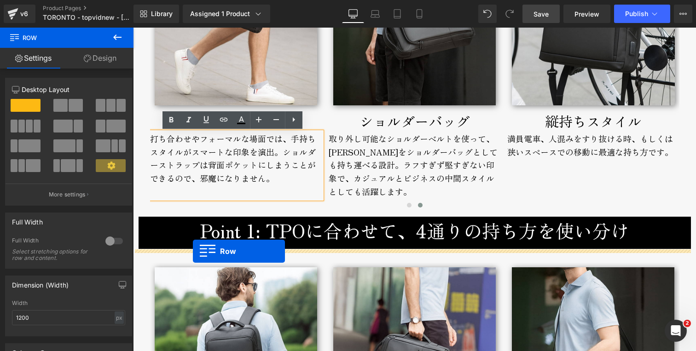
drag, startPoint x: 142, startPoint y: 287, endPoint x: 193, endPoint y: 251, distance: 62.2
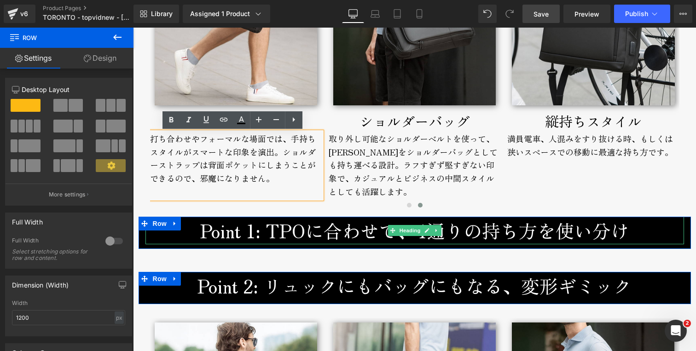
click at [264, 231] on h3 "Point 1: TPOに合わせて、4通りの持ち方を使い分け" at bounding box center [414, 231] width 539 height 28
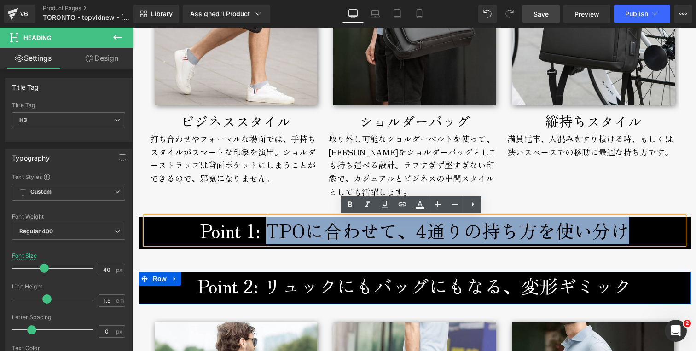
drag, startPoint x: 264, startPoint y: 232, endPoint x: 634, endPoint y: 232, distance: 369.7
click at [634, 232] on h3 "Point 1: TPOに合わせて、4通りの持ち方を使い分け" at bounding box center [414, 231] width 539 height 28
copy h3 "TPOに合わせて、4通りの持ち方を使い分け"
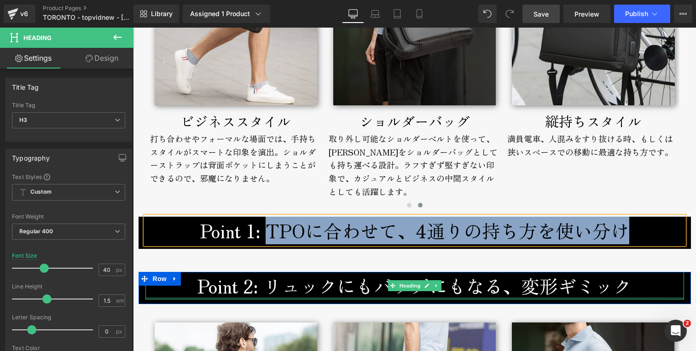
click at [285, 291] on h3 "Point 2: リュックにもバッグにもなる、変形ギミック" at bounding box center [414, 286] width 539 height 28
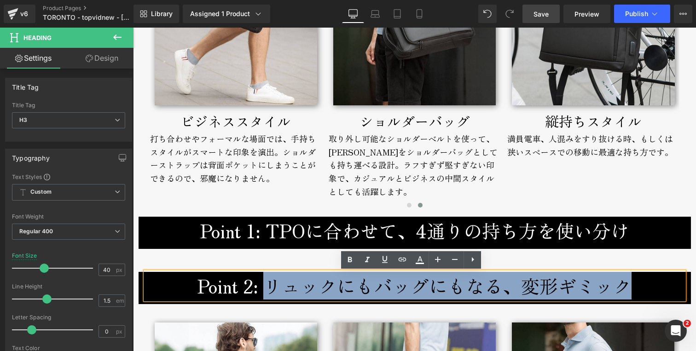
drag, startPoint x: 266, startPoint y: 288, endPoint x: 644, endPoint y: 280, distance: 378.1
click at [644, 279] on h3 "Point 2: リュックにもバッグにもなる、変形ギミック" at bounding box center [414, 286] width 539 height 28
paste div
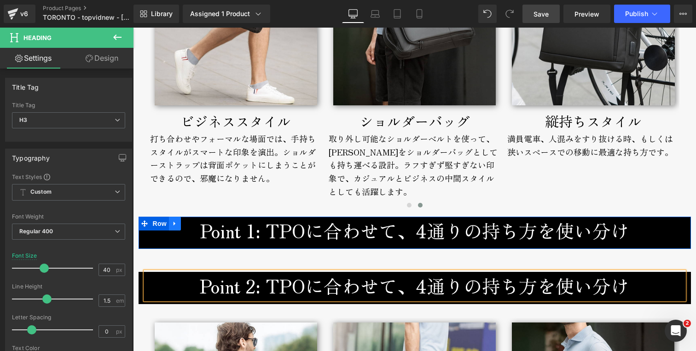
click at [172, 222] on icon at bounding box center [175, 223] width 6 height 7
click at [198, 222] on icon at bounding box center [199, 224] width 6 height 6
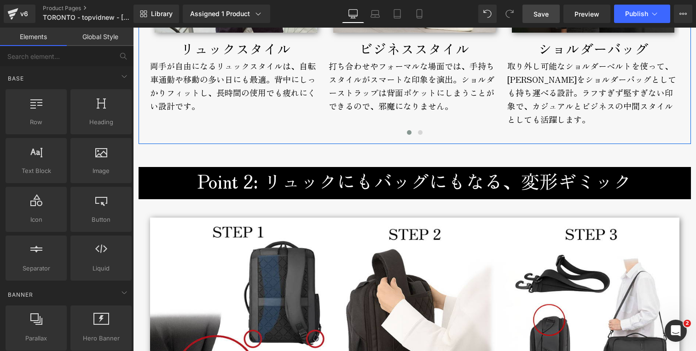
scroll to position [1994, 0]
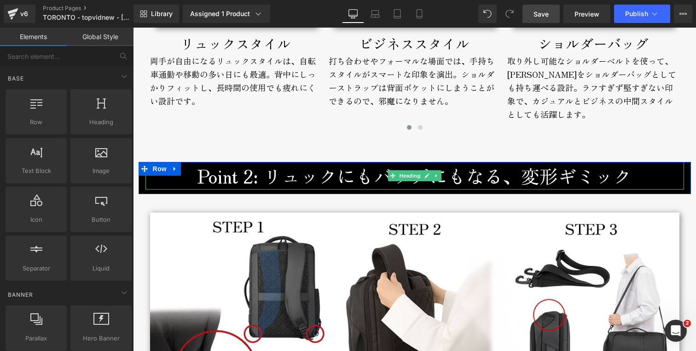
click at [247, 178] on h3 "Point 2: リュックにもバッグにもなる、変形ギミック" at bounding box center [414, 176] width 539 height 28
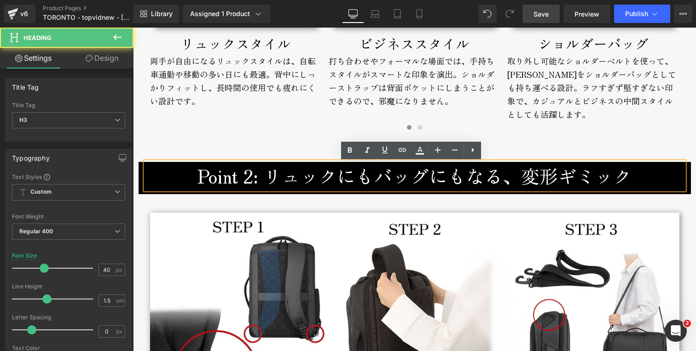
click at [248, 175] on h3 "Point 2: リュックにもバッグにもなる、変形ギミック" at bounding box center [414, 176] width 539 height 28
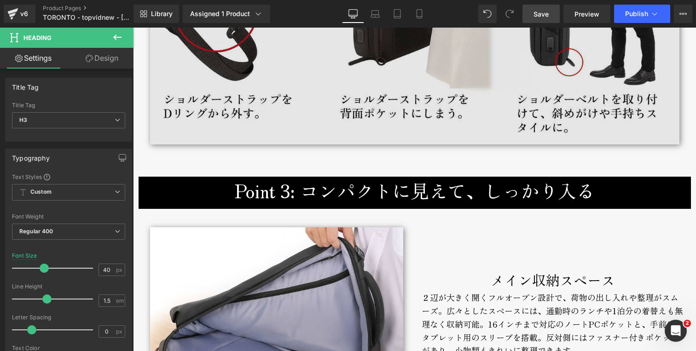
scroll to position [2360, 0]
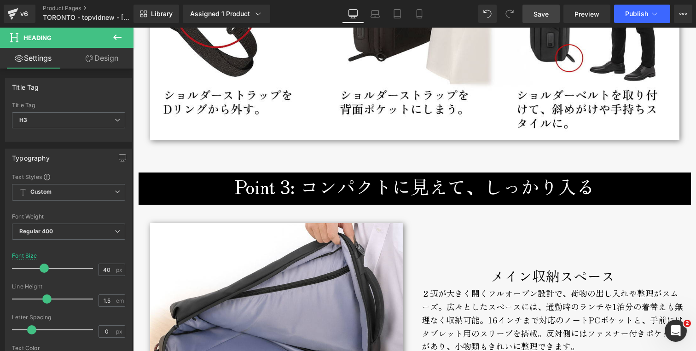
click at [278, 191] on h3 "Point 3: コンパクトに見えて、しっかり入る" at bounding box center [414, 187] width 539 height 28
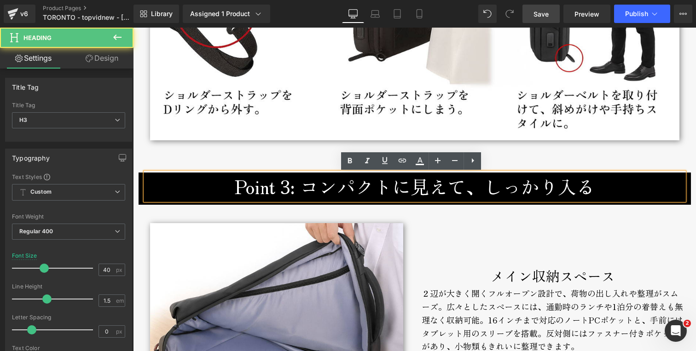
click at [285, 189] on h3 "Point 3: コンパクトに見えて、しっかり入る" at bounding box center [414, 187] width 539 height 28
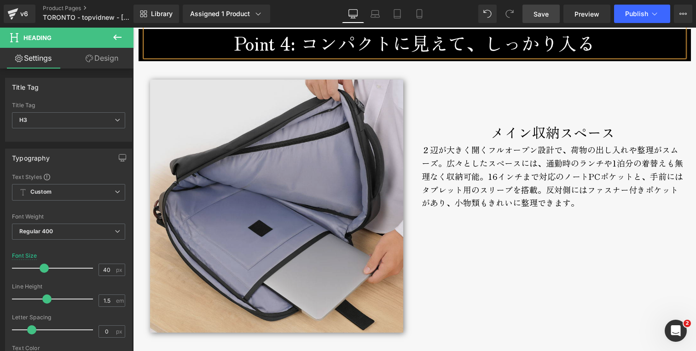
scroll to position [2654, 0]
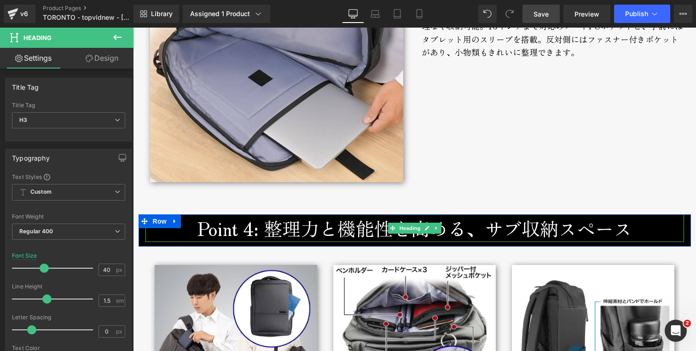
click at [247, 230] on h3 "Point 4: 整理力と機能性を高める、サブ収納スペース" at bounding box center [414, 229] width 539 height 28
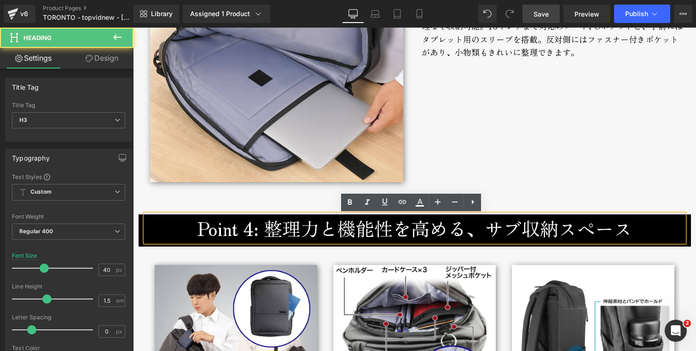
click at [248, 232] on h3 "Point 4: 整理力と機能性を高める、サブ収納スペース" at bounding box center [414, 229] width 539 height 28
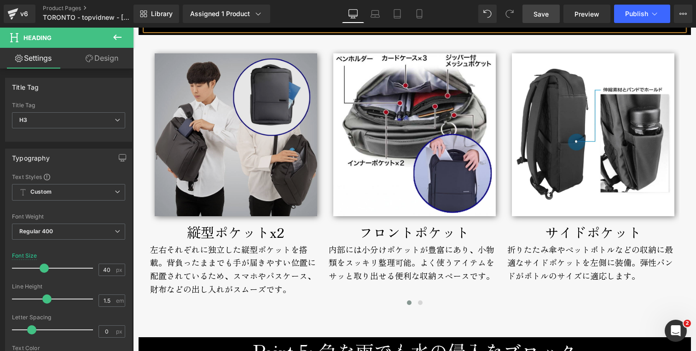
scroll to position [3008, 0]
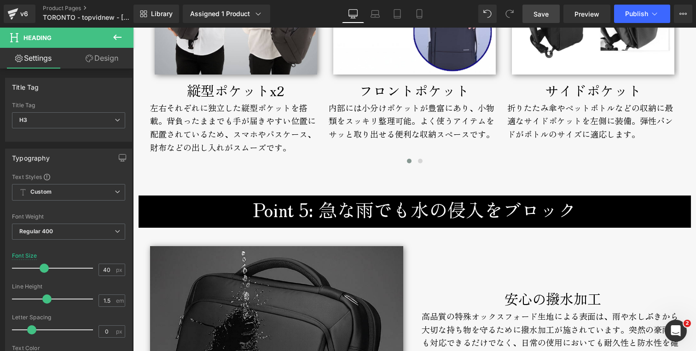
click at [298, 213] on h3 "Point 5: 急な雨でも水の侵入をブロック" at bounding box center [414, 210] width 539 height 28
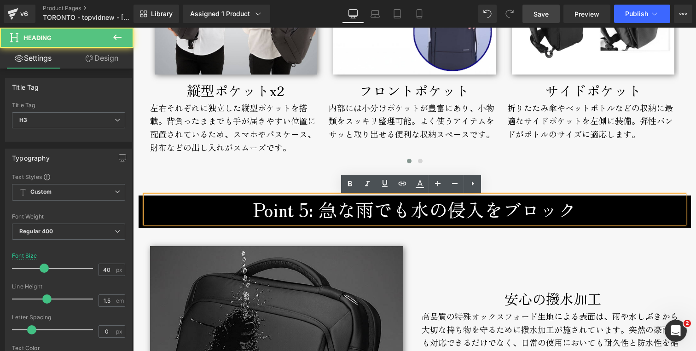
click at [304, 208] on h3 "Point 5: 急な雨でも水の侵入をブロック" at bounding box center [414, 210] width 539 height 28
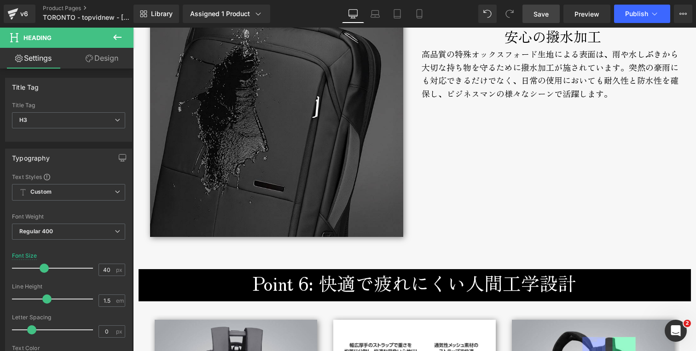
scroll to position [3379, 0]
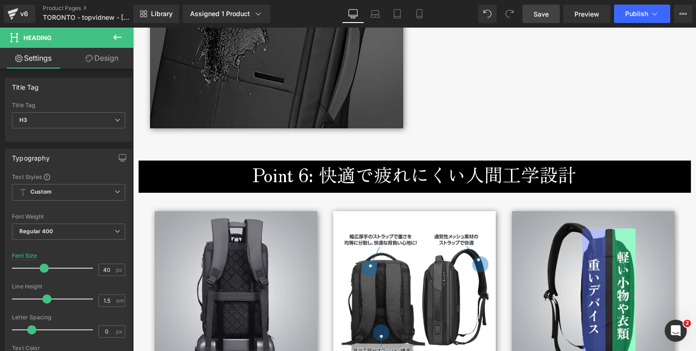
click at [300, 184] on h3 "Point 6: 快適で疲れにくい人間工学設計" at bounding box center [414, 175] width 539 height 28
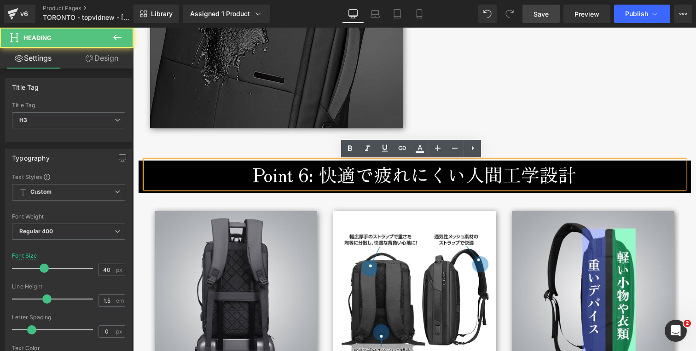
click at [304, 175] on h3 "Point 6: 快適で疲れにくい人間工学設計" at bounding box center [414, 175] width 539 height 28
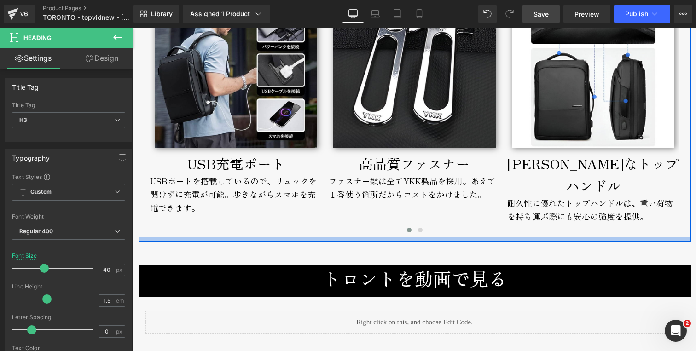
scroll to position [3835, 0]
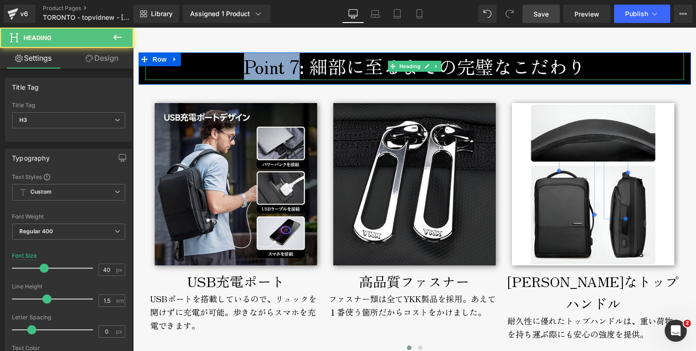
drag, startPoint x: 293, startPoint y: 66, endPoint x: 237, endPoint y: 70, distance: 56.8
click at [237, 70] on h3 "Point 7: 細部に至るまでの完璧なこだわり" at bounding box center [414, 66] width 539 height 28
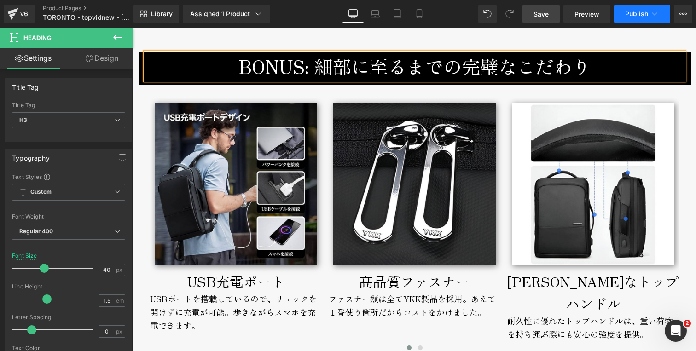
click at [638, 15] on span "Publish" at bounding box center [636, 13] width 23 height 7
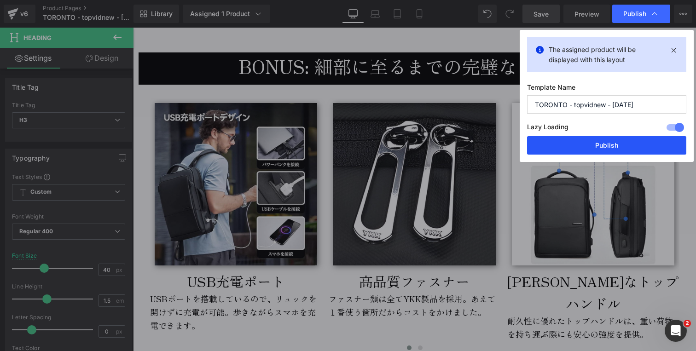
click at [585, 144] on button "Publish" at bounding box center [606, 145] width 159 height 18
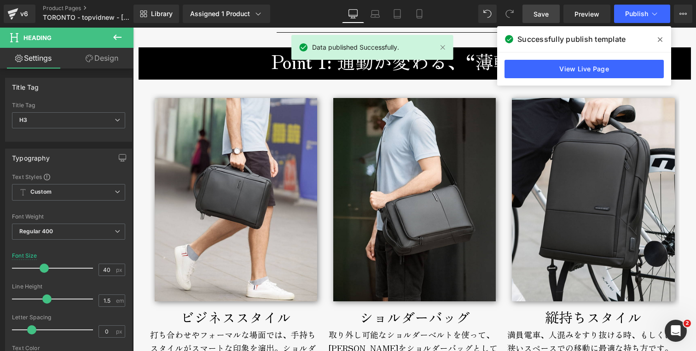
scroll to position [1328, 0]
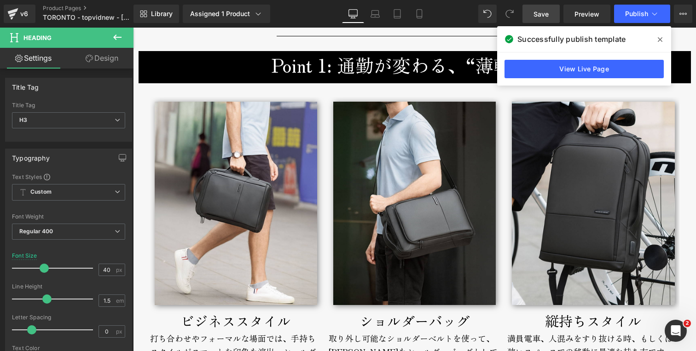
click at [659, 38] on icon at bounding box center [660, 39] width 5 height 5
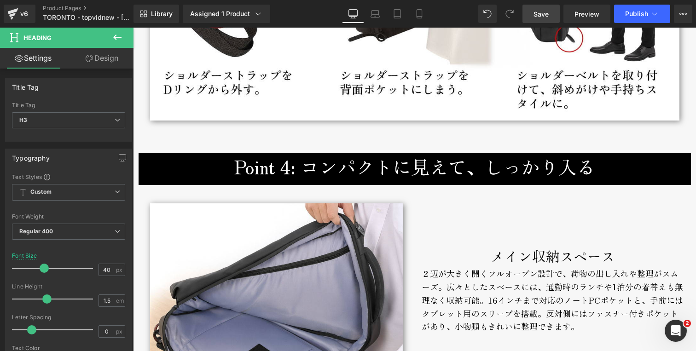
scroll to position [2386, 0]
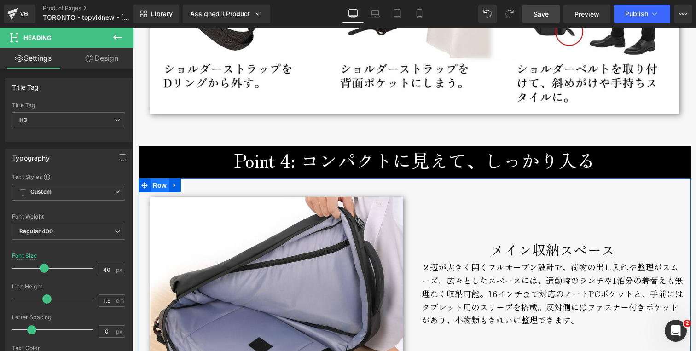
click at [157, 188] on span "Row" at bounding box center [160, 186] width 18 height 14
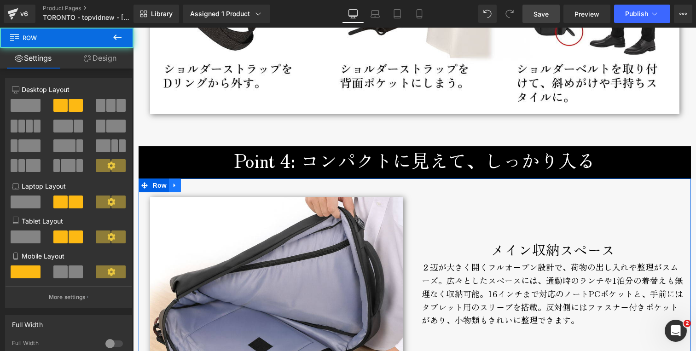
click at [174, 187] on icon at bounding box center [175, 185] width 6 height 7
click at [187, 186] on link at bounding box center [187, 186] width 12 height 14
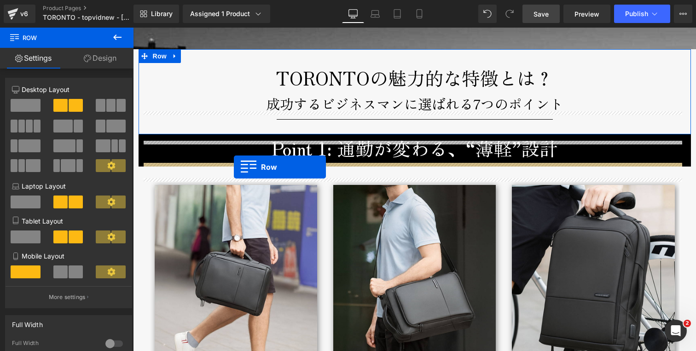
scroll to position [1337, 0]
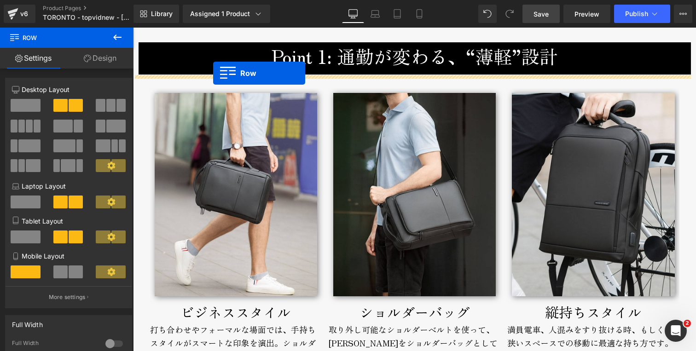
drag, startPoint x: 140, startPoint y: 134, endPoint x: 213, endPoint y: 73, distance: 94.9
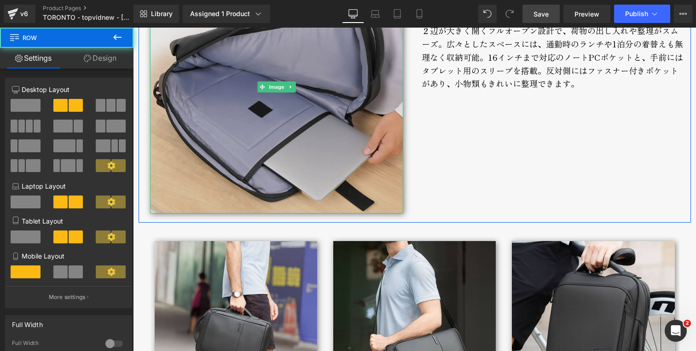
scroll to position [1472, 0]
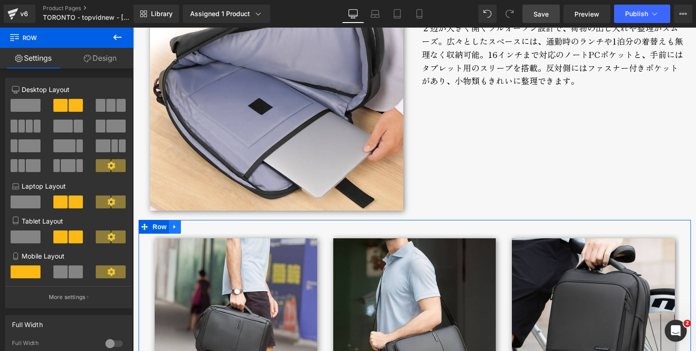
click at [172, 226] on icon at bounding box center [175, 227] width 6 height 7
click at [196, 226] on icon at bounding box center [199, 227] width 6 height 6
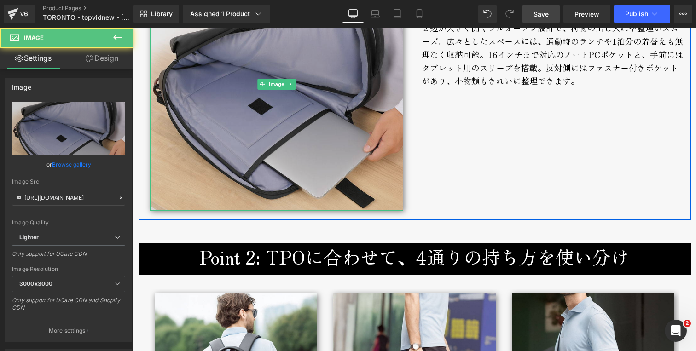
click at [266, 172] on img at bounding box center [276, 84] width 253 height 253
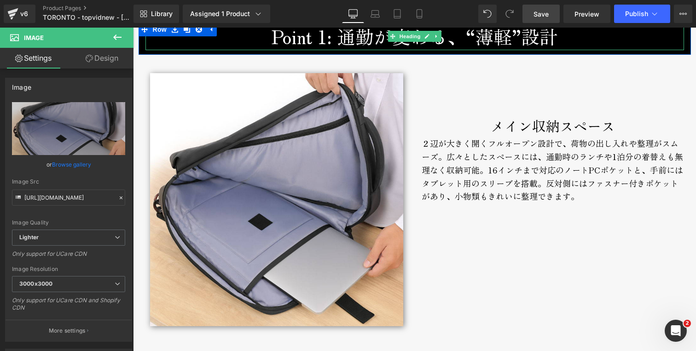
scroll to position [1359, 0]
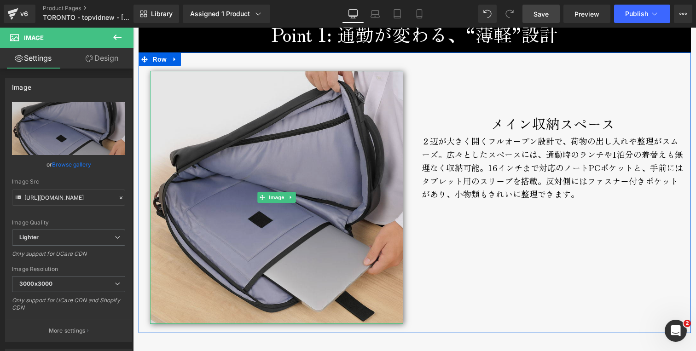
click at [293, 125] on img at bounding box center [276, 197] width 253 height 253
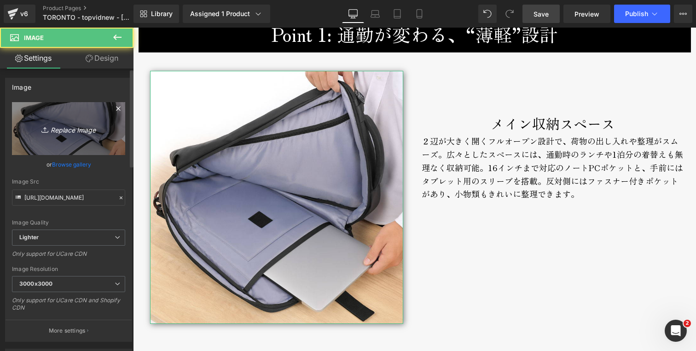
click at [72, 129] on icon "Replace Image" at bounding box center [69, 129] width 74 height 12
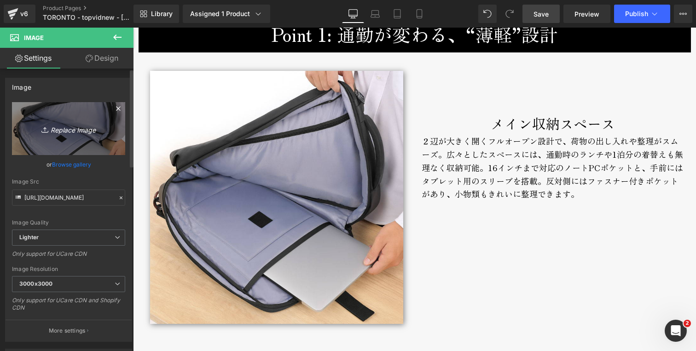
type input "C:\fakepath\toronto-backpack-broderik-flat-800px.jpg"
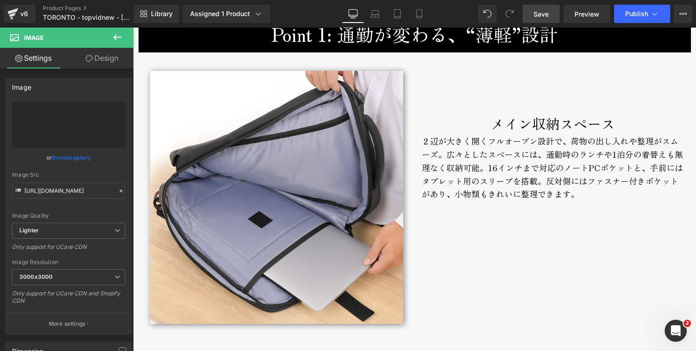
type input "[URL][DOMAIN_NAME]"
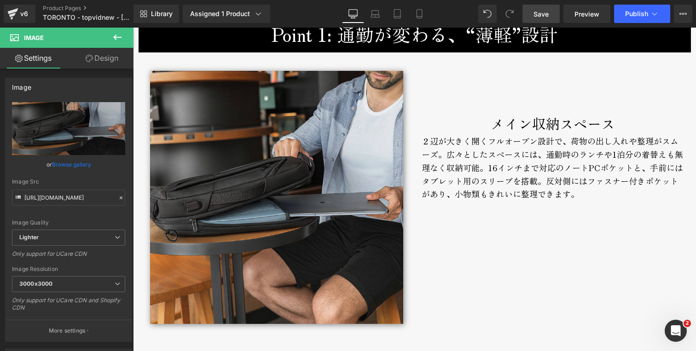
click at [484, 147] on div "２辺が大きく開くフルオープン設計で、荷物の出し入れや整理がスムーズ。 広々としたスペースには、通勤時のランチや1泊分の着替えも無理なく収納可能。 16インチま…" at bounding box center [553, 174] width 262 height 80
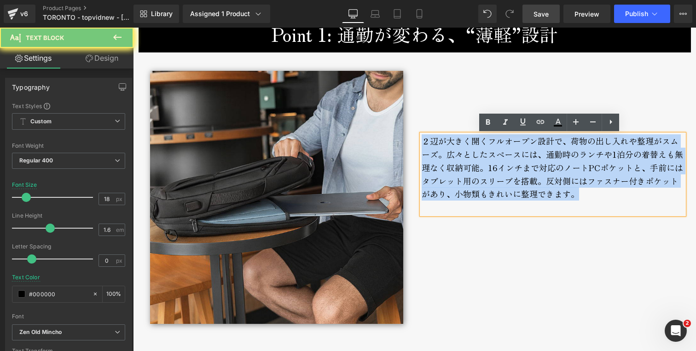
click at [484, 147] on div "２辺が大きく開くフルオープン設計で、荷物の出し入れや整理がスムーズ。 広々としたスペースには、通勤時のランチや1泊分の着替えも無理なく収納可能。 16インチま…" at bounding box center [553, 174] width 262 height 80
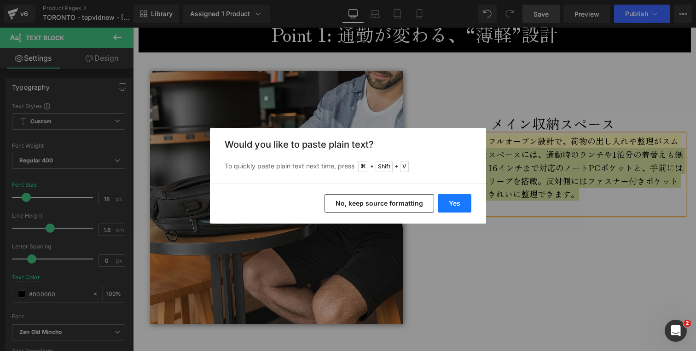
click at [460, 203] on button "Yes" at bounding box center [455, 203] width 34 height 18
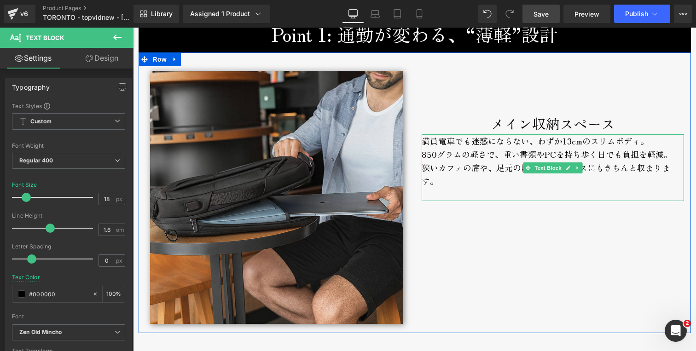
click at [654, 145] on div "満員電車でも迷惑にならない、わずか13cmのスリムボディ。 850グラムの軽さで、重い書類やPCを持ち歩く日でも負担を軽減。 狭いカフェの席や、足元の限られた…" at bounding box center [553, 167] width 262 height 67
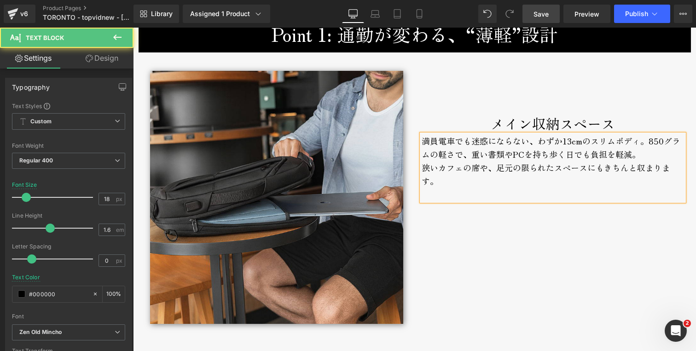
click at [422, 166] on div "狭いカフェの席や、足元の限られたスペースにもきちんと収まります。" at bounding box center [553, 174] width 262 height 27
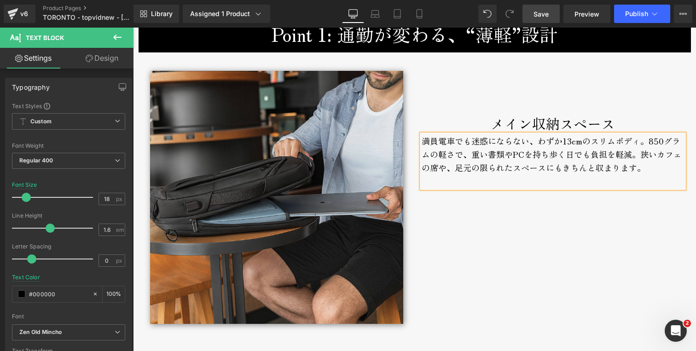
click at [451, 151] on span "850グラムの軽さで、重い書類やPCを持ち歩く日でも負担を軽減。" at bounding box center [551, 147] width 259 height 25
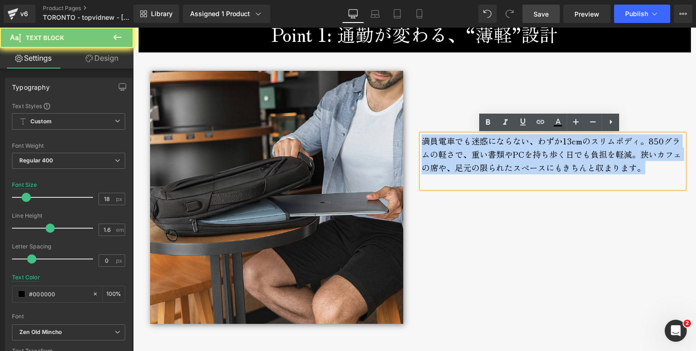
click at [451, 151] on span "850グラムの軽さで、重い書類やPCを持ち歩く日でも負担を軽減。" at bounding box center [551, 147] width 259 height 25
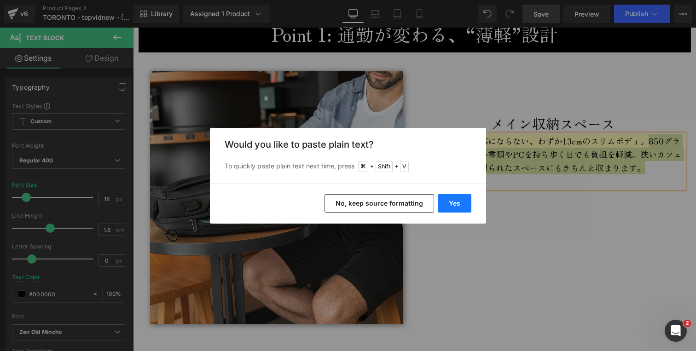
drag, startPoint x: 457, startPoint y: 200, endPoint x: 324, endPoint y: 173, distance: 136.4
click at [457, 200] on button "Yes" at bounding box center [455, 203] width 34 height 18
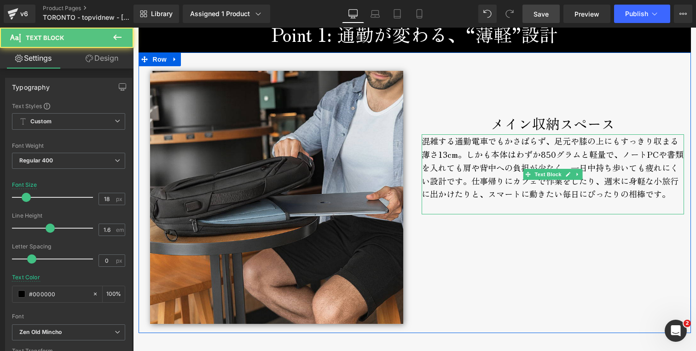
click at [551, 143] on div "混雑する通勤電車でもかさばらず、足元や膝の上にもすっきり収まる薄さ13cm。しかも本体はわずか850グラムと軽量で、ノートPCや書類を入れても肩や背中への負担…" at bounding box center [553, 174] width 262 height 80
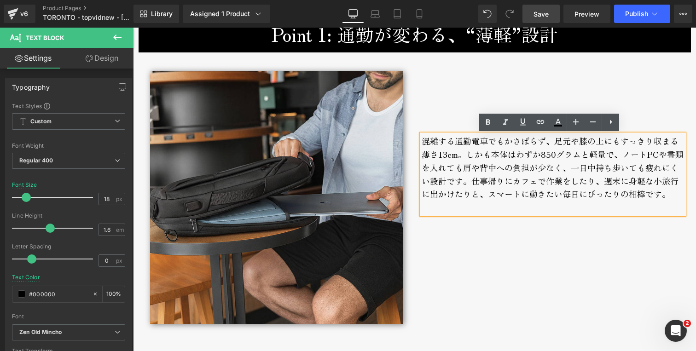
click at [460, 156] on div "混雑する通勤電車でもかさばらず、足元や膝の上にもすっきり収まる薄さ13cm。しかも本体はわずか850グラムと軽量で、ノートPCや書類を入れても肩や背中への負担…" at bounding box center [553, 174] width 262 height 80
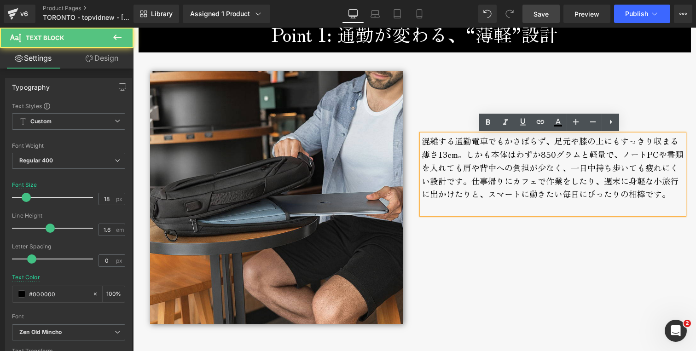
click at [616, 156] on div "混雑する通勤電車でもかさばらず、足元や膝の上にもすっきり収まる薄さ13cm。しかも本体はわずか850グラムと軽量で、ノートPCや書類を入れても肩や背中への負担…" at bounding box center [553, 174] width 262 height 80
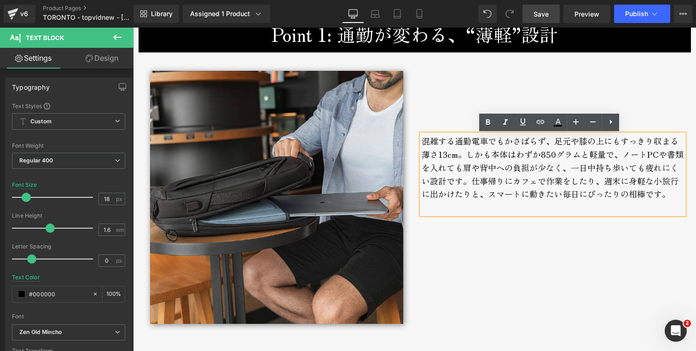
click at [570, 169] on div "混雑する通勤電車でもかさばらず、足元や膝の上にもすっきり収まる薄さ13cm。しかも本体はわずか850グラムと軽量で、ノートPCや書類を入れても肩や背中への負担…" at bounding box center [553, 174] width 262 height 80
click at [541, 238] on div "Image メイン収納スペース Text Block 混雑する通勤電車でもかさばらず、足元や膝の上にもすっきり収まる薄さ13cm。しかも本体はわずか850グラ…" at bounding box center [415, 192] width 553 height 281
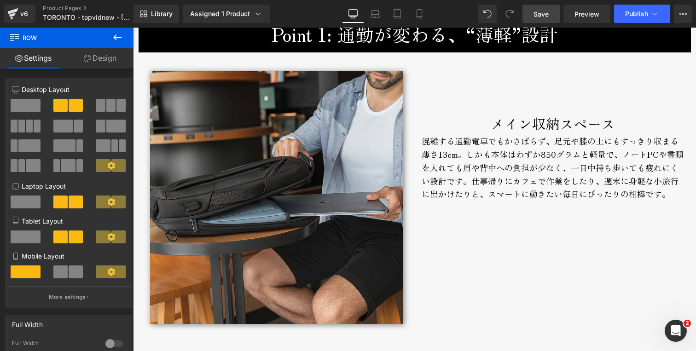
click at [495, 128] on div "メイン収納スペース" at bounding box center [553, 123] width 262 height 22
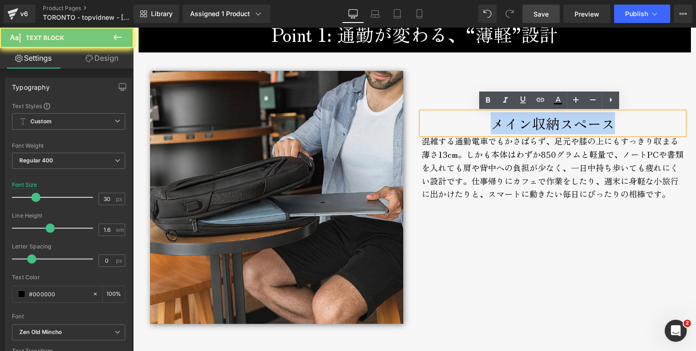
click at [495, 128] on div "メイン収納スペース" at bounding box center [553, 123] width 262 height 22
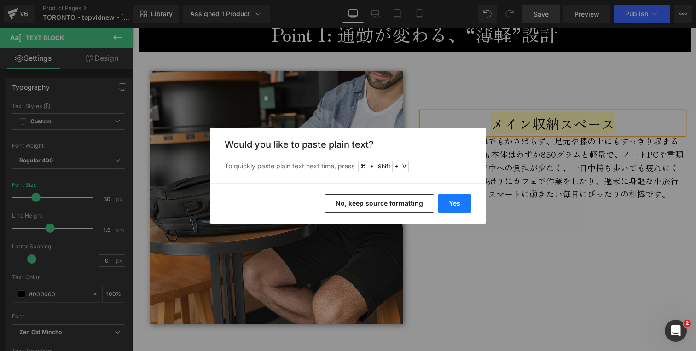
drag, startPoint x: 461, startPoint y: 203, endPoint x: 328, endPoint y: 173, distance: 136.4
click at [461, 203] on button "Yes" at bounding box center [455, 203] width 34 height 18
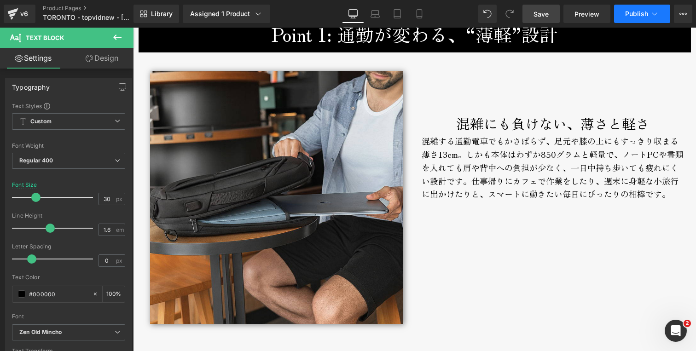
click at [647, 13] on span "Publish" at bounding box center [636, 13] width 23 height 7
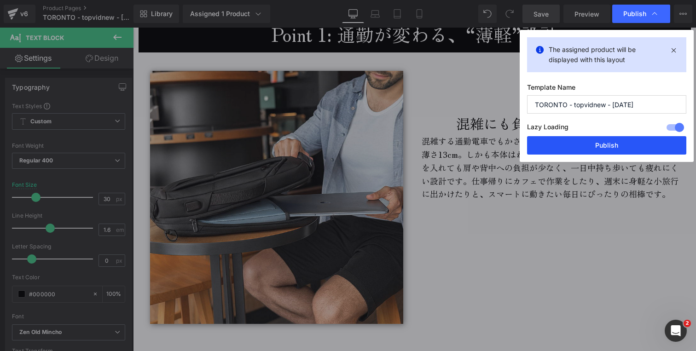
click at [600, 144] on button "Publish" at bounding box center [606, 145] width 159 height 18
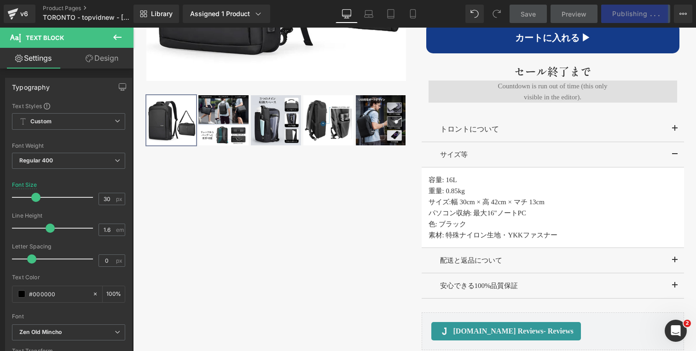
scroll to position [666, 0]
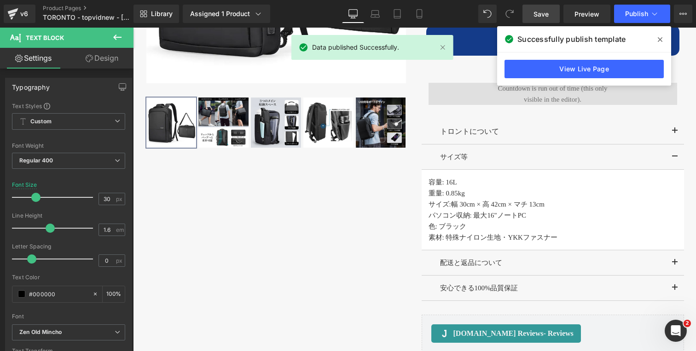
click at [660, 40] on icon at bounding box center [660, 39] width 5 height 5
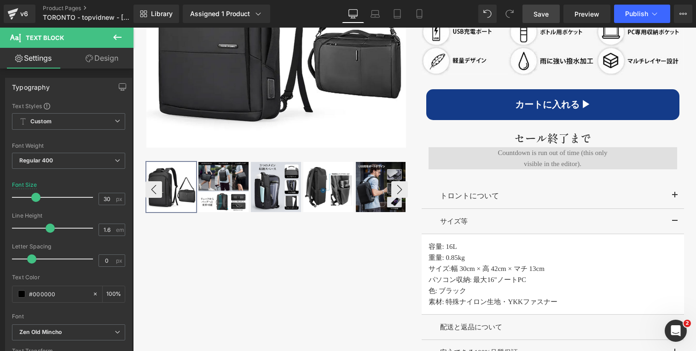
scroll to position [716, 0]
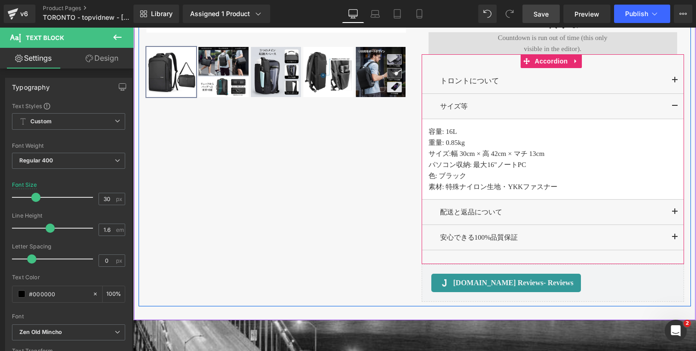
click at [460, 189] on p "素材: 特殊ナイロン生地・YKKファスナー" at bounding box center [553, 186] width 249 height 11
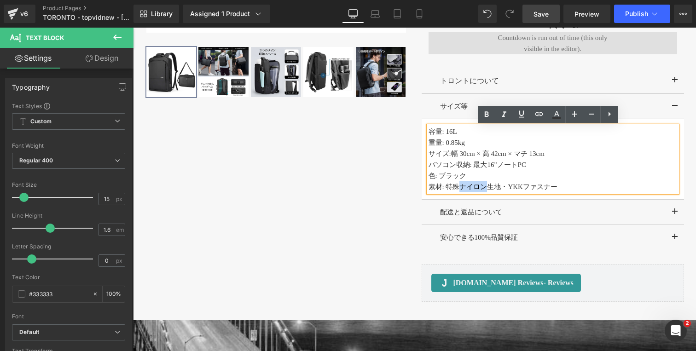
drag, startPoint x: 457, startPoint y: 187, endPoint x: 483, endPoint y: 188, distance: 26.3
click at [483, 188] on p "素材: 特殊ナイロン生地・YKKファスナー" at bounding box center [553, 186] width 249 height 11
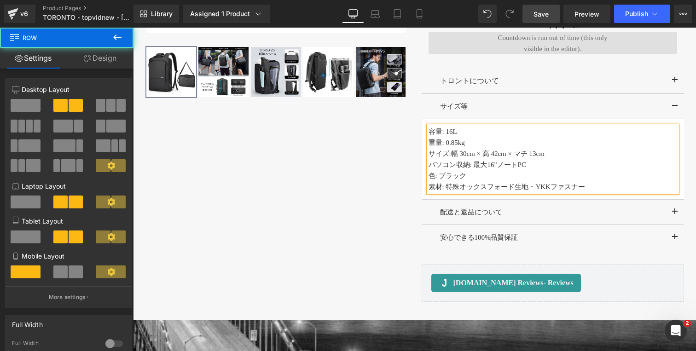
click at [283, 203] on div "‹" at bounding box center [415, 28] width 553 height 555
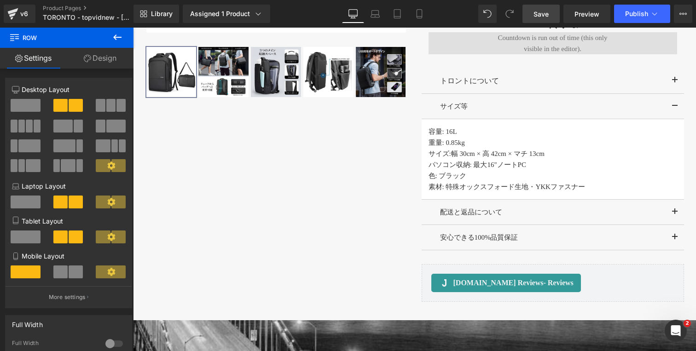
click at [537, 13] on span "Save" at bounding box center [541, 14] width 15 height 10
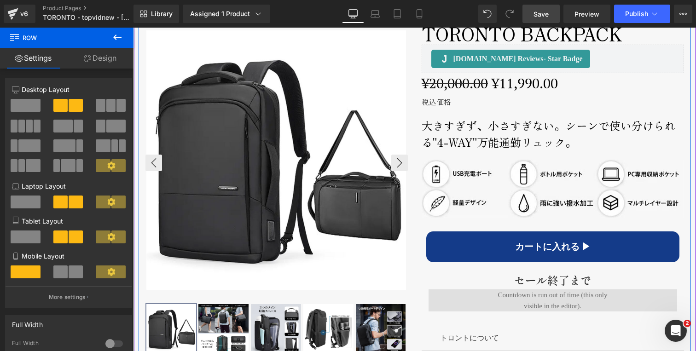
scroll to position [415, 0]
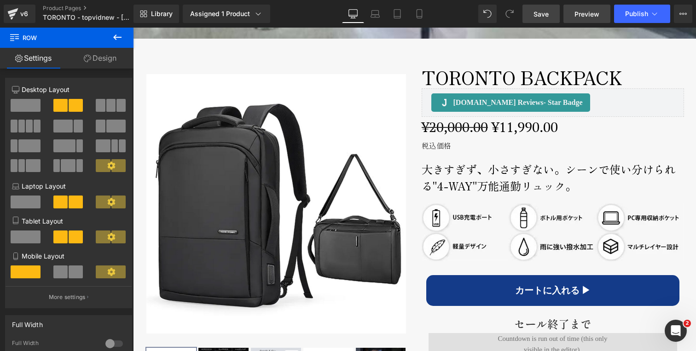
click at [595, 14] on span "Preview" at bounding box center [587, 14] width 25 height 10
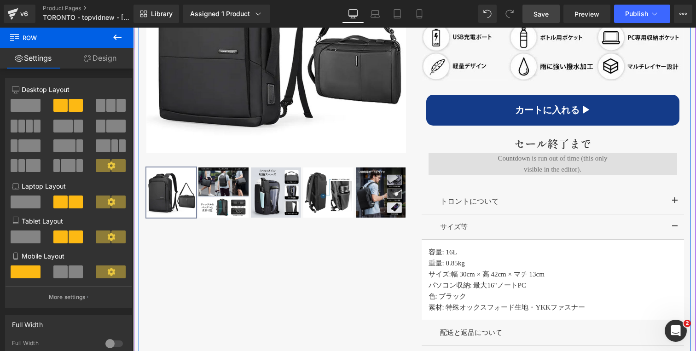
scroll to position [616, 0]
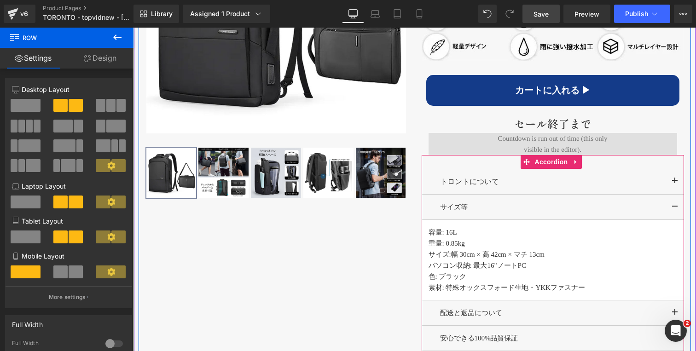
click at [675, 184] on span "button" at bounding box center [675, 184] width 0 height 0
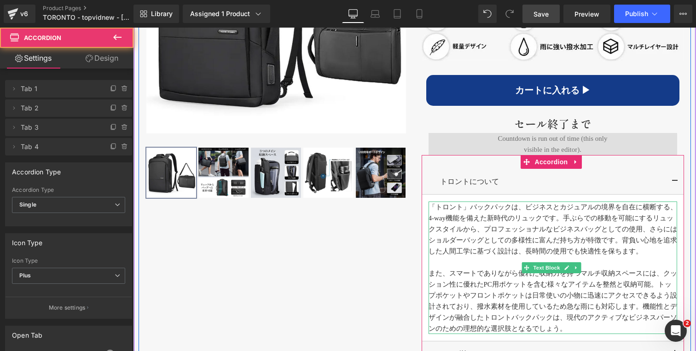
click at [512, 216] on p "「トロント」バックパックは、ビジネスとカジュアルの境界を自在に横断する、4-way機能を備えた新時代のリュックです。手ぶらでの移動を可能にするリュックスタイル…" at bounding box center [553, 229] width 249 height 55
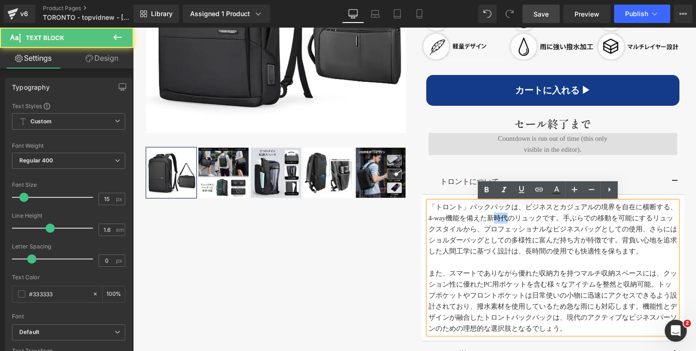
click at [512, 216] on p "「トロント」バックパックは、ビジネスとカジュアルの境界を自在に横断する、4-way機能を備えた新時代のリュックです。手ぶらでの移動を可能にするリュックスタイル…" at bounding box center [553, 229] width 249 height 55
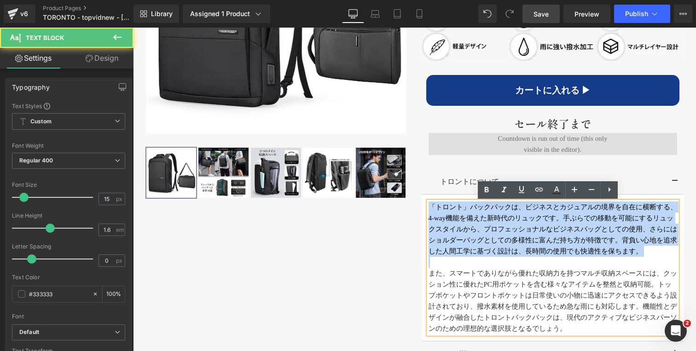
click at [512, 216] on p "「トロント」バックパックは、ビジネスとカジュアルの境界を自在に横断する、4-way機能を備えた新時代のリュックです。手ぶらでの移動を可能にするリュックスタイル…" at bounding box center [553, 229] width 249 height 55
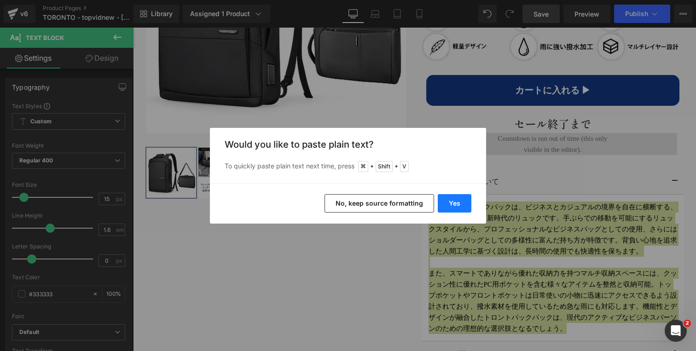
click at [454, 197] on button "Yes" at bounding box center [455, 203] width 34 height 18
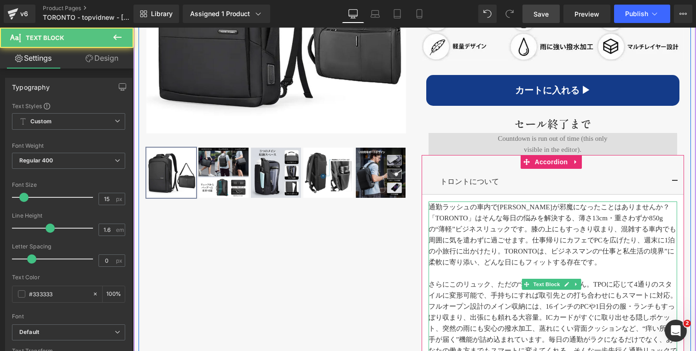
click at [468, 272] on p at bounding box center [553, 273] width 249 height 11
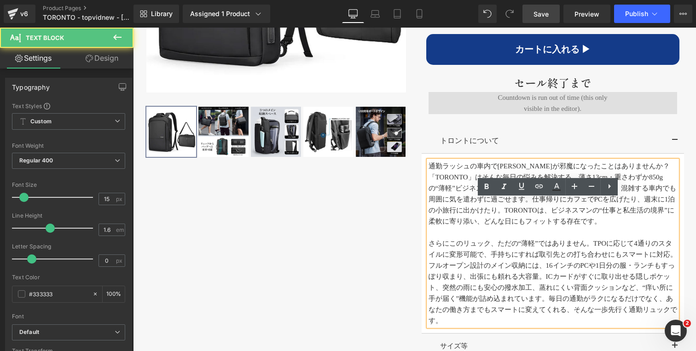
scroll to position [669, 0]
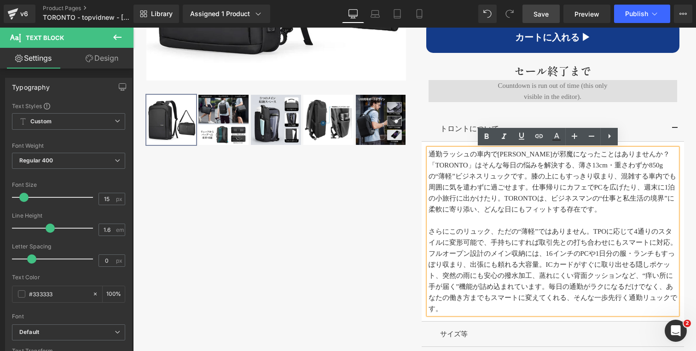
click at [441, 253] on p "さらにこのリュック、ただの“薄軽”ではありません。TPOに応じて4通りのスタイルに変形可能で、手持ちにすれば取引先との打ち合わせにもスマートに対応。フルオープ…" at bounding box center [553, 270] width 249 height 88
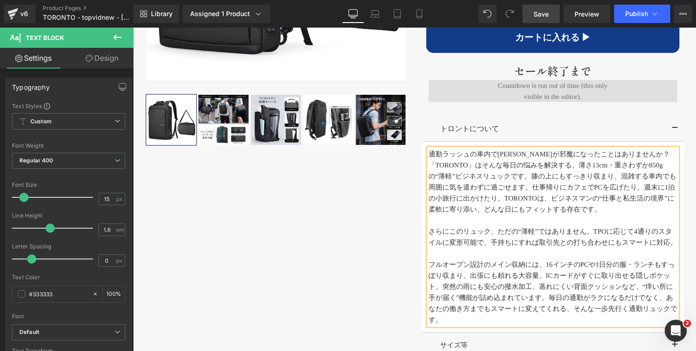
click at [550, 310] on p "フルオープン設計のメイン収納には、16インチのPCや1日分の服・ランチもすっぽり収まり、出張にも頼れる大容量。ICカードがすぐに取り出せる隠しポケット、突然の…" at bounding box center [553, 292] width 249 height 66
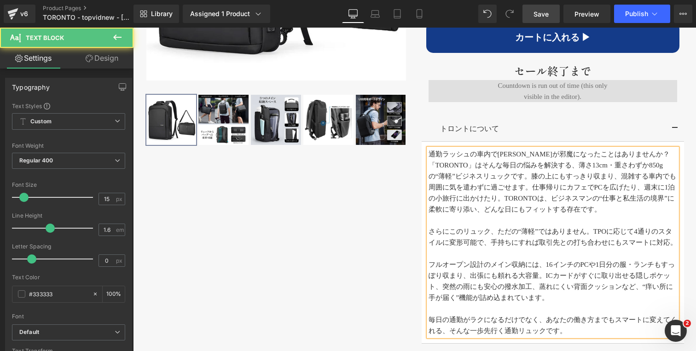
click at [429, 166] on p "通勤ラッシュの車内で[PERSON_NAME]が邪魔になったことはありませんか？「TORONTO」はそんな毎日の悩みを解決する、薄さ13cm・重さわずか850…" at bounding box center [553, 182] width 249 height 66
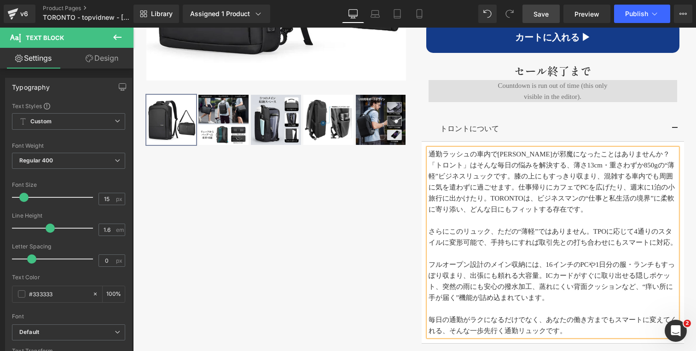
click at [490, 187] on p "通勤ラッシュの車内で[PERSON_NAME]が邪魔になったことはありませんか？「トロント」はそんな毎日の悩みを解決する、薄さ13cm・重さわずか850gの“…" at bounding box center [553, 182] width 249 height 66
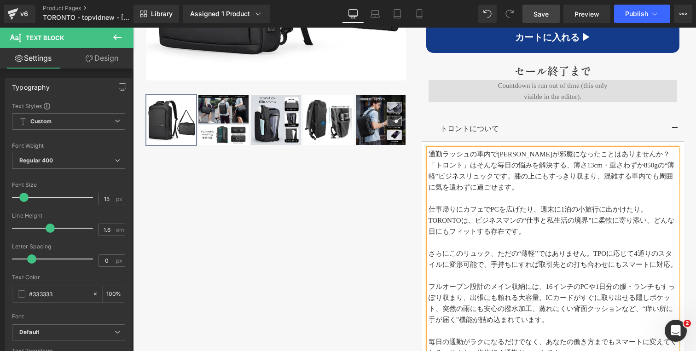
click at [429, 220] on p "仕事帰りにカフェでPCを広げたり、週末に1泊の小旅行に出かけたり。TORONTOは、ビジネスマンの“仕事と私生活の境界”に柔軟に寄り添い、どんな日にもフィット…" at bounding box center [553, 220] width 249 height 33
click at [444, 221] on p "仕事帰りにカフェでPCを広げたり、週末に1泊の小旅行に出かけたり。TORONTOは、ビジネスマンの“仕事と私生活の境界”に柔軟に寄り添い、どんな日にもフィット…" at bounding box center [553, 220] width 249 height 33
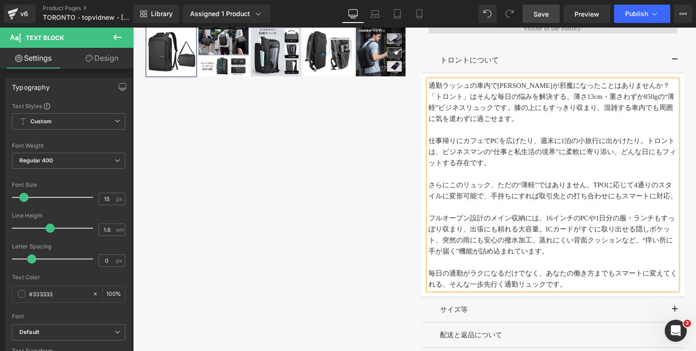
scroll to position [737, 0]
click at [379, 233] on div "‹" at bounding box center [415, 80] width 553 height 699
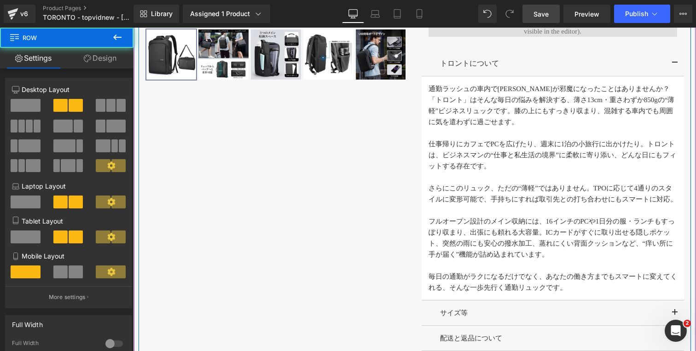
scroll to position [669, 0]
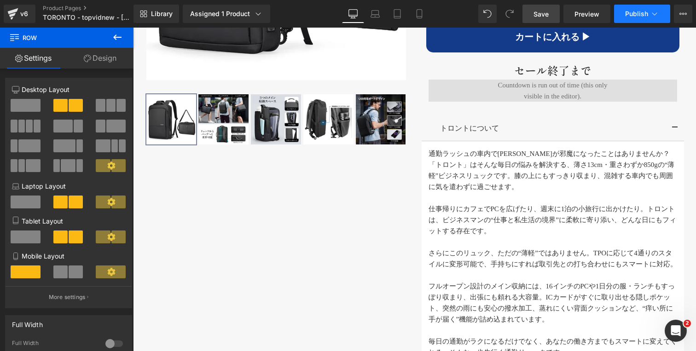
click at [644, 14] on span "Publish" at bounding box center [636, 13] width 23 height 7
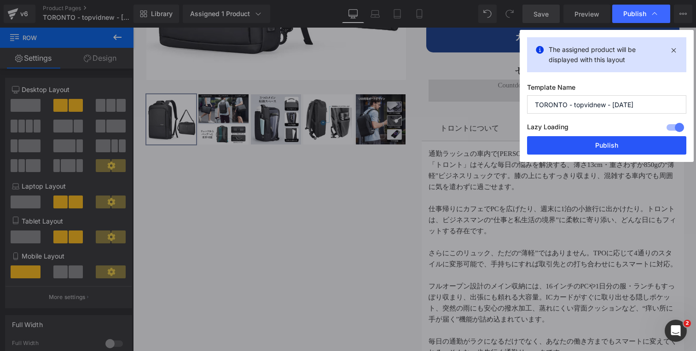
drag, startPoint x: 587, startPoint y: 146, endPoint x: 326, endPoint y: 132, distance: 261.0
click at [587, 146] on button "Publish" at bounding box center [606, 145] width 159 height 18
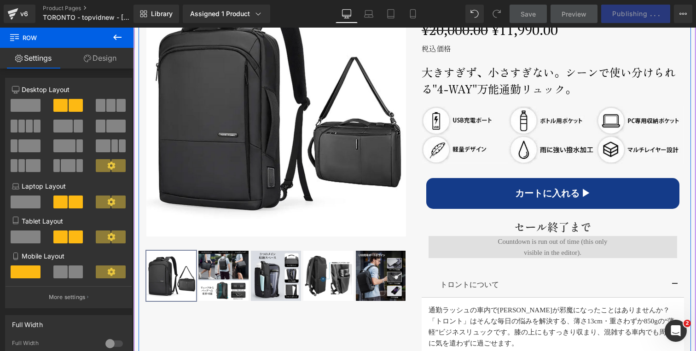
scroll to position [501, 0]
